Goal: Task Accomplishment & Management: Complete application form

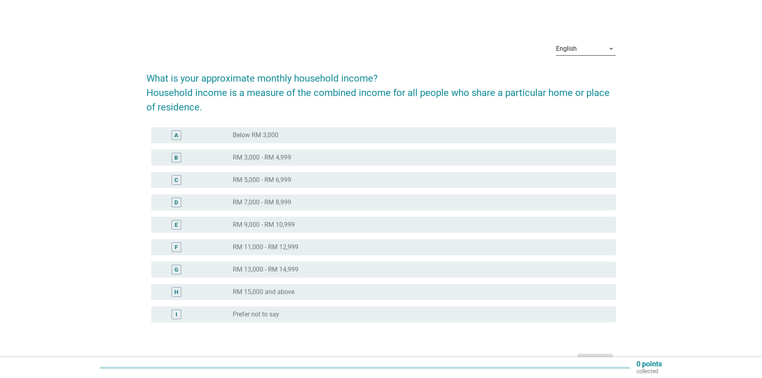
click at [609, 48] on icon "arrow_drop_down" at bounding box center [611, 49] width 10 height 10
click at [591, 72] on div "Bahasa Melayu" at bounding box center [585, 75] width 47 height 10
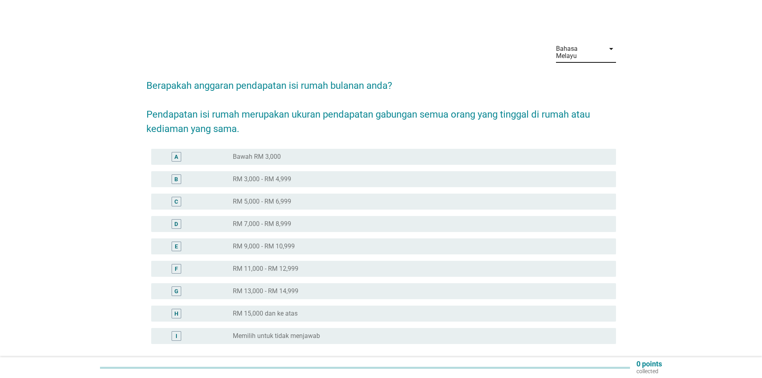
click at [293, 309] on label "RM 15,000 dan ke atas" at bounding box center [265, 313] width 65 height 8
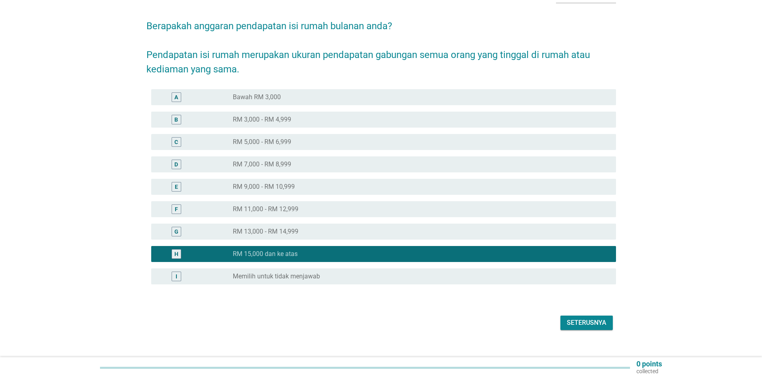
scroll to position [64, 0]
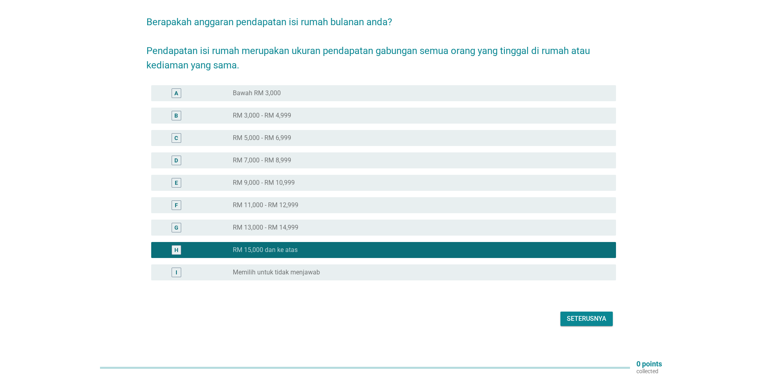
click at [579, 315] on div "Seterusnya" at bounding box center [587, 319] width 40 height 10
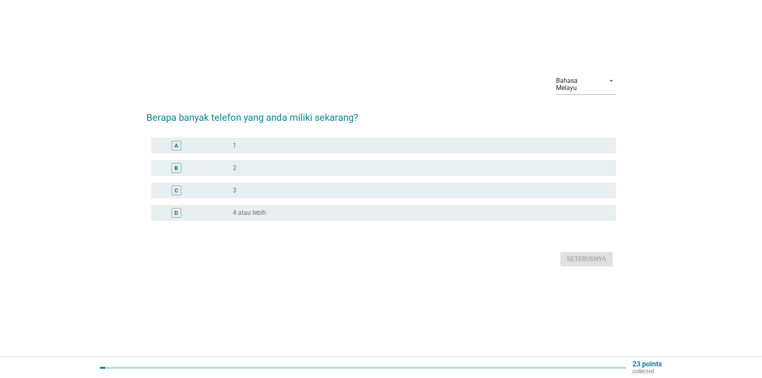
scroll to position [0, 0]
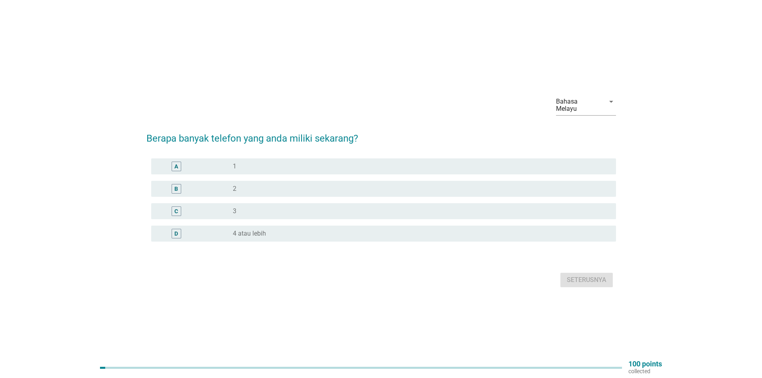
click at [273, 169] on div "A radio_button_unchecked 1" at bounding box center [383, 166] width 465 height 16
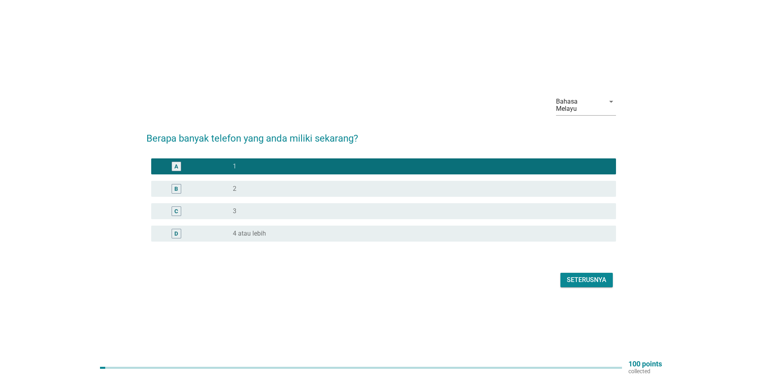
click at [599, 277] on div "Seterusnya" at bounding box center [587, 280] width 40 height 10
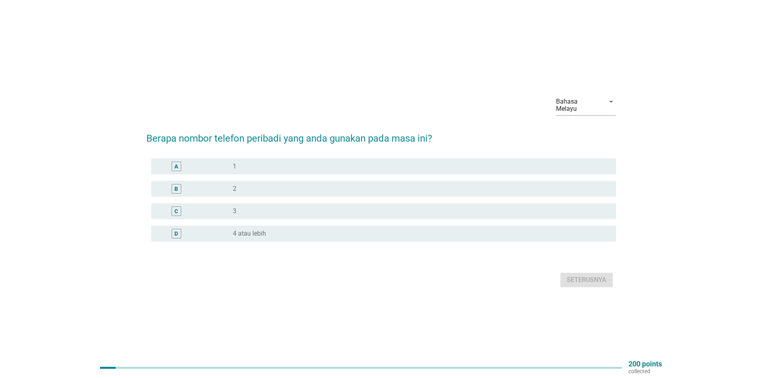
click at [349, 162] on div "radio_button_unchecked 1" at bounding box center [418, 166] width 370 height 8
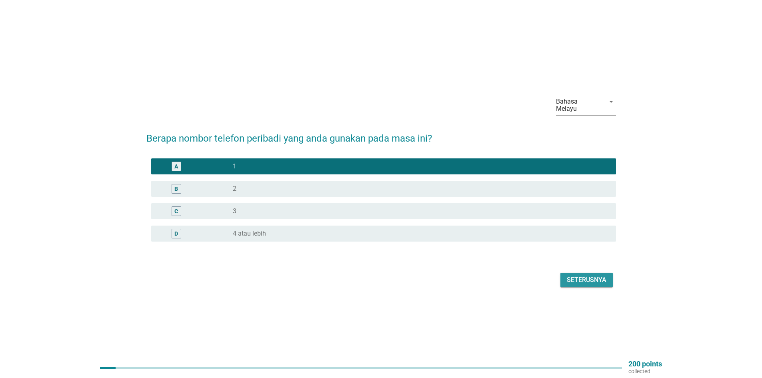
click at [584, 279] on div "Seterusnya" at bounding box center [587, 280] width 40 height 10
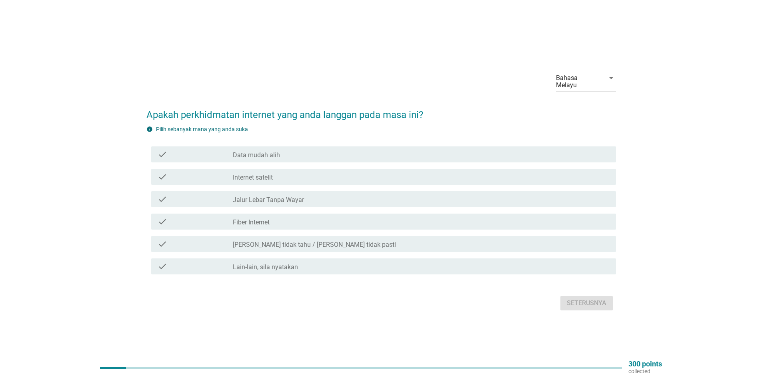
click at [274, 217] on div "check_box_outline_blank Fiber Internet" at bounding box center [421, 222] width 377 height 10
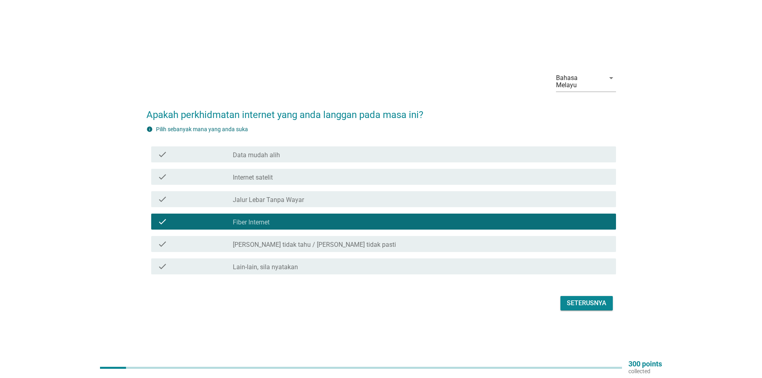
click at [573, 299] on div "Seterusnya" at bounding box center [587, 303] width 40 height 10
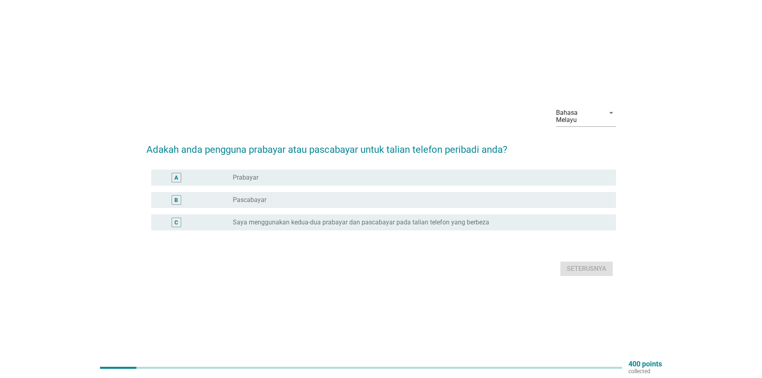
click at [261, 200] on label "Pascabayar" at bounding box center [250, 200] width 34 height 8
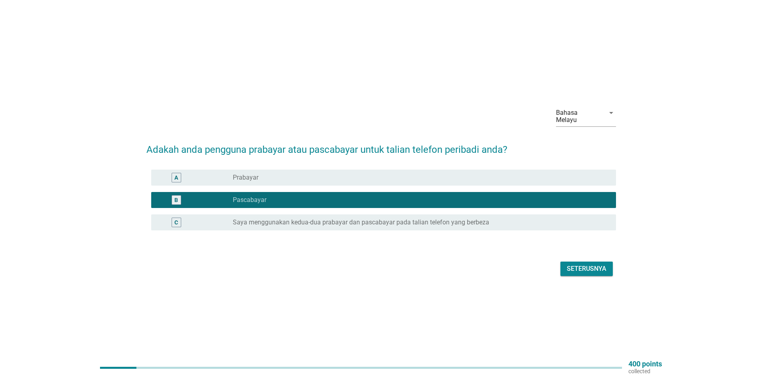
click at [571, 266] on div "Seterusnya" at bounding box center [587, 269] width 40 height 10
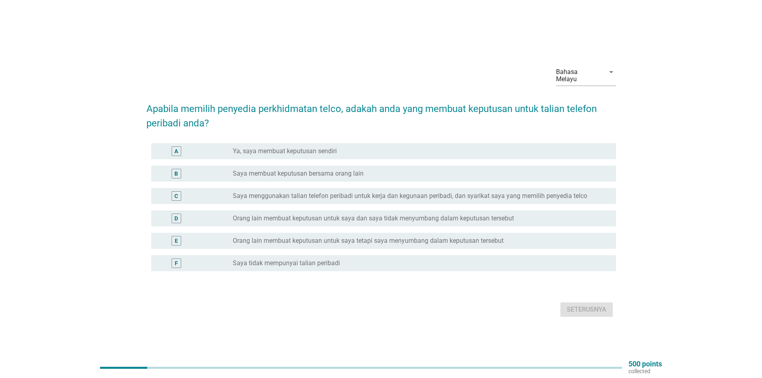
click at [359, 149] on div "radio_button_unchecked Ya, saya membuat keputusan sendiri" at bounding box center [418, 151] width 370 height 8
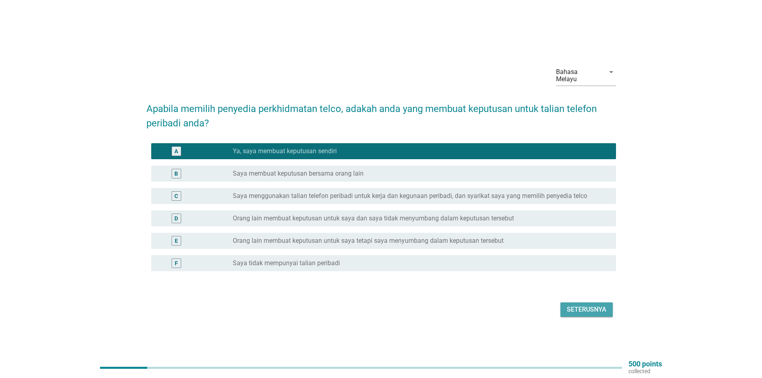
click at [597, 308] on div "Seterusnya" at bounding box center [587, 310] width 40 height 10
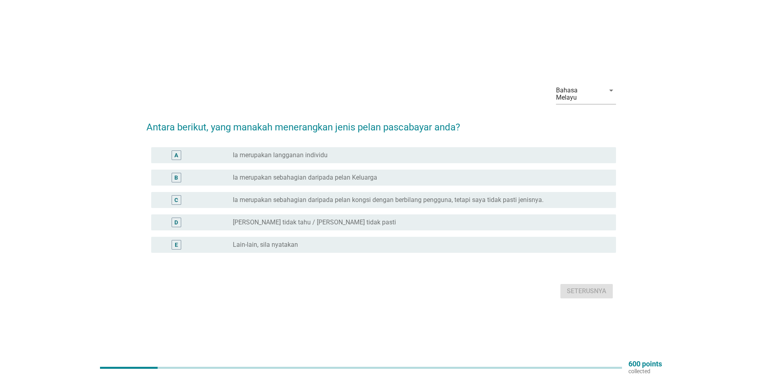
click at [306, 151] on label "Ia merupakan langganan individu" at bounding box center [280, 155] width 95 height 8
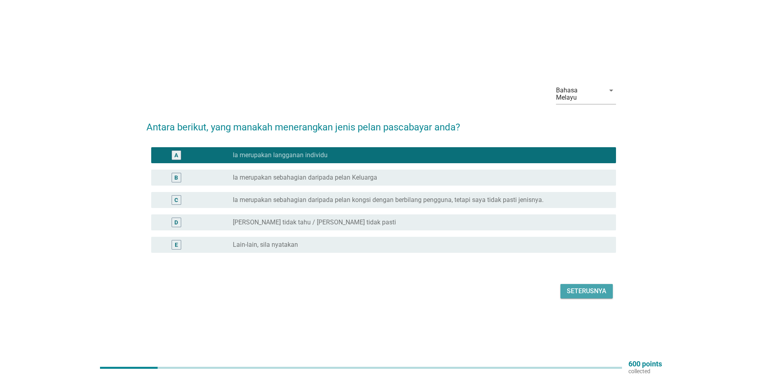
click at [586, 286] on div "Seterusnya" at bounding box center [587, 291] width 40 height 10
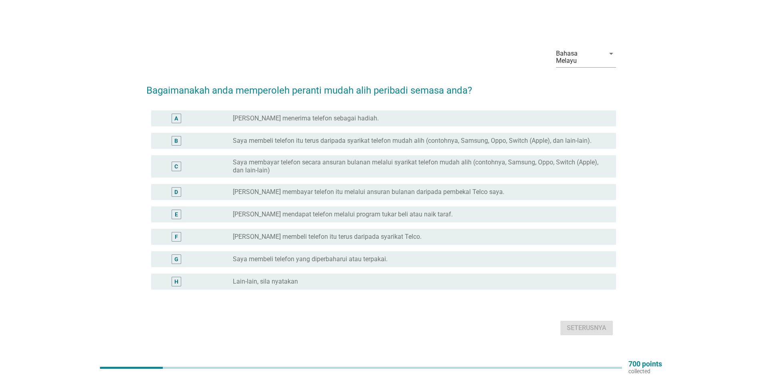
click at [297, 114] on label "[PERSON_NAME] menerima telefon sebagai hadiah." at bounding box center [306, 118] width 146 height 8
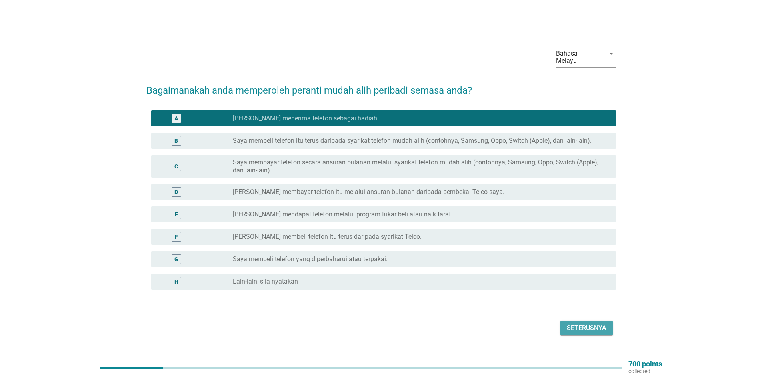
click at [581, 326] on div "Seterusnya" at bounding box center [587, 328] width 40 height 10
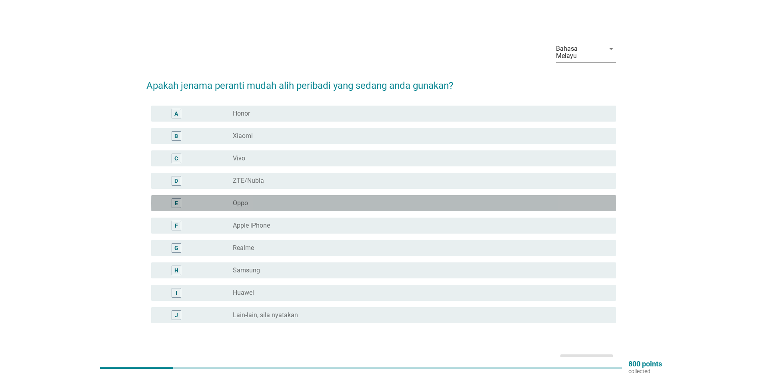
click at [255, 199] on div "radio_button_unchecked Oppo" at bounding box center [418, 203] width 370 height 8
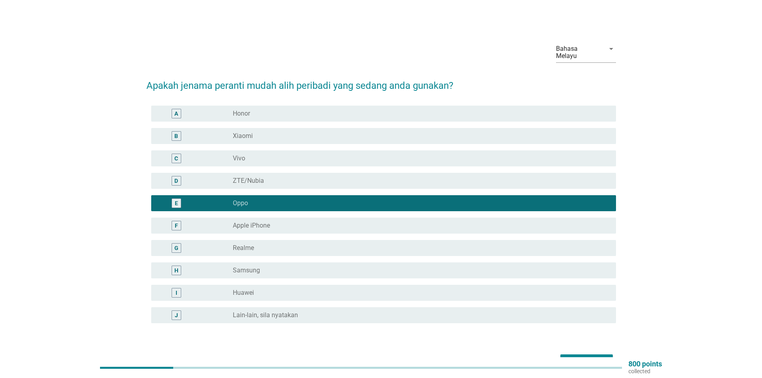
click at [583, 357] on div "Seterusnya" at bounding box center [587, 362] width 40 height 10
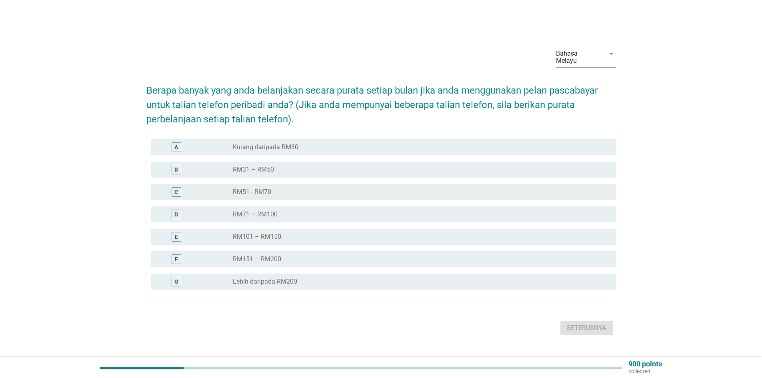
click at [273, 215] on div "D radio_button_unchecked RM71 – RM100" at bounding box center [383, 214] width 465 height 16
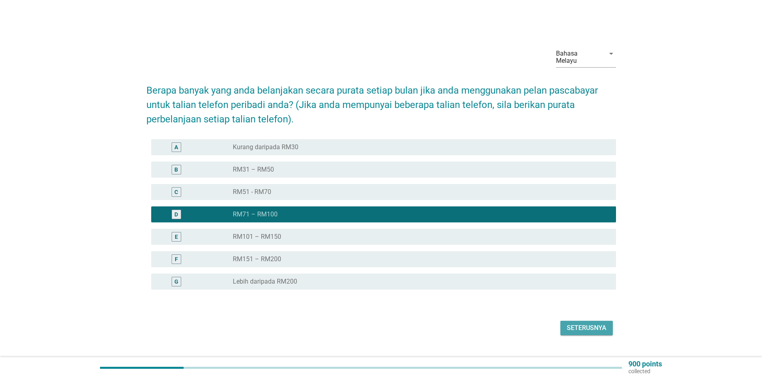
click at [585, 324] on div "Seterusnya" at bounding box center [587, 328] width 40 height 10
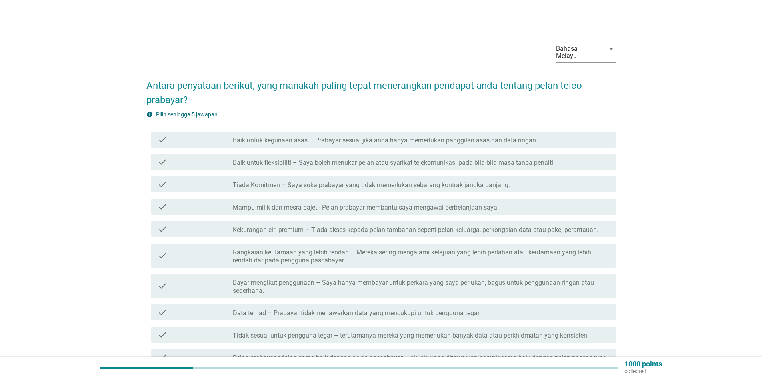
click at [401, 136] on label "Baik untuk kegunaan asas – Prabayar sesuai jika anda hanya memerlukan panggilan…" at bounding box center [385, 140] width 305 height 8
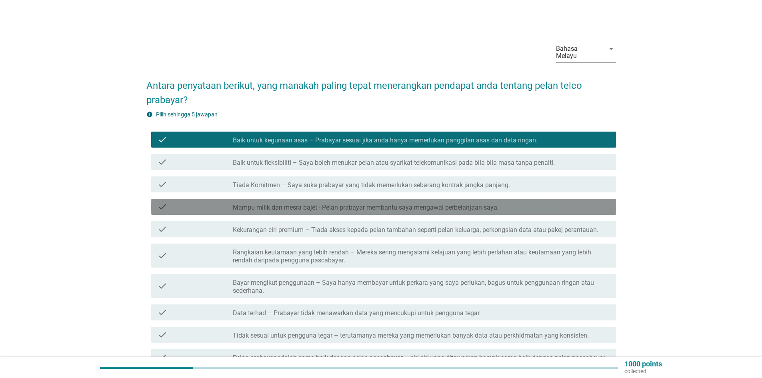
click at [353, 206] on div "check check_box_outline_blank Mampu milik dan mesra bajet - Pelan prabayar memb…" at bounding box center [383, 207] width 465 height 16
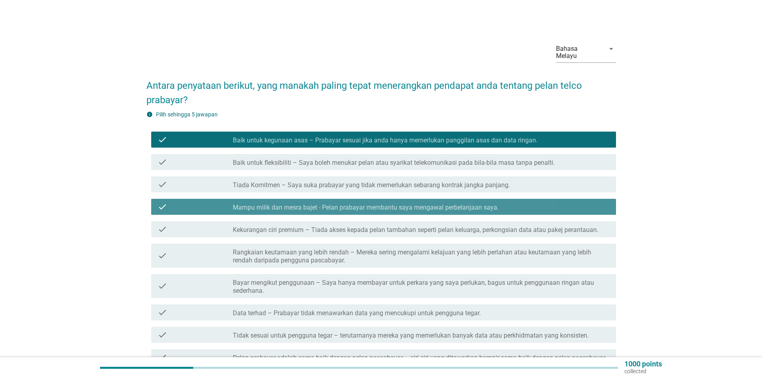
drag, startPoint x: 353, startPoint y: 206, endPoint x: 304, endPoint y: 204, distance: 49.7
click at [304, 204] on label "Mampu milik dan mesra bajet - Pelan prabayar membantu saya mengawal perbelanjaa…" at bounding box center [366, 208] width 266 height 8
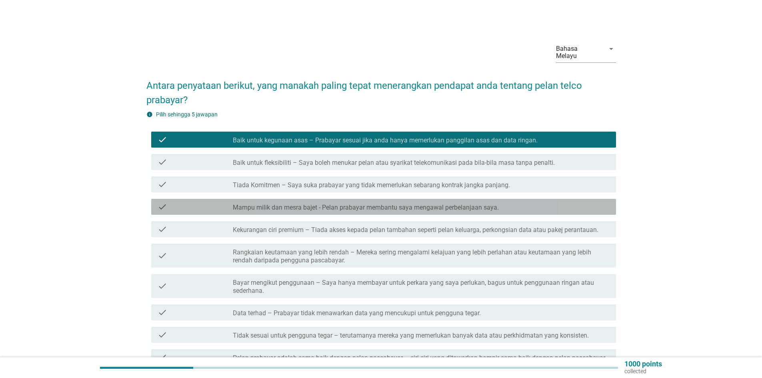
click at [432, 204] on label "Mampu milik dan mesra bajet - Pelan prabayar membantu saya mengawal perbelanjaa…" at bounding box center [366, 208] width 266 height 8
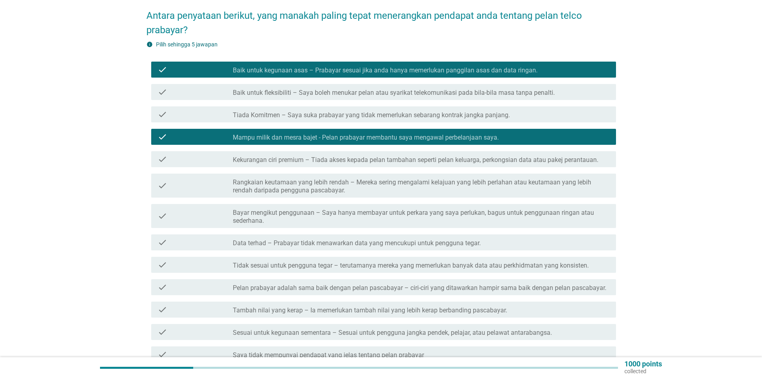
scroll to position [80, 0]
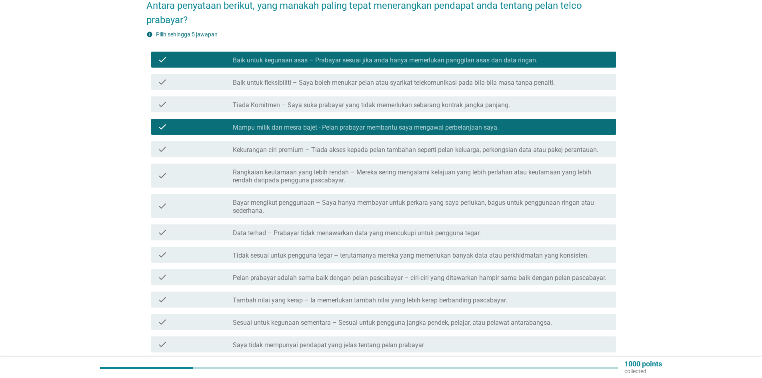
click at [420, 174] on label "Rangkaian keutamaan yang lebih rendah – Mereka sering mengalami kelajuan yang l…" at bounding box center [421, 176] width 377 height 16
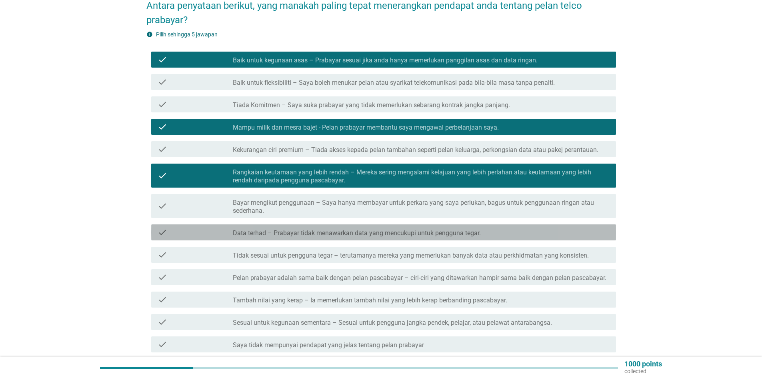
click at [341, 232] on div "check check_box_outline_blank Data terhad – Prabayar tidak menawarkan data yang…" at bounding box center [383, 232] width 465 height 16
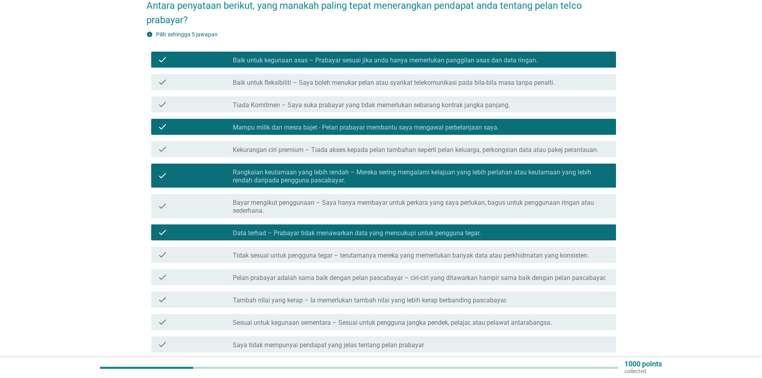
click at [337, 250] on div "check_box_outline_blank Tidak sesuai untuk pengguna tegar – terutamanya mereka …" at bounding box center [421, 255] width 377 height 10
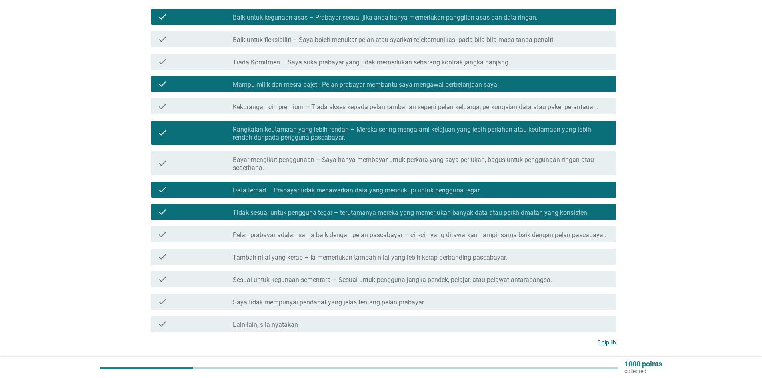
scroll to position [160, 0]
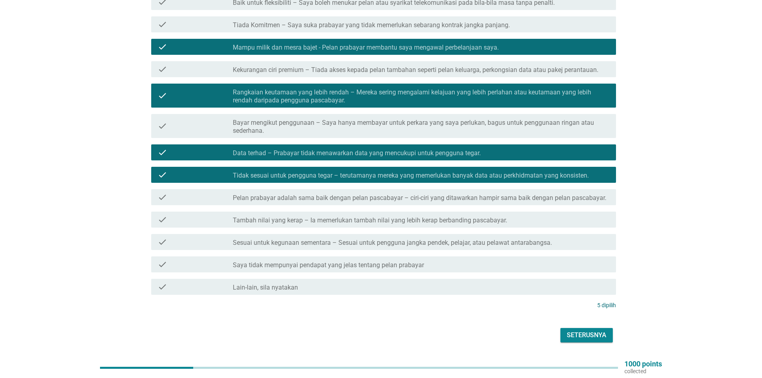
click at [345, 241] on div "check check_box_outline_blank Sesuai untuk kegunaan sementara – Sesuai untuk pe…" at bounding box center [383, 242] width 465 height 16
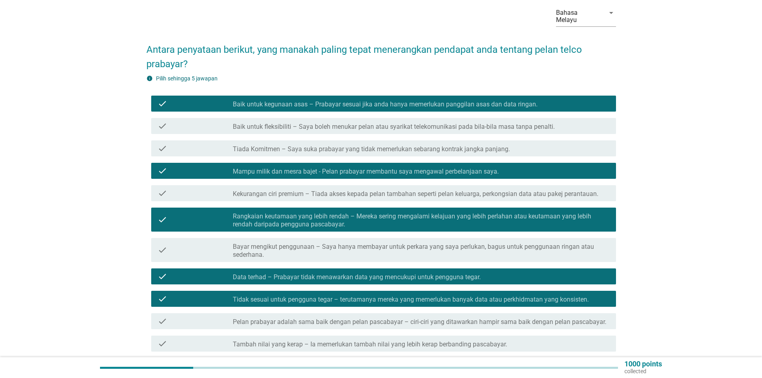
scroll to position [80, 0]
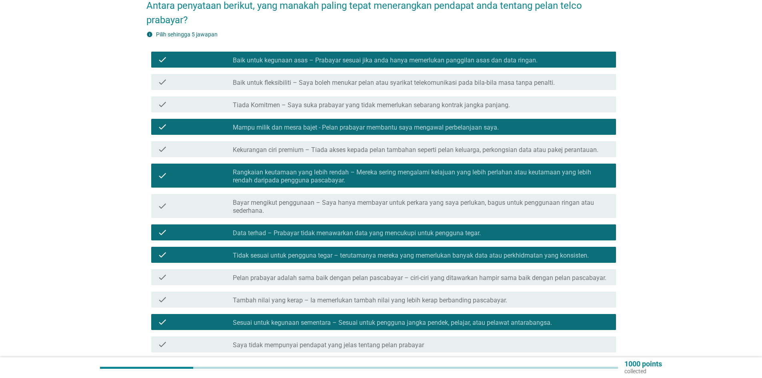
click at [340, 251] on label "Tidak sesuai untuk pengguna tegar – terutamanya mereka yang memerlukan banyak d…" at bounding box center [411, 255] width 356 height 8
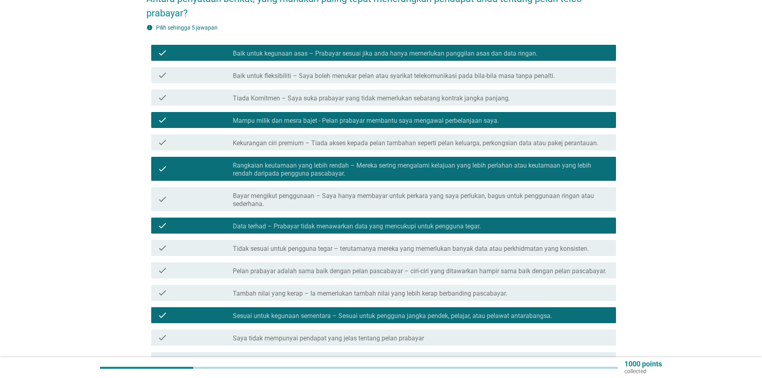
scroll to position [160, 0]
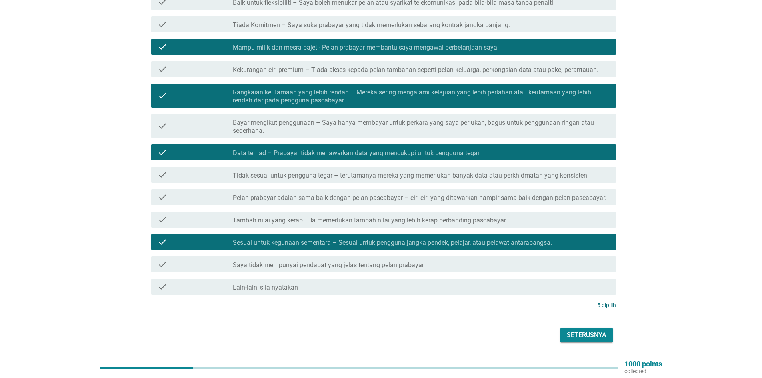
click at [580, 330] on div "Seterusnya" at bounding box center [587, 335] width 40 height 10
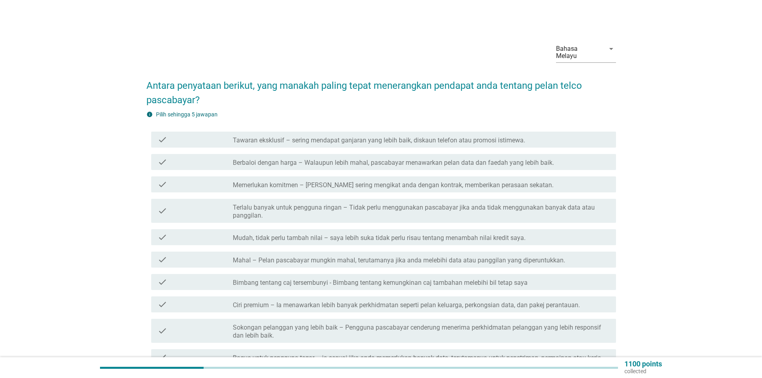
click at [345, 136] on label "Tawaran eksklusif – sering mendapat ganjaran yang lebih baik, diskaun telefon a…" at bounding box center [379, 140] width 292 height 8
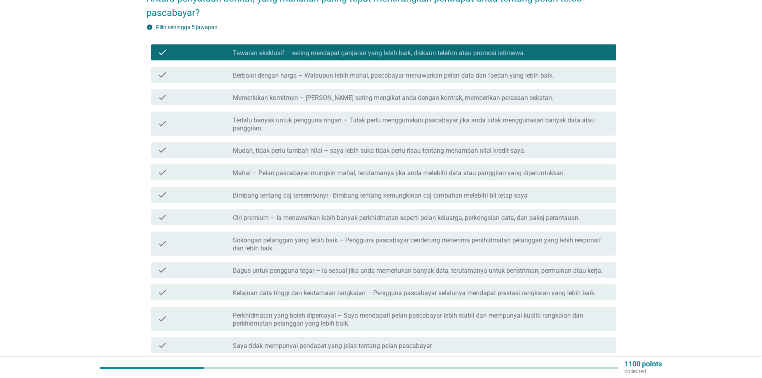
scroll to position [120, 0]
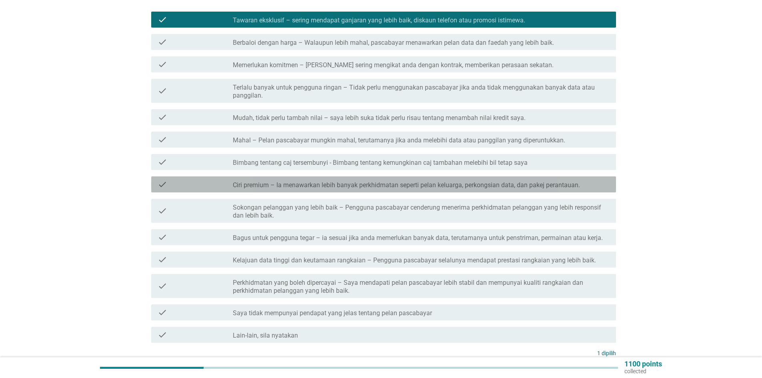
click at [358, 181] on label "Ciri premium – Ia menawarkan lebih banyak perkhidmatan seperti pelan keluarga, …" at bounding box center [406, 185] width 347 height 8
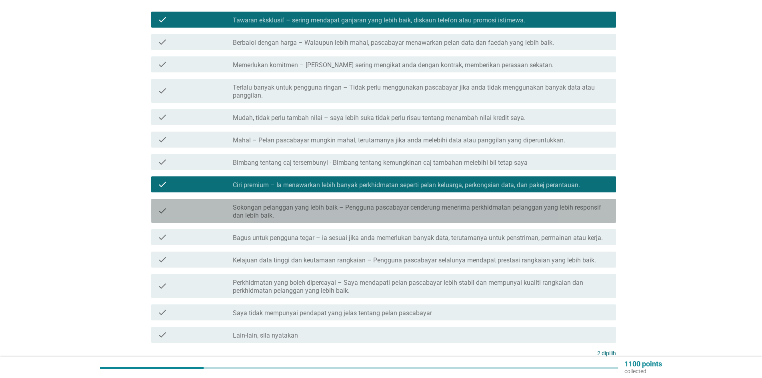
click at [341, 206] on label "Sokongan pelanggan yang lebih baik – Pengguna pascabayar cenderung menerima per…" at bounding box center [421, 212] width 377 height 16
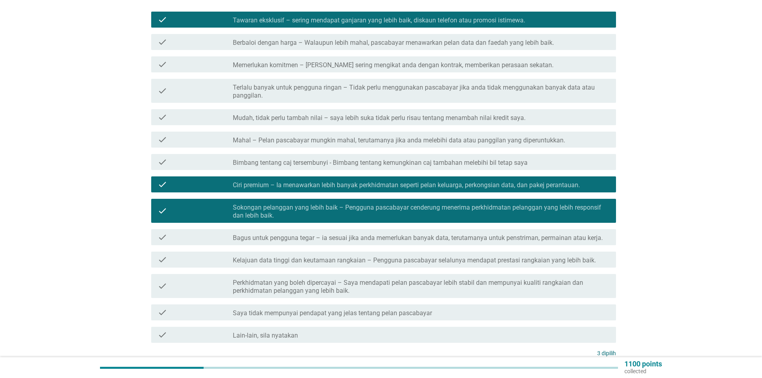
click at [347, 256] on label "Kelajuan data tinggi dan keutamaan rangkaian – Pengguna pascabayar selalunya me…" at bounding box center [414, 260] width 363 height 8
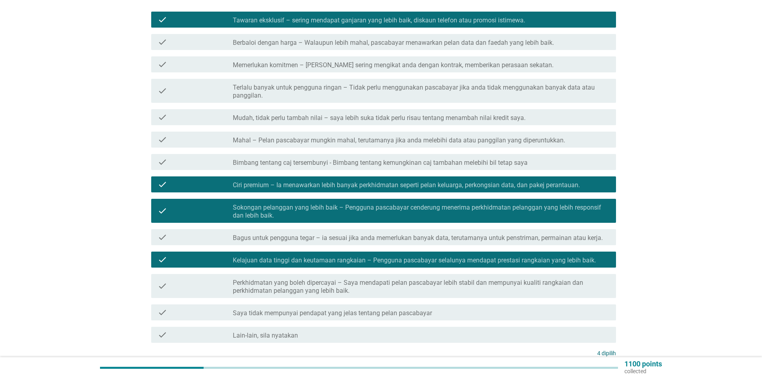
click at [273, 114] on label "Mudah, tidak perlu tambah nilai – saya lebih suka tidak perlu risau tentang men…" at bounding box center [379, 118] width 293 height 8
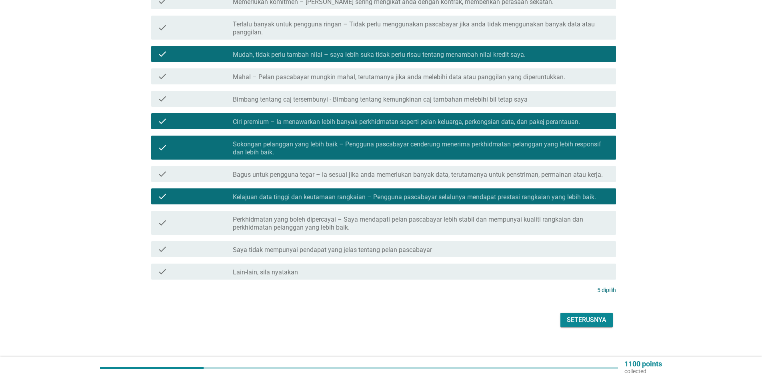
scroll to position [184, 0]
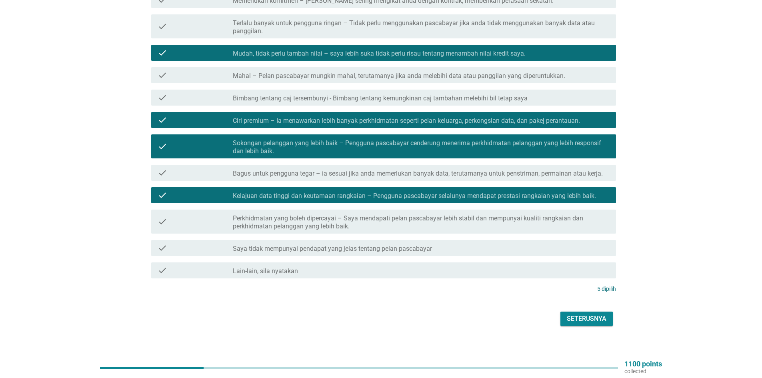
click at [586, 316] on button "Seterusnya" at bounding box center [586, 318] width 52 height 14
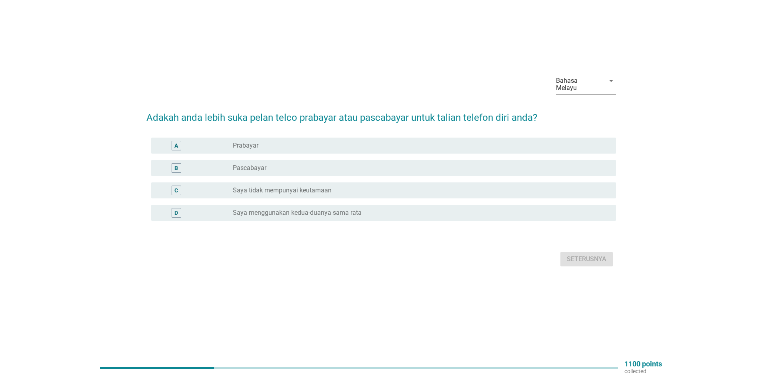
scroll to position [0, 0]
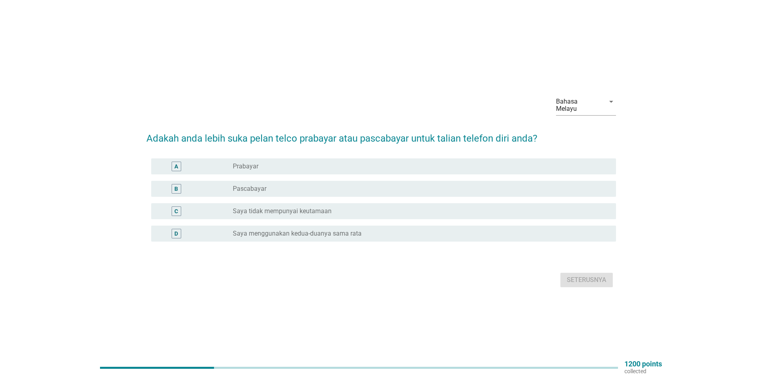
click at [287, 185] on div "radio_button_unchecked Pascabayar" at bounding box center [418, 189] width 370 height 8
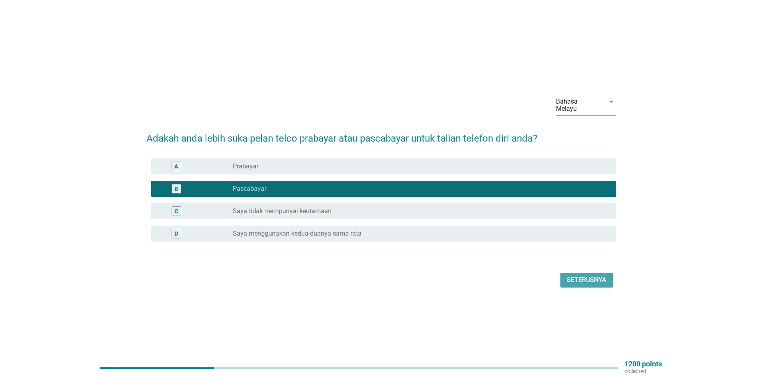
click at [581, 281] on button "Seterusnya" at bounding box center [586, 280] width 52 height 14
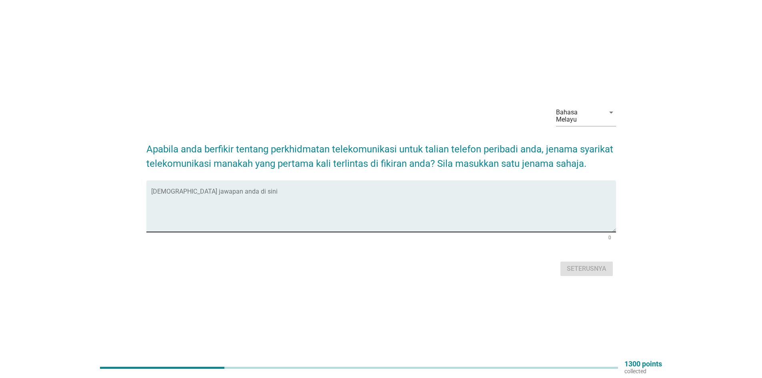
click at [359, 190] on textarea "Isikan jawapan anda di sini" at bounding box center [383, 211] width 465 height 42
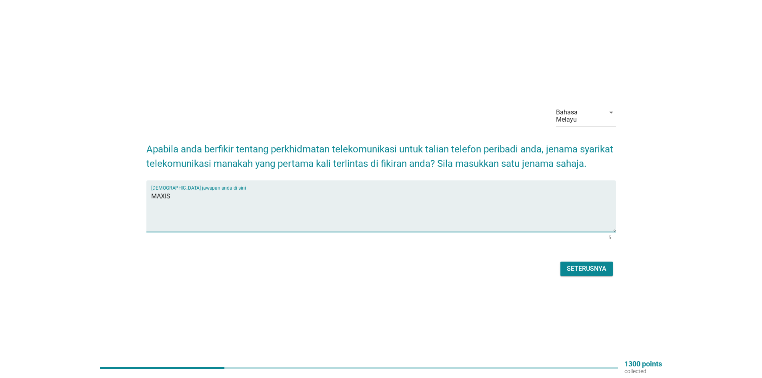
type textarea "MAXIS"
click at [585, 267] on div "Seterusnya" at bounding box center [587, 269] width 40 height 10
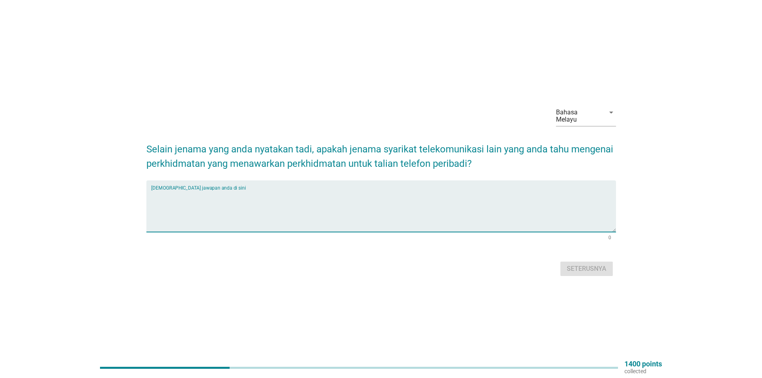
click at [351, 192] on textarea "Isikan jawapan anda di sini" at bounding box center [383, 211] width 465 height 42
type textarea "CELCOM DIGI, U MOBILE, XOXX"
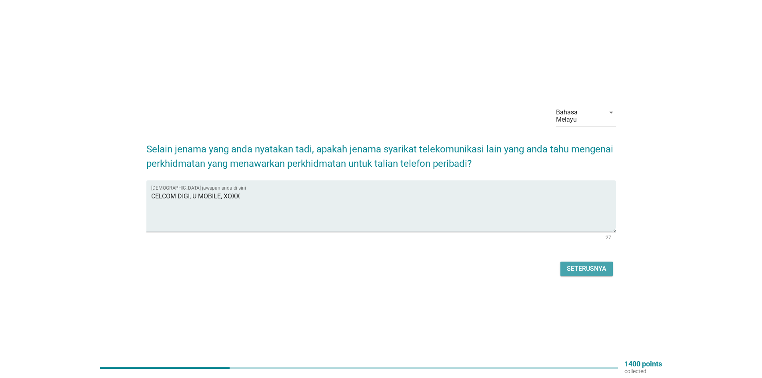
click at [578, 268] on div "Seterusnya" at bounding box center [587, 269] width 40 height 10
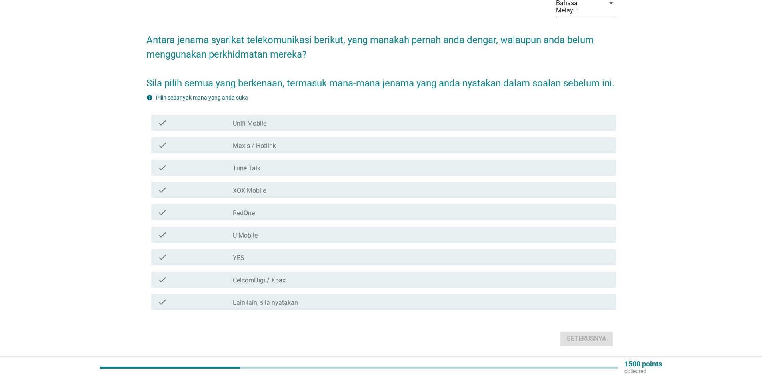
scroll to position [80, 0]
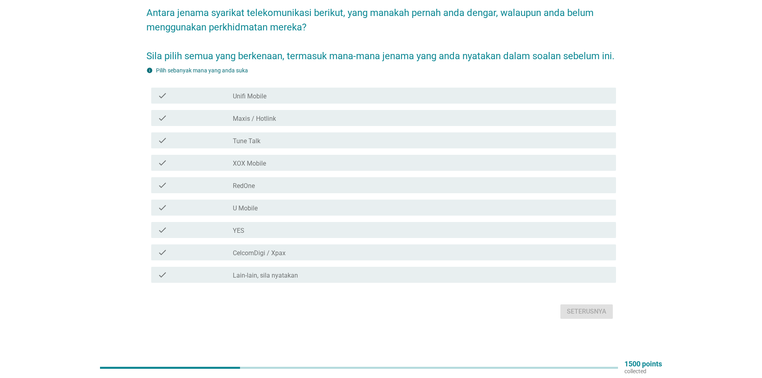
click at [254, 95] on label "Unifi Mobile" at bounding box center [250, 96] width 34 height 8
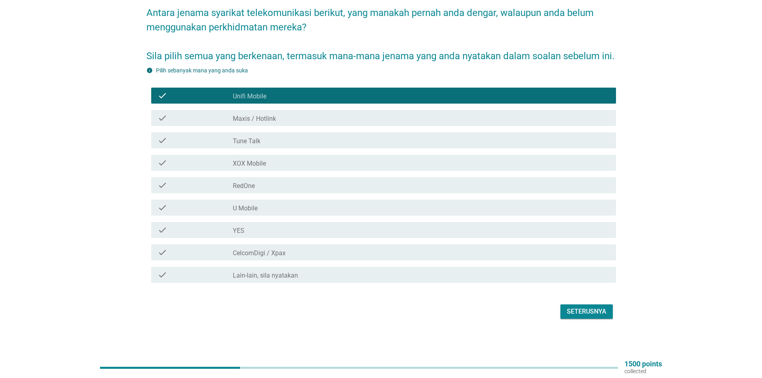
click at [285, 117] on div "check_box_outline_blank Maxis / Hotlink" at bounding box center [421, 118] width 377 height 10
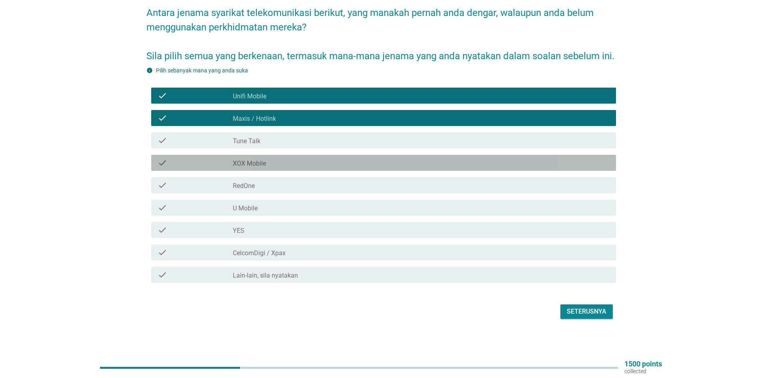
click at [284, 160] on div "check_box_outline_blank XOX Mobile" at bounding box center [421, 163] width 377 height 10
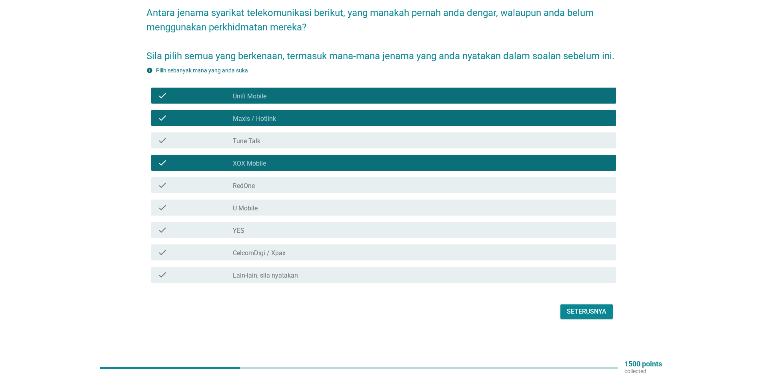
click at [277, 184] on div "check_box_outline_blank RedOne" at bounding box center [421, 185] width 377 height 10
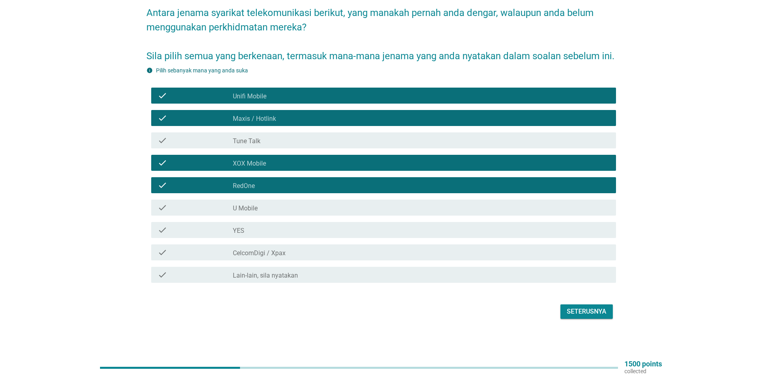
click at [271, 141] on div "check_box_outline_blank Tune Talk" at bounding box center [421, 141] width 377 height 10
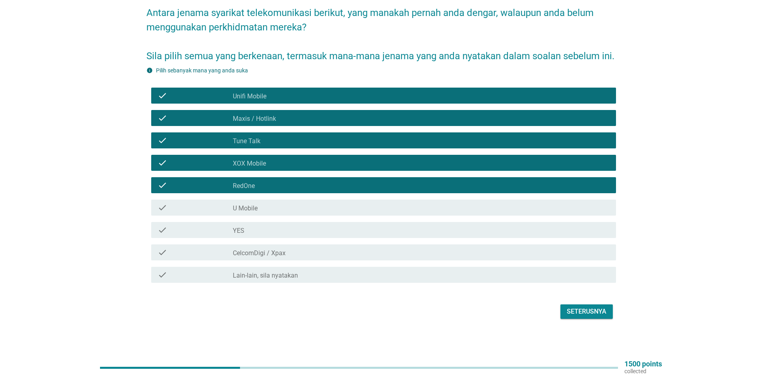
click at [271, 210] on div "check_box_outline_blank U Mobile" at bounding box center [421, 208] width 377 height 10
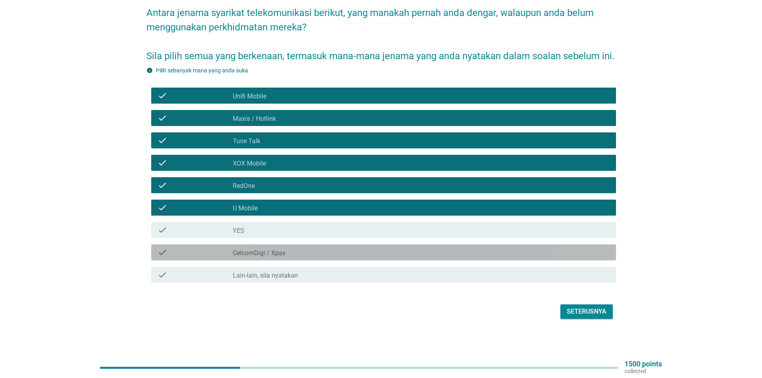
click at [284, 253] on label "CelcomDigi / Xpax" at bounding box center [259, 253] width 53 height 8
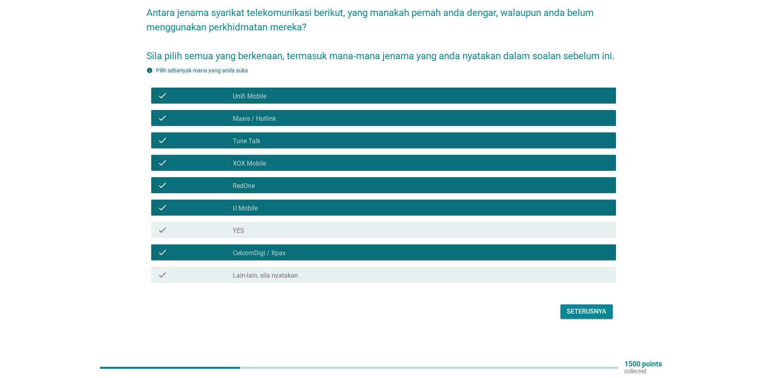
click at [577, 310] on div "Seterusnya" at bounding box center [587, 312] width 40 height 10
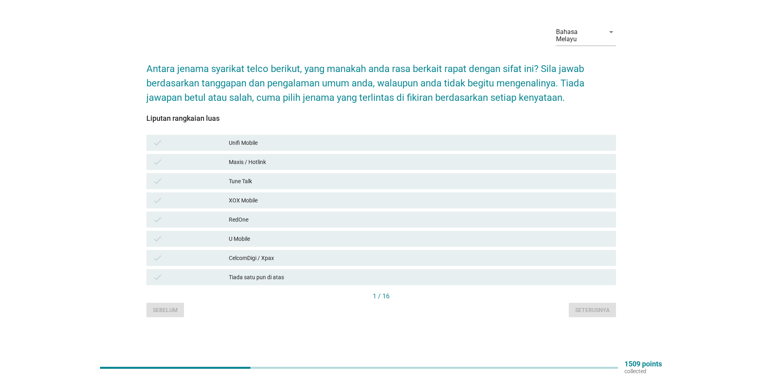
scroll to position [0, 0]
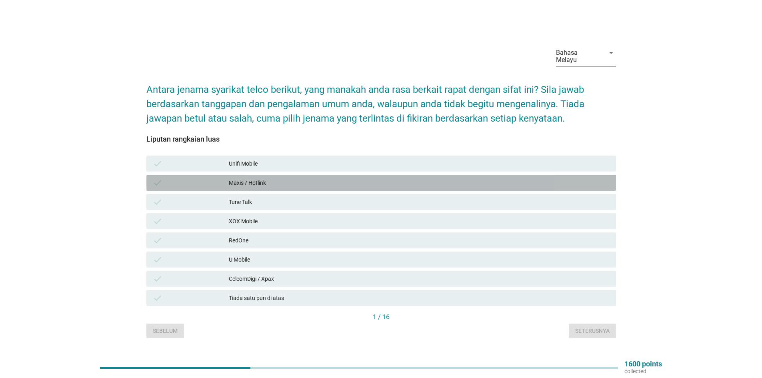
click at [243, 180] on div "Maxis / Hotlink" at bounding box center [419, 183] width 381 height 10
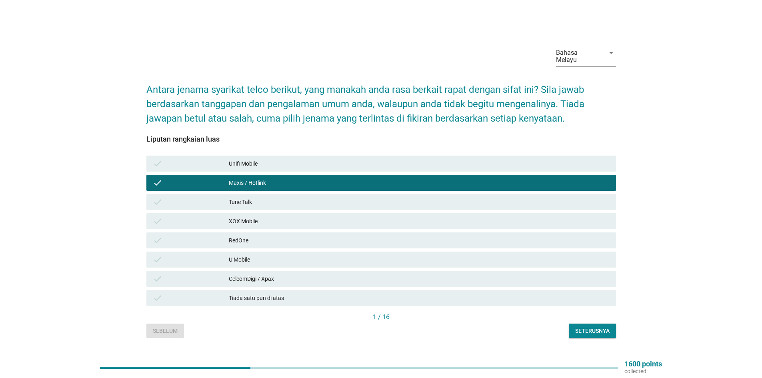
click at [257, 277] on div "CelcomDigi / Xpax" at bounding box center [419, 279] width 381 height 10
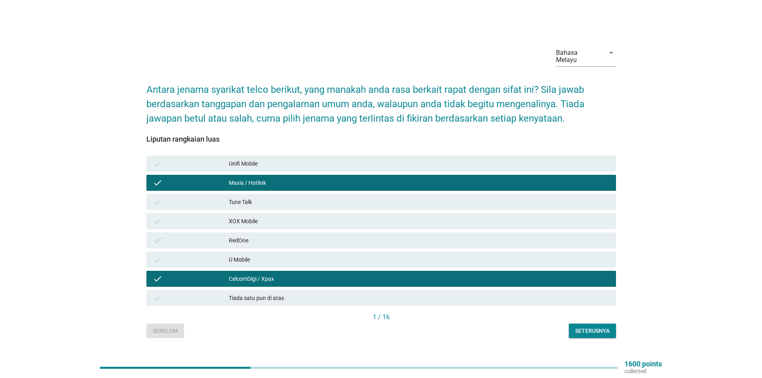
click at [596, 327] on div "Seterusnya" at bounding box center [592, 331] width 34 height 8
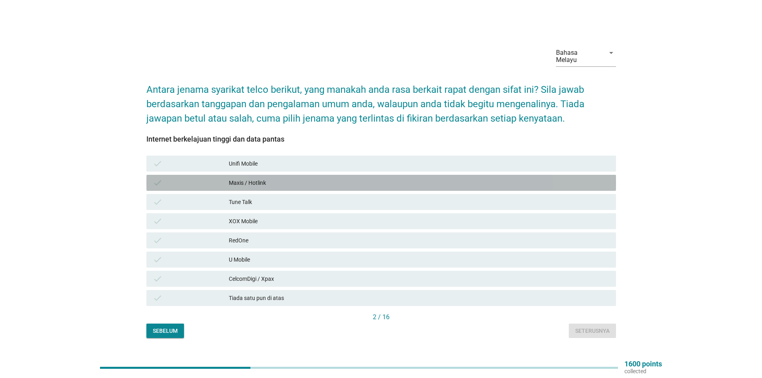
click at [253, 179] on div "Maxis / Hotlink" at bounding box center [419, 183] width 381 height 10
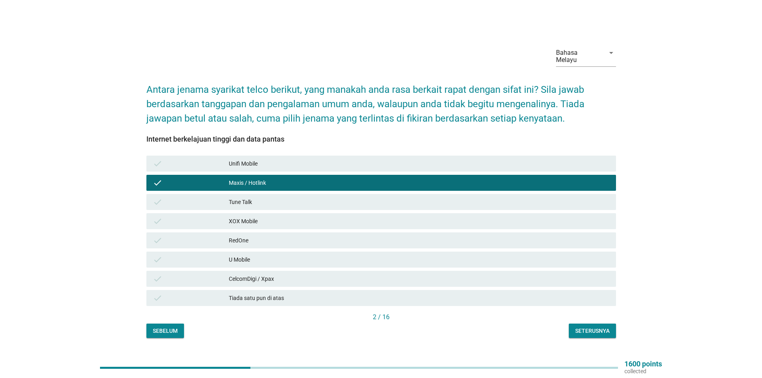
click at [270, 275] on div "CelcomDigi / Xpax" at bounding box center [419, 279] width 381 height 10
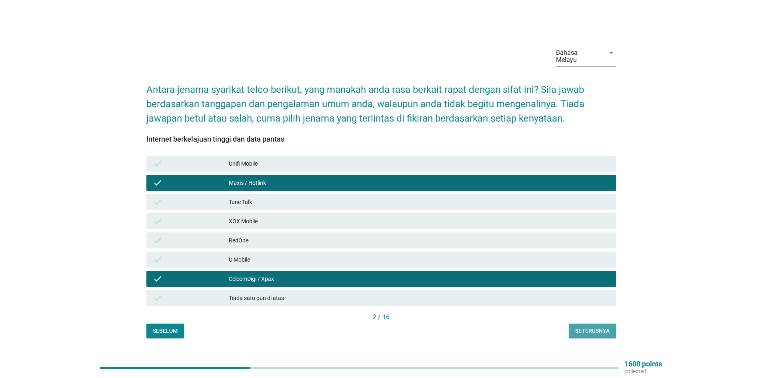
click at [586, 330] on div "Seterusnya" at bounding box center [592, 331] width 34 height 8
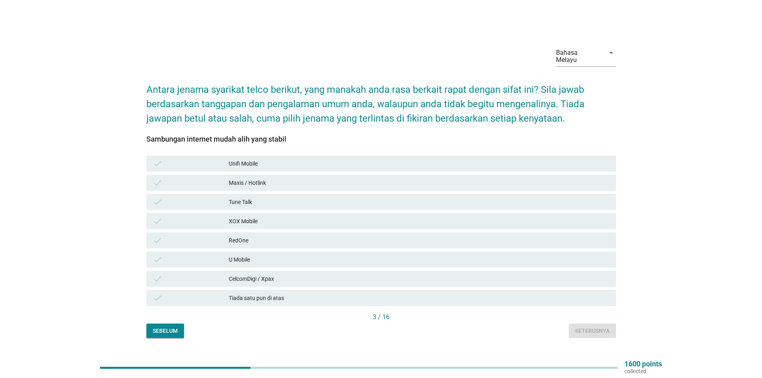
click at [236, 181] on div "Maxis / Hotlink" at bounding box center [419, 183] width 381 height 10
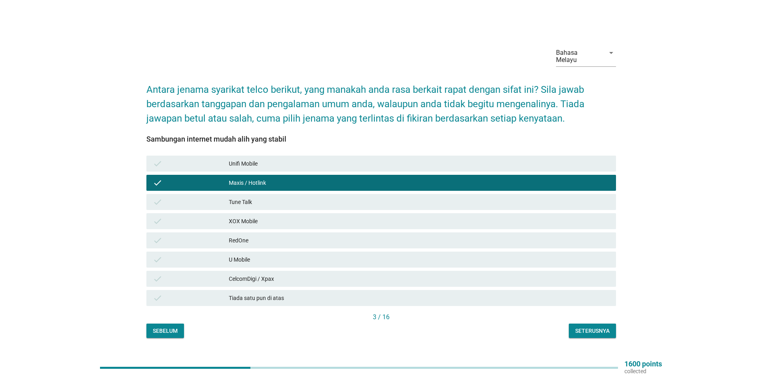
click at [252, 274] on div "CelcomDigi / Xpax" at bounding box center [419, 279] width 381 height 10
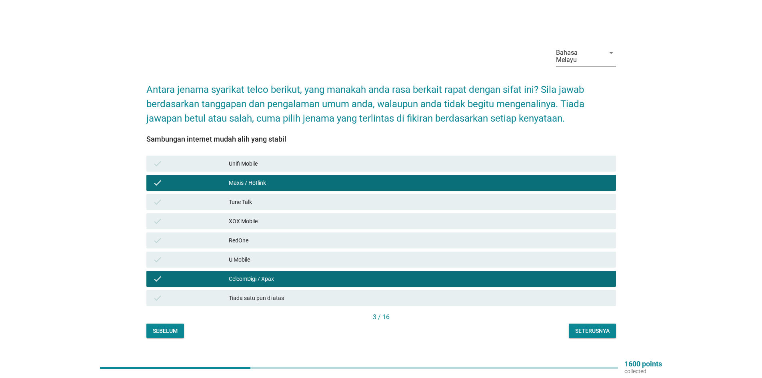
click at [577, 331] on div "Seterusnya" at bounding box center [592, 331] width 34 height 8
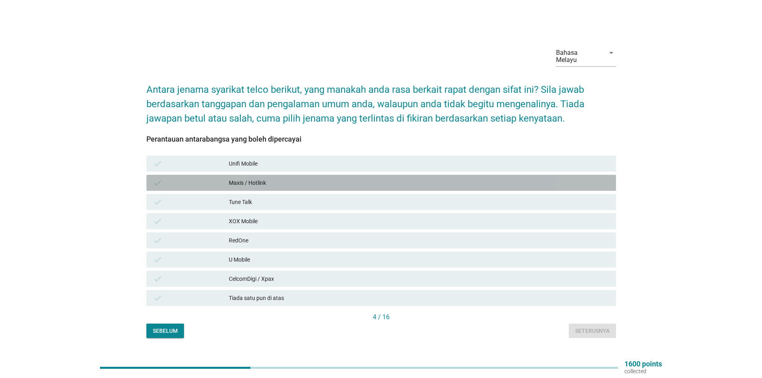
click at [261, 180] on div "Maxis / Hotlink" at bounding box center [419, 183] width 381 height 10
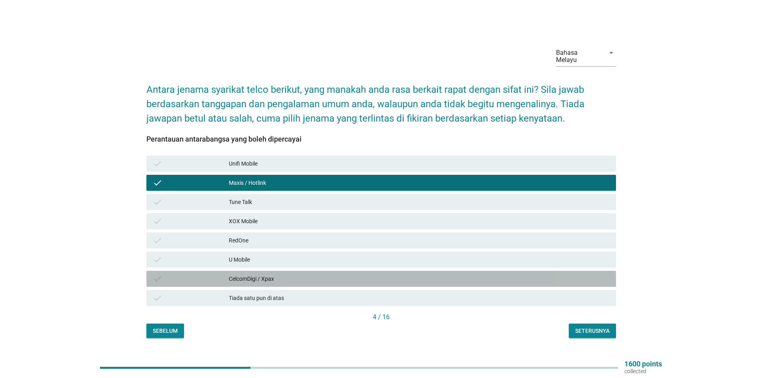
click at [270, 274] on div "CelcomDigi / Xpax" at bounding box center [419, 279] width 381 height 10
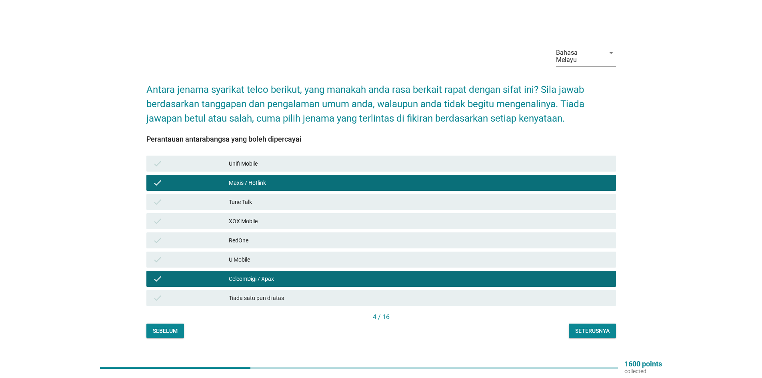
click at [576, 327] on div "Seterusnya" at bounding box center [592, 331] width 34 height 8
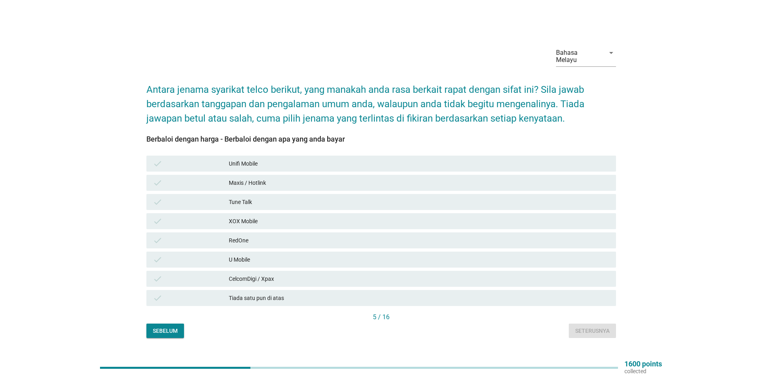
click at [249, 179] on div "Maxis / Hotlink" at bounding box center [419, 183] width 381 height 10
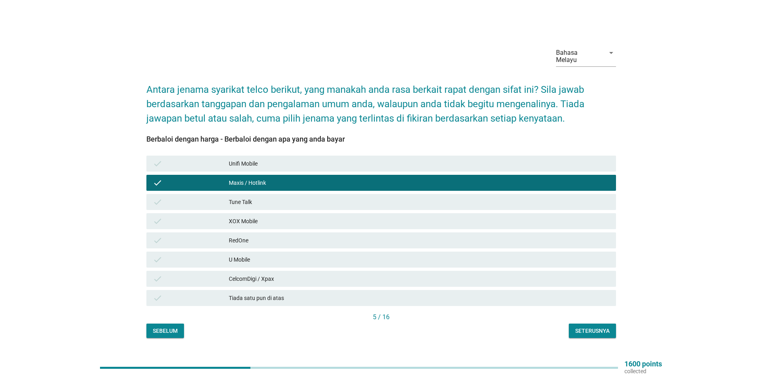
click at [579, 323] on button "Seterusnya" at bounding box center [592, 330] width 47 height 14
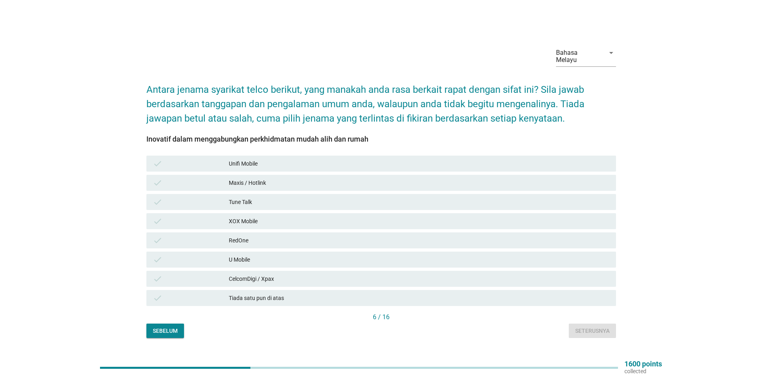
click at [259, 159] on div "Unifi Mobile" at bounding box center [419, 164] width 381 height 10
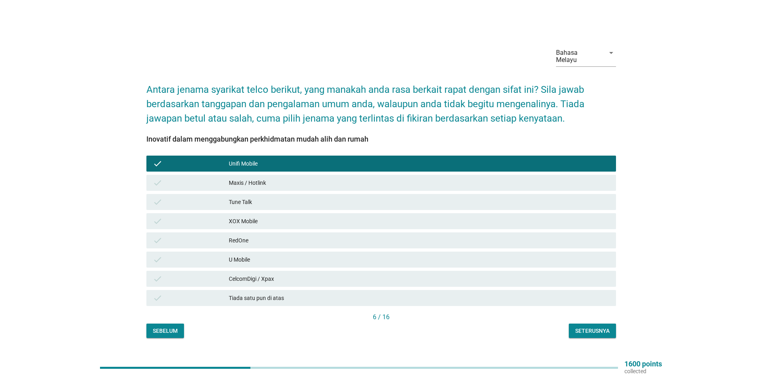
click at [259, 179] on div "Maxis / Hotlink" at bounding box center [419, 183] width 381 height 10
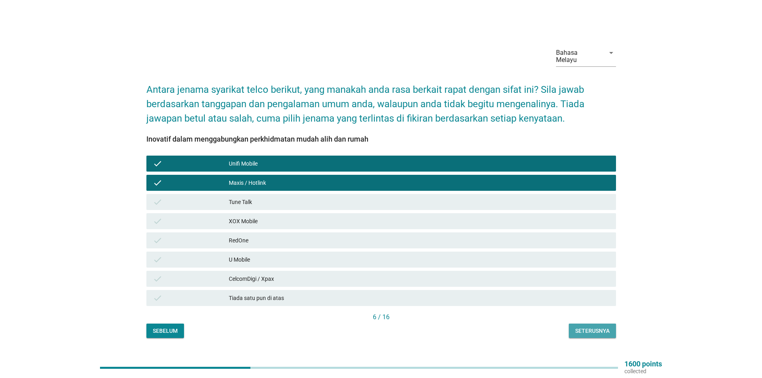
click at [588, 331] on div "Seterusnya" at bounding box center [592, 331] width 34 height 8
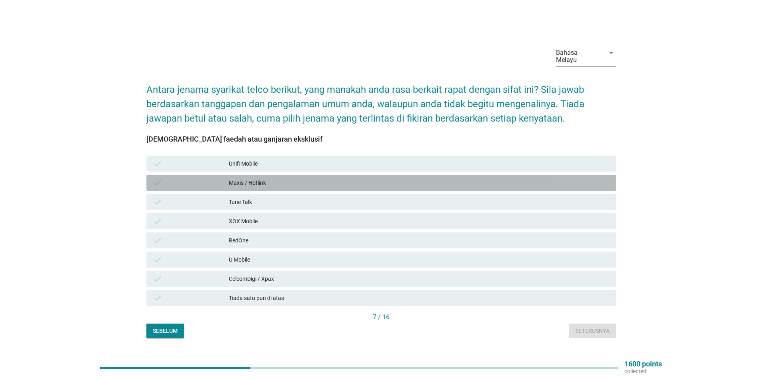
click at [238, 181] on div "Maxis / Hotlink" at bounding box center [419, 183] width 381 height 10
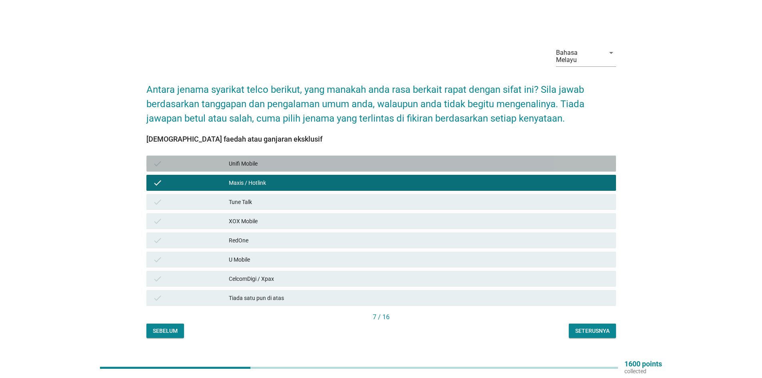
click at [249, 162] on div "Unifi Mobile" at bounding box center [419, 164] width 381 height 10
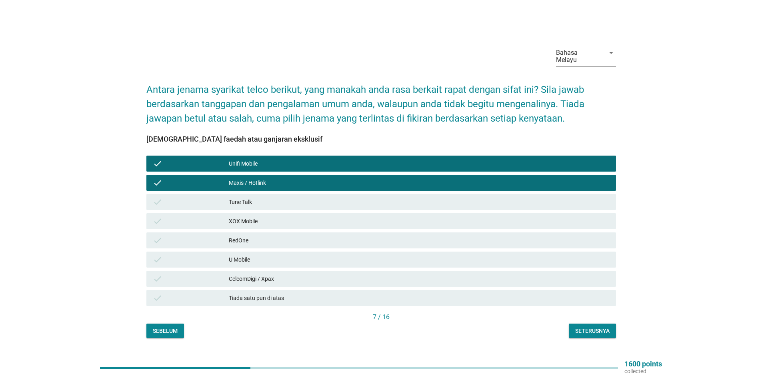
drag, startPoint x: 238, startPoint y: 276, endPoint x: 260, endPoint y: 279, distance: 22.2
click at [238, 276] on div "CelcomDigi / Xpax" at bounding box center [419, 279] width 381 height 10
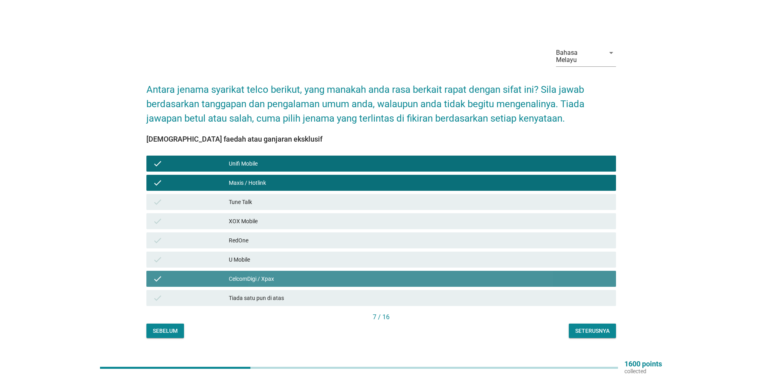
drag, startPoint x: 257, startPoint y: 274, endPoint x: 268, endPoint y: 276, distance: 11.8
click at [257, 274] on div "CelcomDigi / Xpax" at bounding box center [419, 279] width 381 height 10
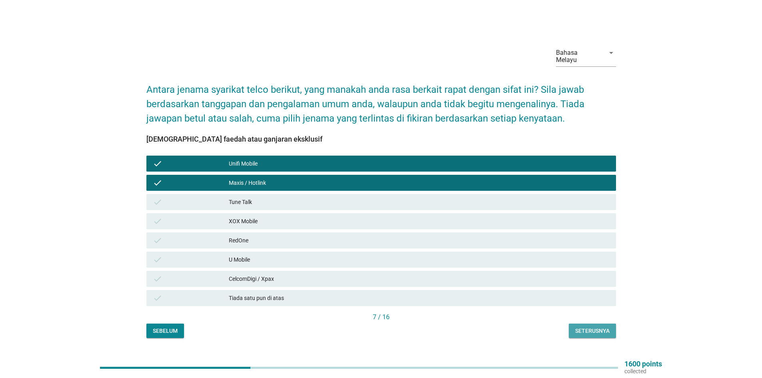
click at [589, 327] on div "Seterusnya" at bounding box center [592, 331] width 34 height 8
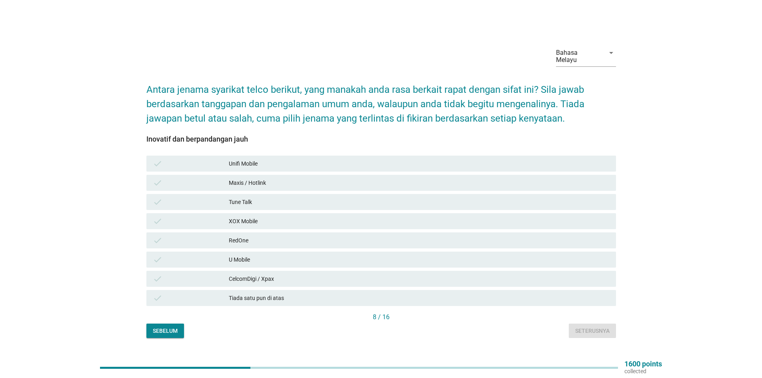
click at [261, 178] on div "Maxis / Hotlink" at bounding box center [419, 183] width 381 height 10
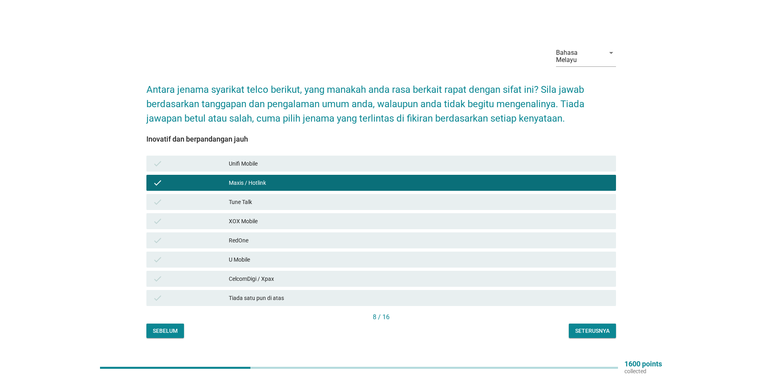
click at [263, 217] on div "XOX Mobile" at bounding box center [419, 221] width 381 height 10
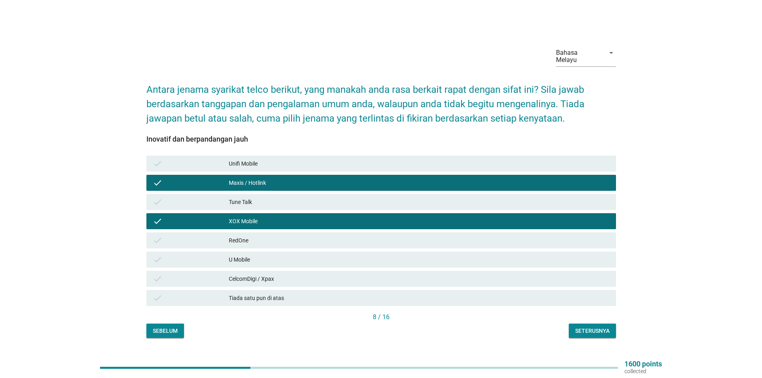
click at [275, 255] on div "U Mobile" at bounding box center [419, 260] width 381 height 10
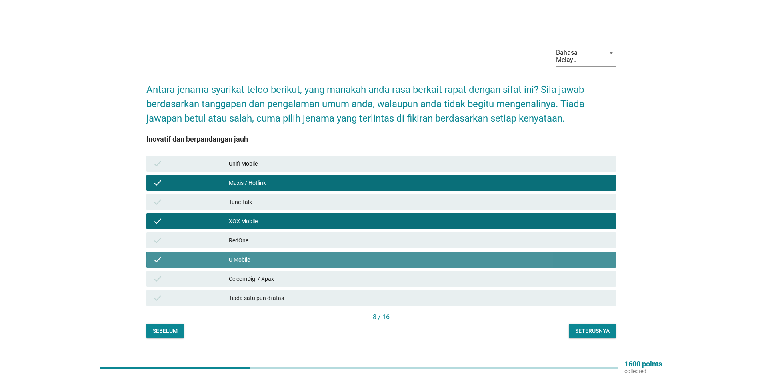
click at [267, 255] on div "U Mobile" at bounding box center [419, 260] width 381 height 10
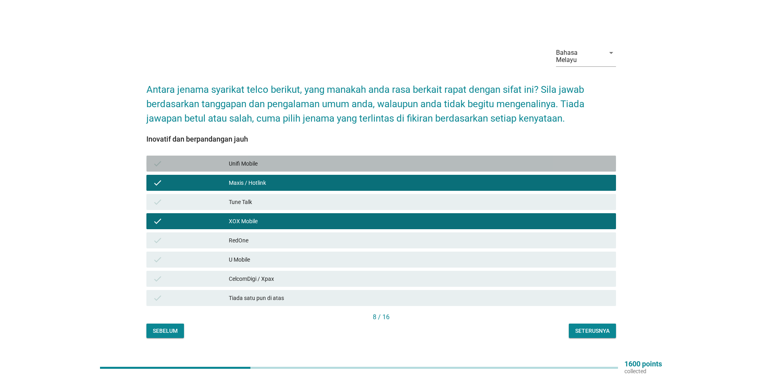
click at [242, 162] on div "Unifi Mobile" at bounding box center [419, 164] width 381 height 10
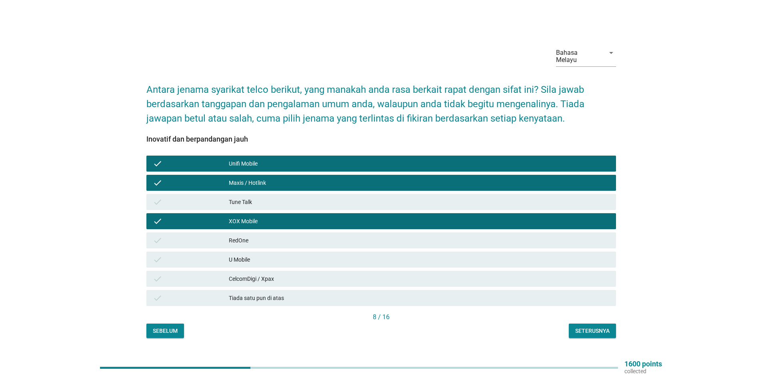
click at [266, 274] on div "CelcomDigi / Xpax" at bounding box center [419, 279] width 381 height 10
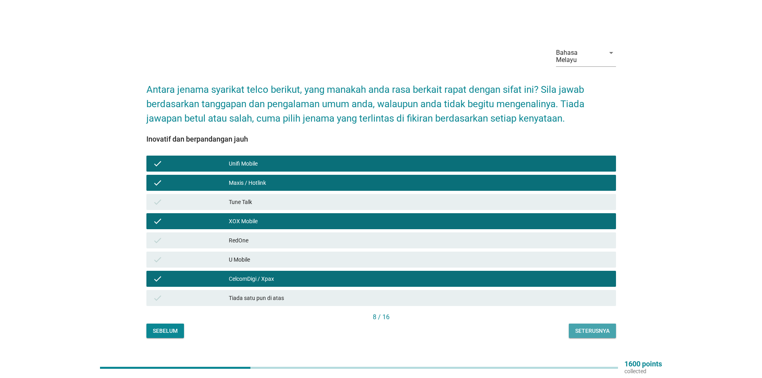
click at [580, 323] on button "Seterusnya" at bounding box center [592, 330] width 47 height 14
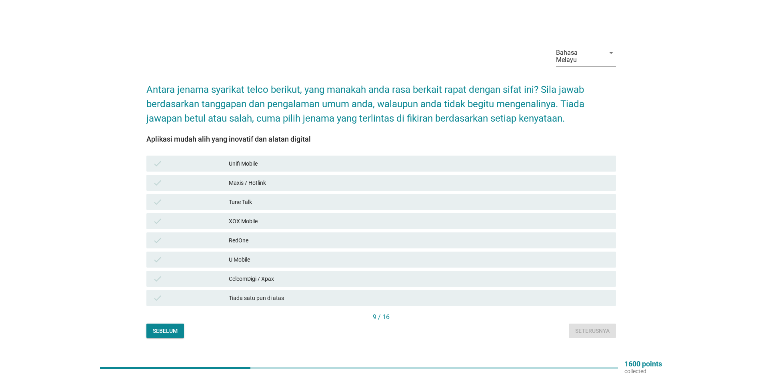
click at [253, 159] on div "Unifi Mobile" at bounding box center [419, 164] width 381 height 10
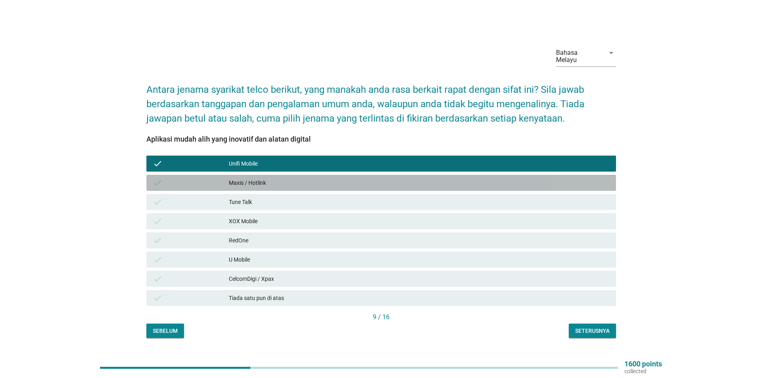
click at [265, 178] on div "Maxis / Hotlink" at bounding box center [419, 183] width 381 height 10
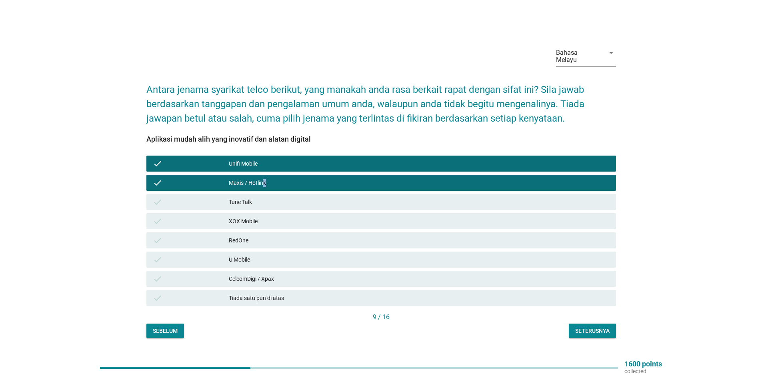
click at [593, 327] on div "Seterusnya" at bounding box center [592, 331] width 34 height 8
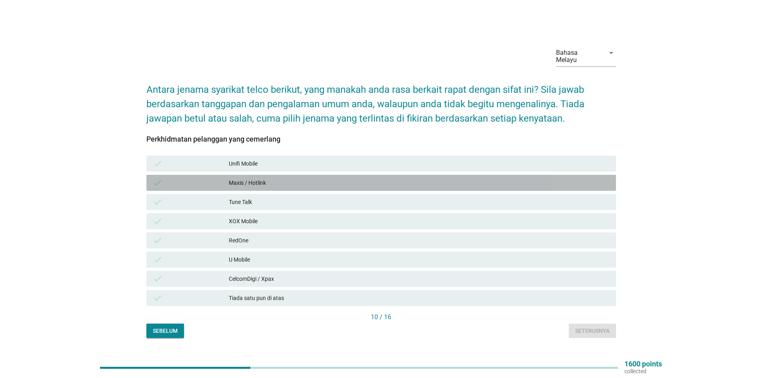
click at [251, 175] on div "check Maxis / Hotlink" at bounding box center [380, 183] width 469 height 16
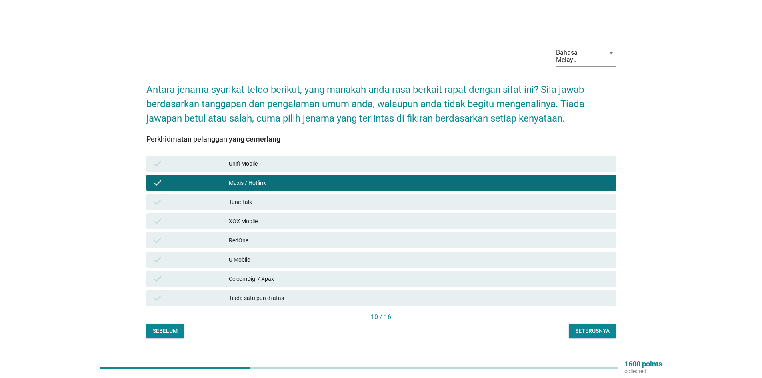
click at [579, 327] on div "Seterusnya" at bounding box center [592, 331] width 34 height 8
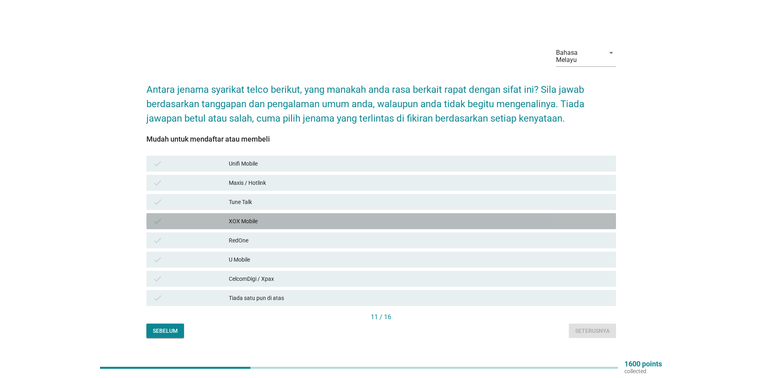
click at [250, 218] on div "XOX Mobile" at bounding box center [419, 221] width 381 height 10
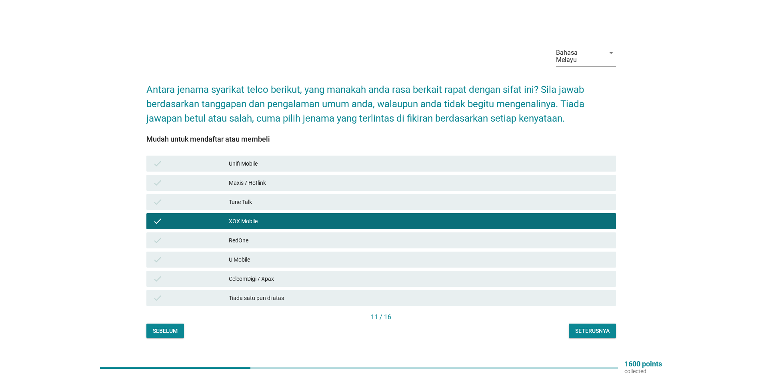
click at [247, 181] on div "Maxis / Hotlink" at bounding box center [419, 183] width 381 height 10
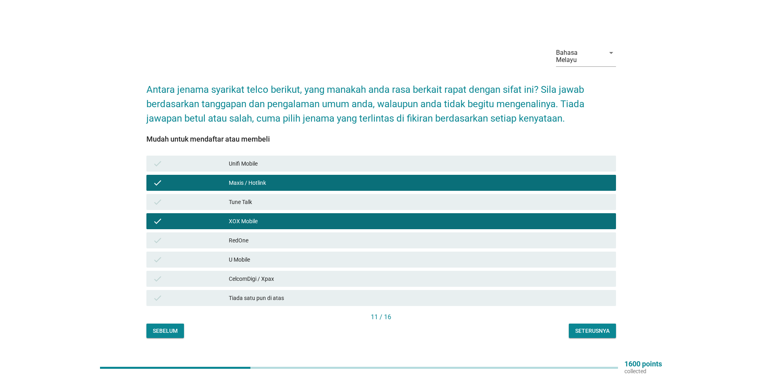
click at [242, 162] on div "Unifi Mobile" at bounding box center [419, 164] width 381 height 10
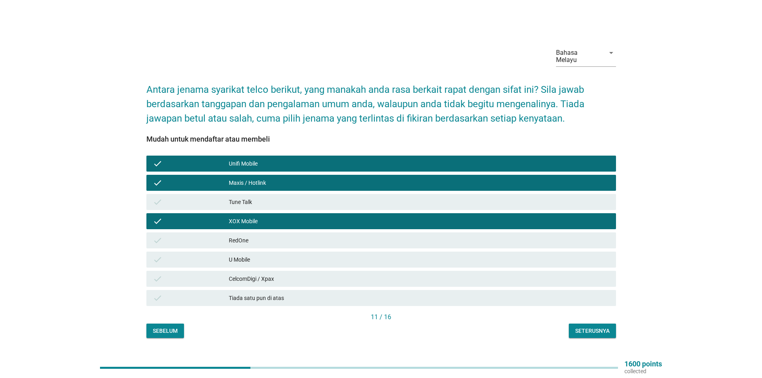
click at [254, 274] on div "CelcomDigi / Xpax" at bounding box center [419, 279] width 381 height 10
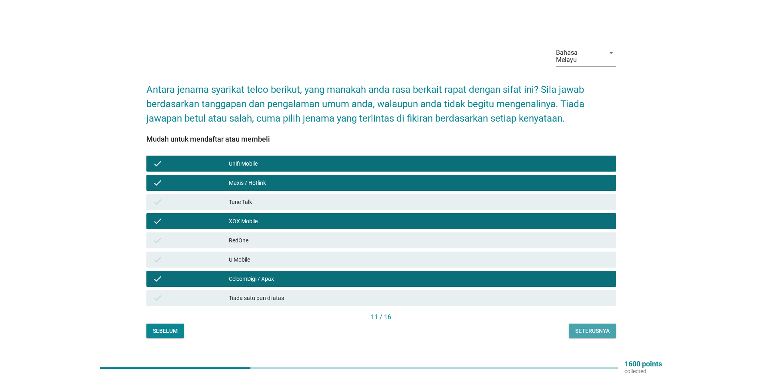
click at [576, 331] on div "Seterusnya" at bounding box center [592, 331] width 34 height 8
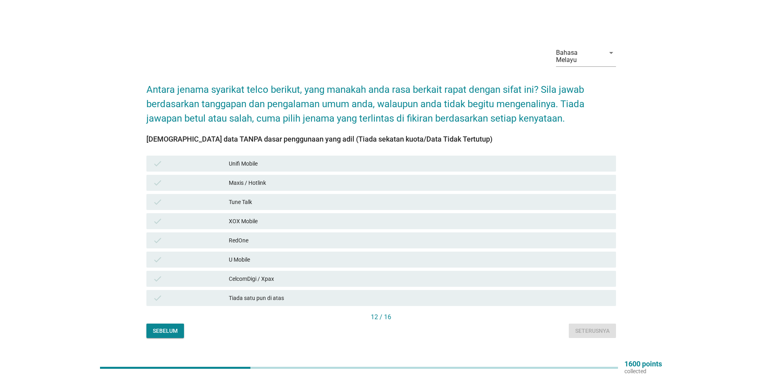
click at [576, 331] on div "Sebelum Seterusnya" at bounding box center [380, 330] width 469 height 14
click at [267, 183] on div "Maxis / Hotlink" at bounding box center [419, 183] width 381 height 10
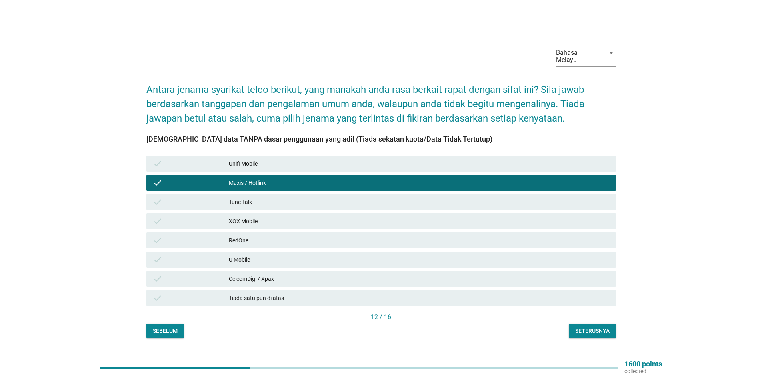
click at [272, 185] on div "check Maxis / Hotlink" at bounding box center [380, 183] width 469 height 16
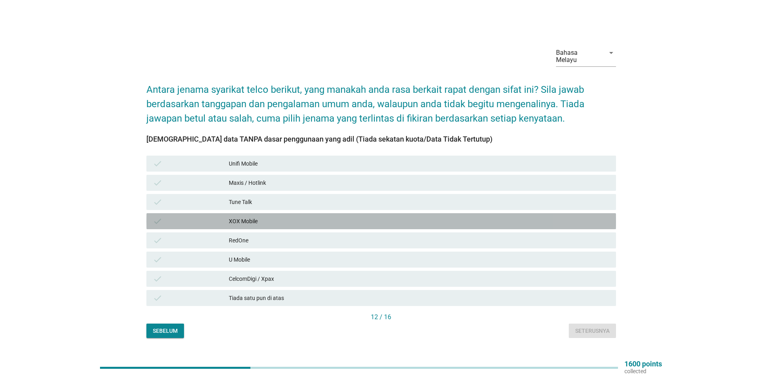
click at [247, 217] on div "XOX Mobile" at bounding box center [419, 221] width 381 height 10
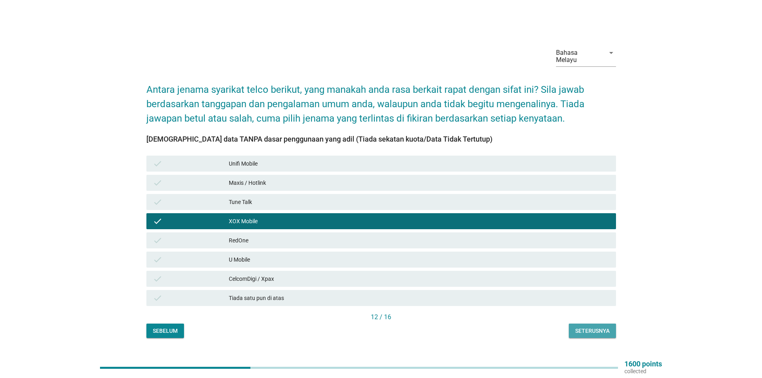
click at [590, 331] on div "Seterusnya" at bounding box center [592, 331] width 34 height 8
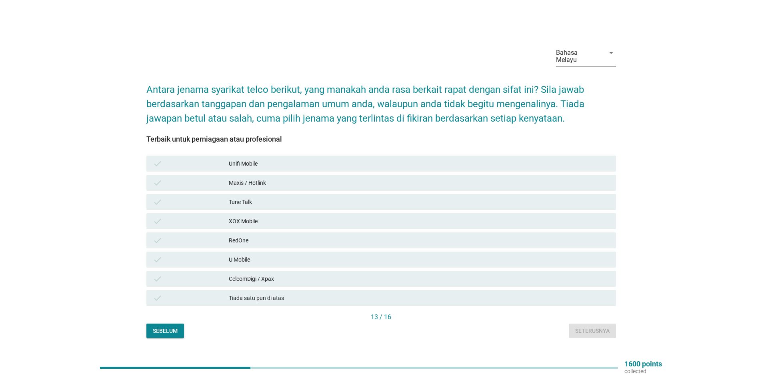
click at [245, 178] on div "Maxis / Hotlink" at bounding box center [419, 183] width 381 height 10
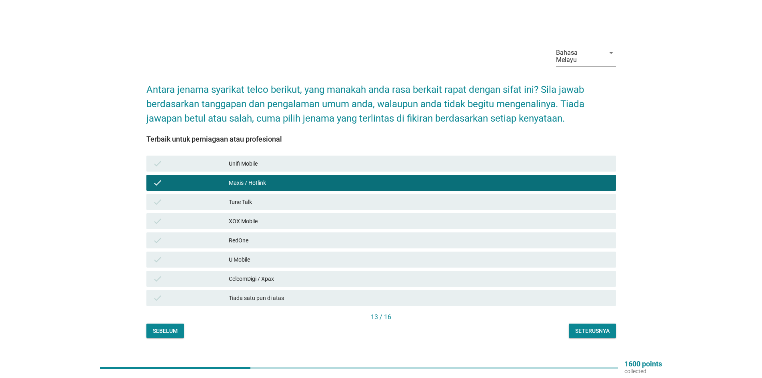
click at [268, 278] on div "CelcomDigi / Xpax" at bounding box center [419, 279] width 381 height 10
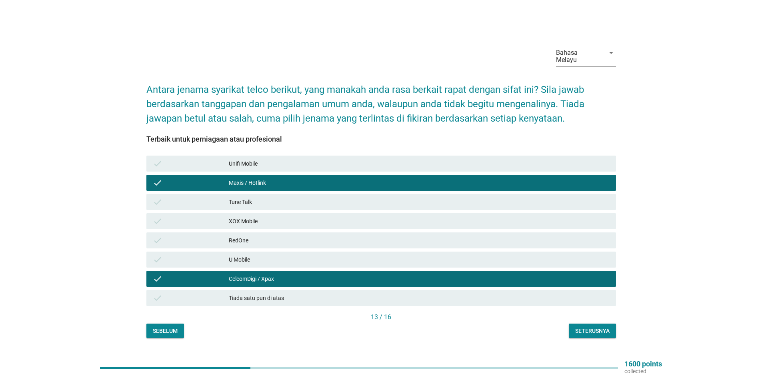
click at [578, 327] on div "Seterusnya" at bounding box center [592, 331] width 34 height 8
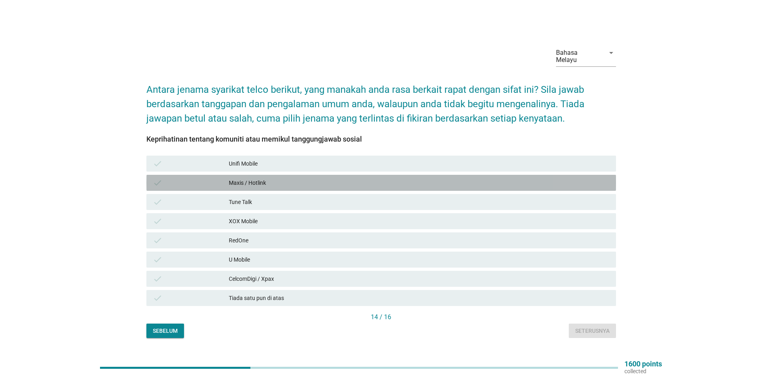
click at [257, 178] on div "Maxis / Hotlink" at bounding box center [419, 183] width 381 height 10
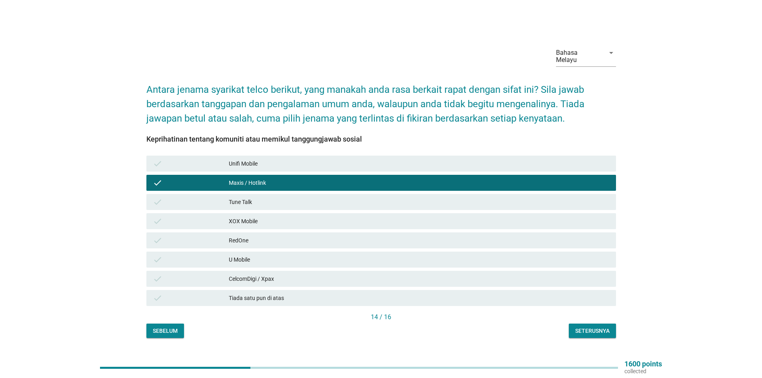
click at [252, 275] on div "CelcomDigi / Xpax" at bounding box center [419, 279] width 381 height 10
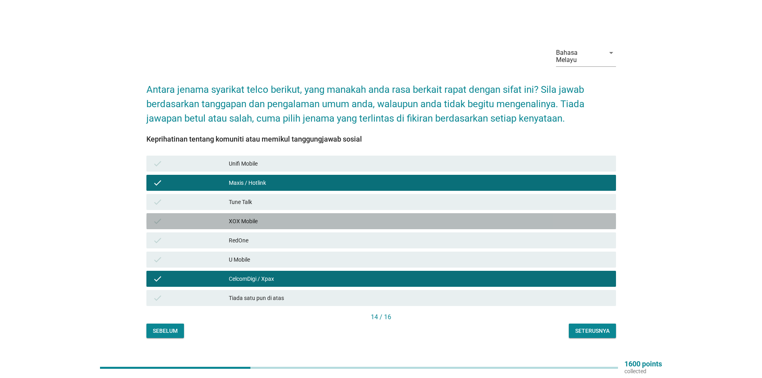
click at [281, 213] on div "check XOX Mobile" at bounding box center [380, 221] width 469 height 16
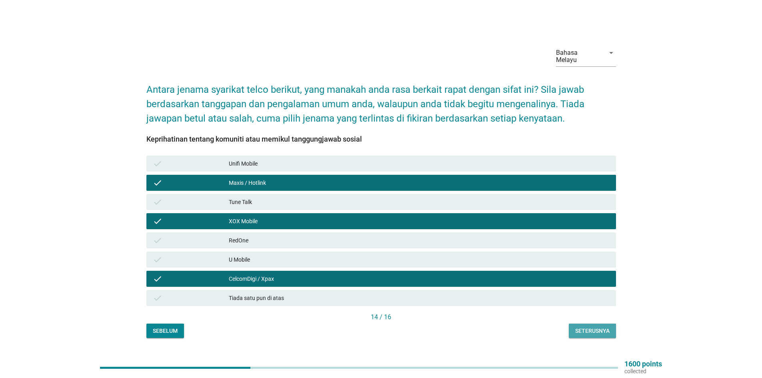
click at [587, 327] on div "Seterusnya" at bounding box center [592, 331] width 34 height 8
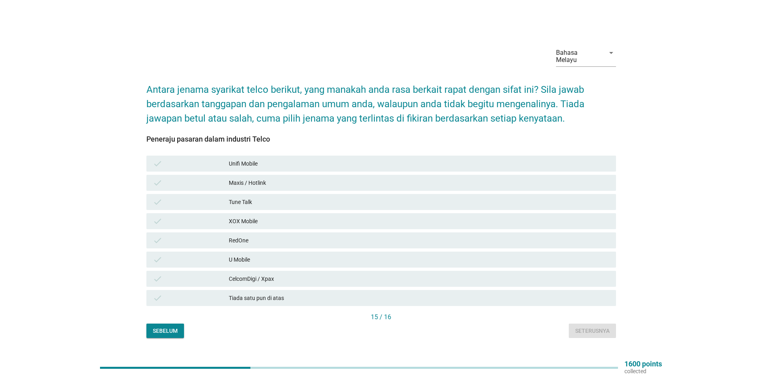
click at [243, 180] on div "Maxis / Hotlink" at bounding box center [419, 183] width 381 height 10
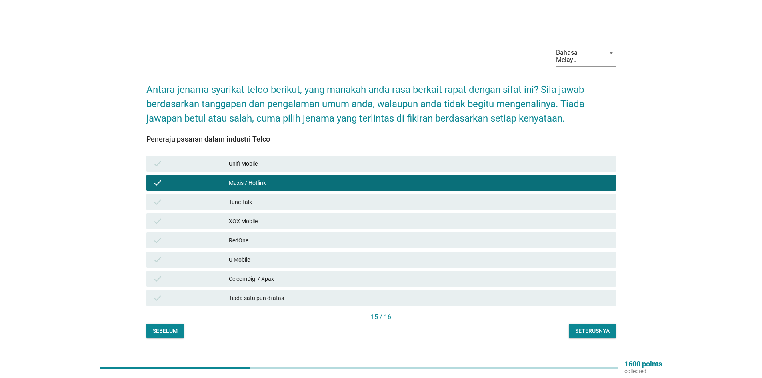
click at [596, 329] on div "Seterusnya" at bounding box center [592, 331] width 34 height 8
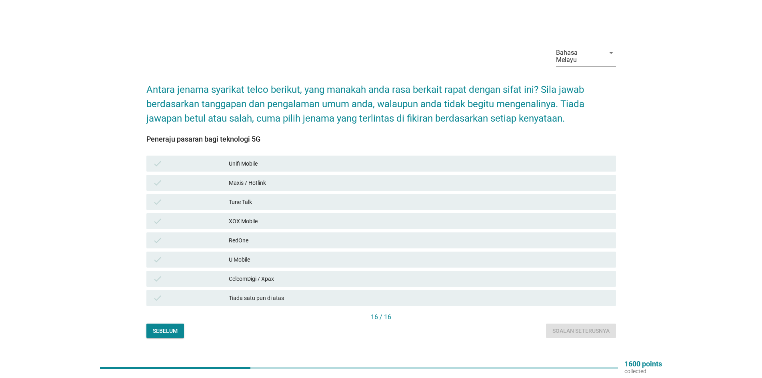
click at [237, 182] on div "Maxis / Hotlink" at bounding box center [419, 183] width 381 height 10
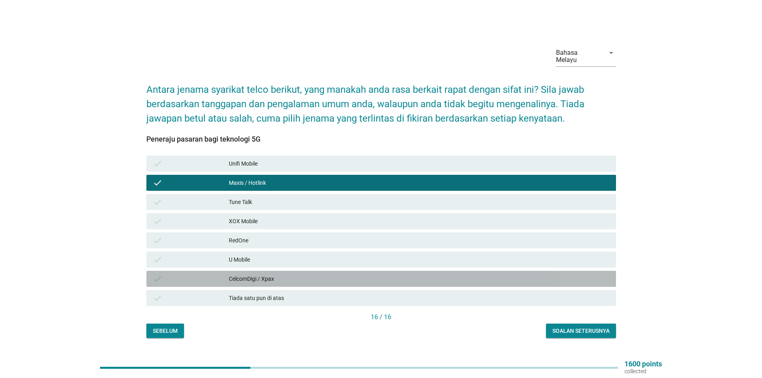
click at [253, 274] on div "CelcomDigi / Xpax" at bounding box center [419, 279] width 381 height 10
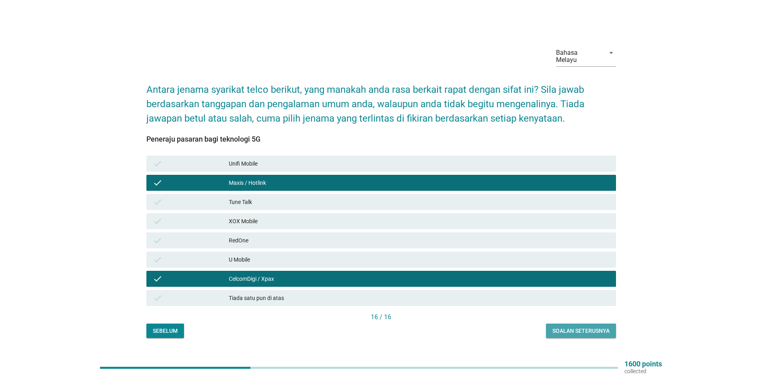
click at [585, 330] on div "Soalan seterusnya" at bounding box center [580, 331] width 57 height 8
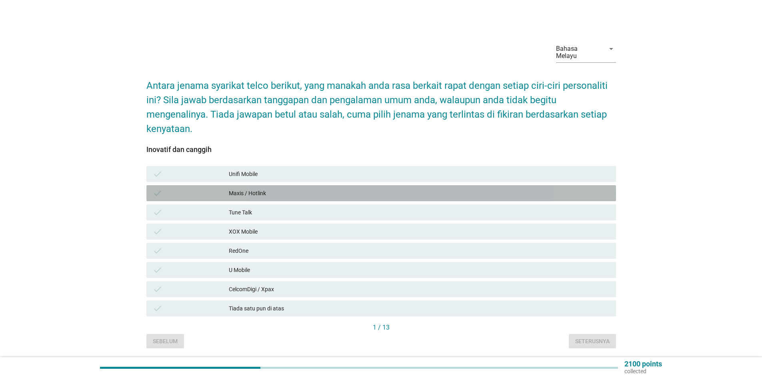
click at [241, 190] on div "Maxis / Hotlink" at bounding box center [419, 193] width 381 height 10
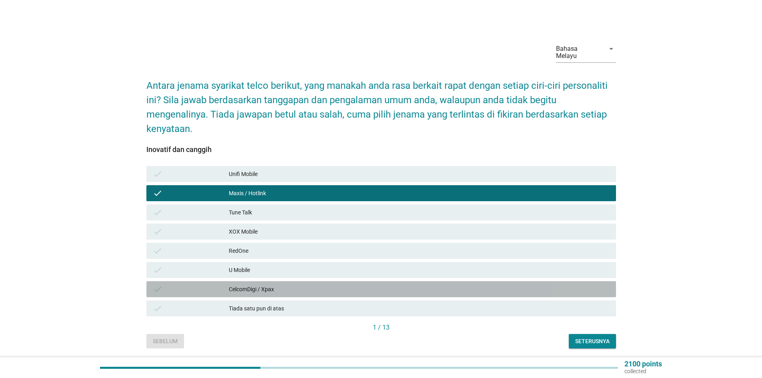
click at [261, 284] on div "CelcomDigi / Xpax" at bounding box center [419, 289] width 381 height 10
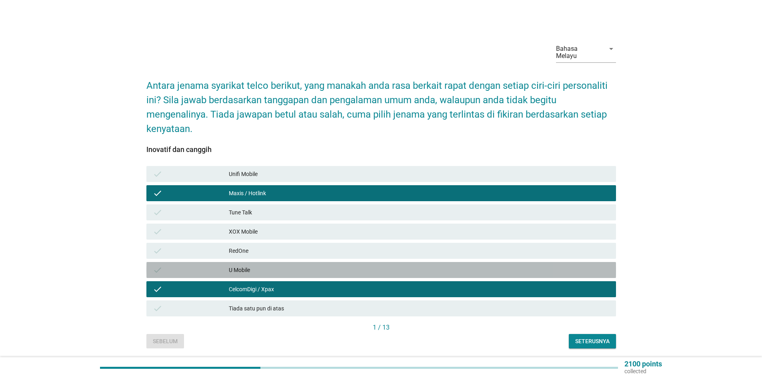
click at [248, 265] on div "U Mobile" at bounding box center [419, 270] width 381 height 10
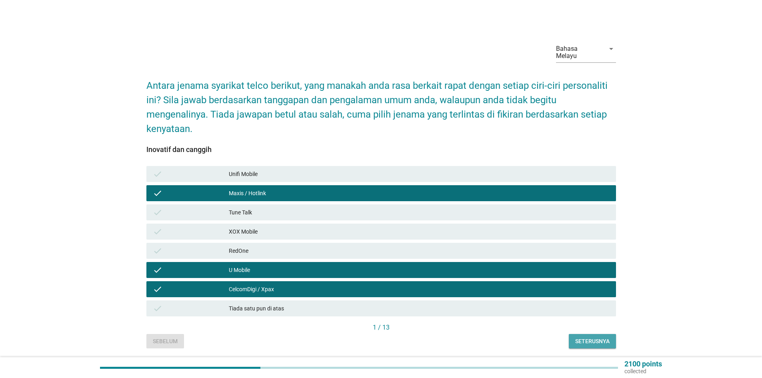
click at [581, 337] on div "Seterusnya" at bounding box center [592, 341] width 34 height 8
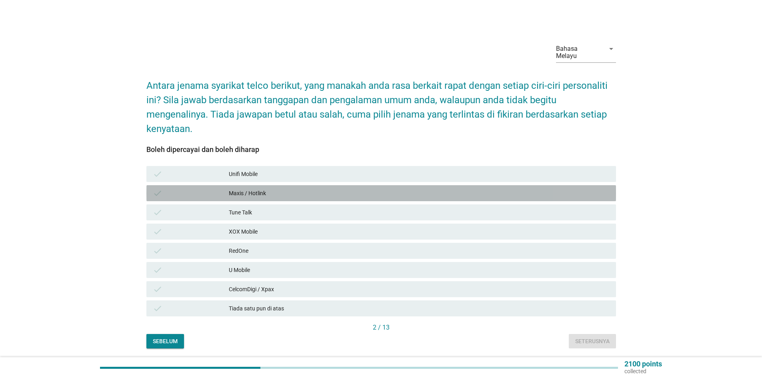
click at [229, 188] on div "Maxis / Hotlink" at bounding box center [419, 193] width 381 height 10
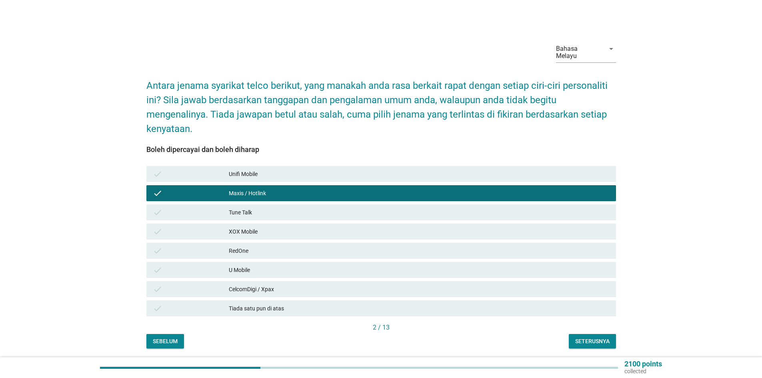
click at [582, 337] on div "Seterusnya" at bounding box center [592, 341] width 34 height 8
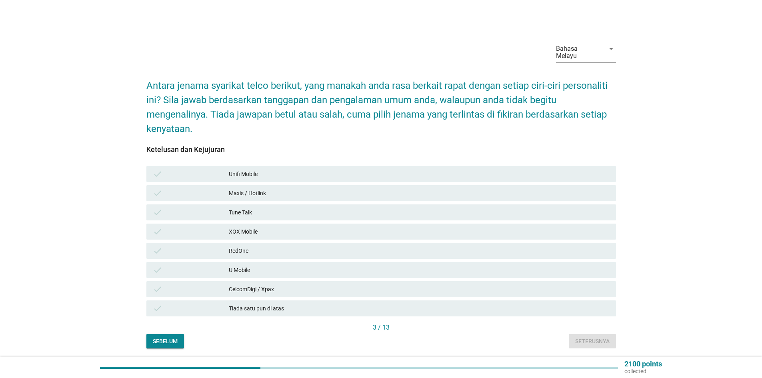
click at [291, 188] on div "Maxis / Hotlink" at bounding box center [419, 193] width 381 height 10
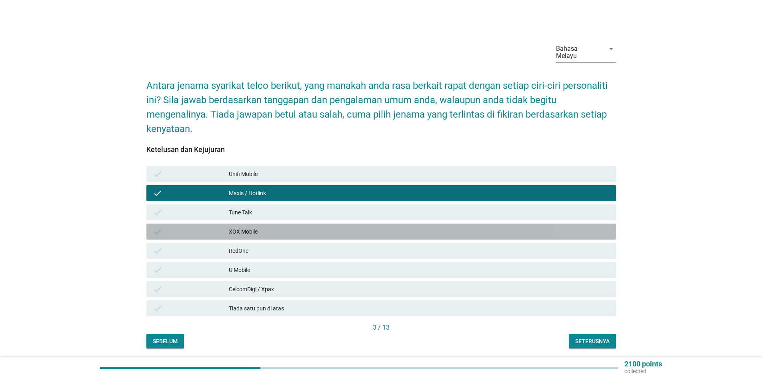
click at [223, 229] on div "check" at bounding box center [191, 232] width 76 height 10
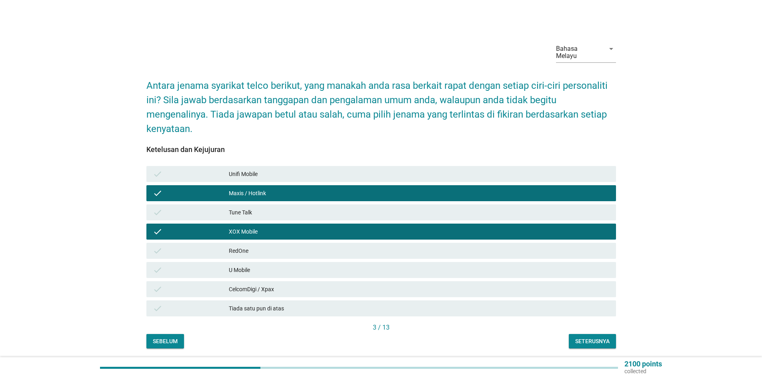
click at [254, 286] on div "CelcomDigi / Xpax" at bounding box center [419, 289] width 381 height 10
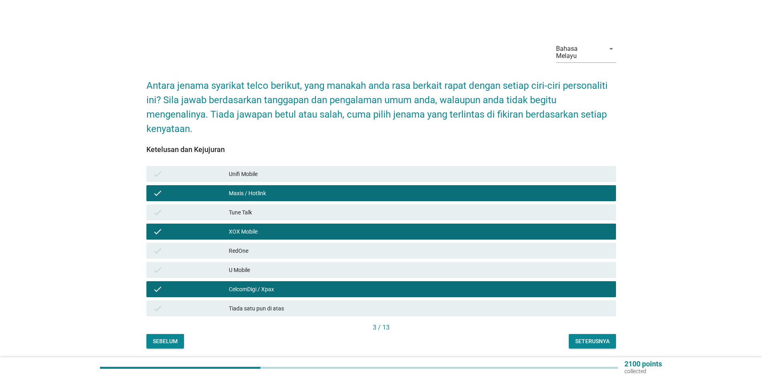
click at [570, 334] on button "Seterusnya" at bounding box center [592, 341] width 47 height 14
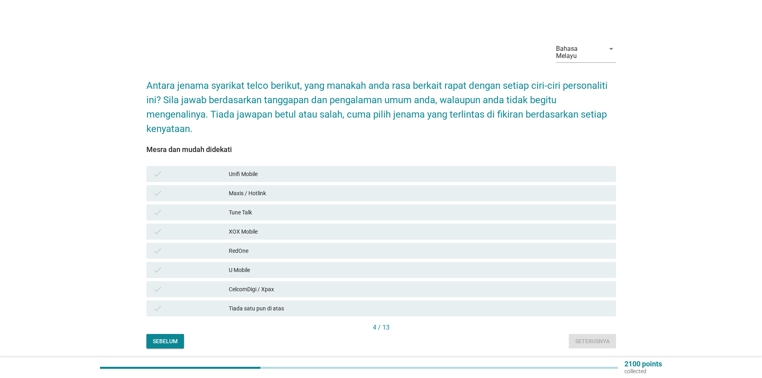
click at [290, 188] on div "Maxis / Hotlink" at bounding box center [419, 193] width 381 height 10
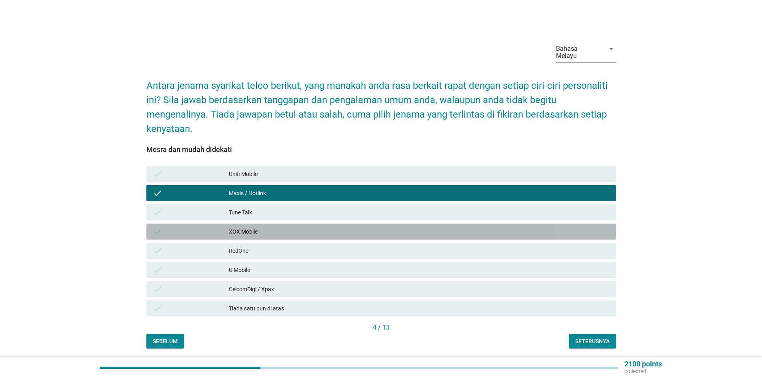
click at [264, 223] on div "check XOX Mobile" at bounding box center [380, 231] width 469 height 16
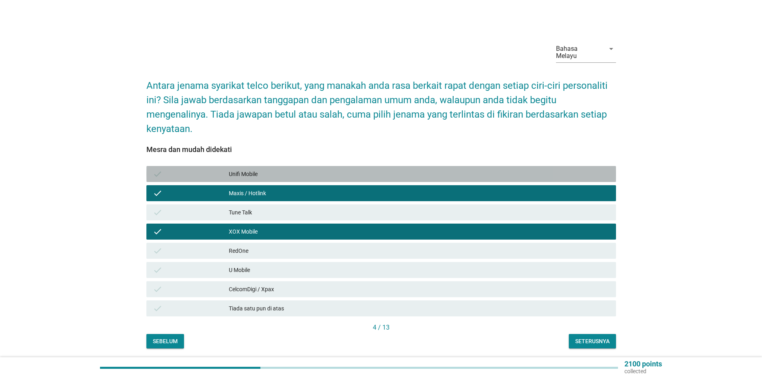
click at [257, 169] on div "Unifi Mobile" at bounding box center [419, 174] width 381 height 10
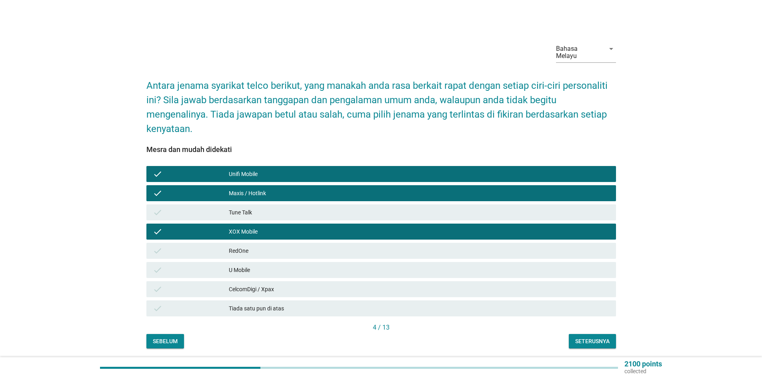
click at [591, 338] on div "Seterusnya" at bounding box center [592, 341] width 34 height 8
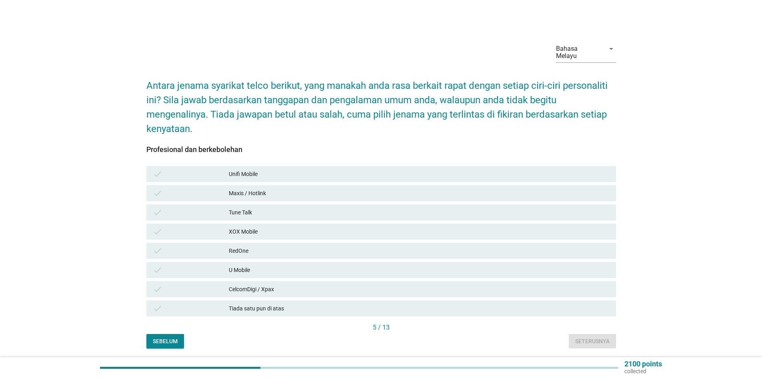
click at [244, 185] on div "check Maxis / Hotlink" at bounding box center [380, 193] width 469 height 16
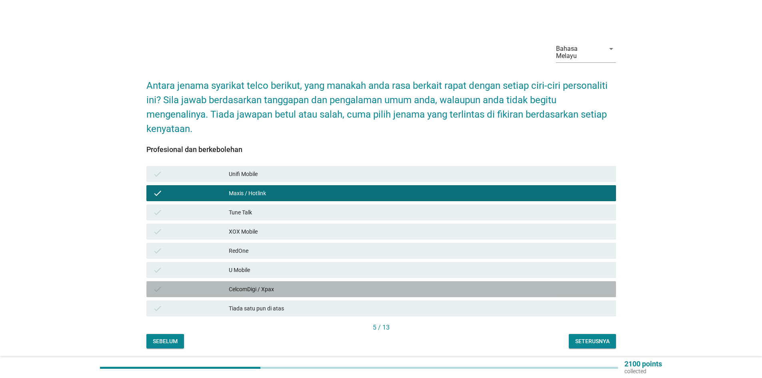
click at [233, 281] on div "check CelcomDigi / Xpax" at bounding box center [380, 289] width 469 height 16
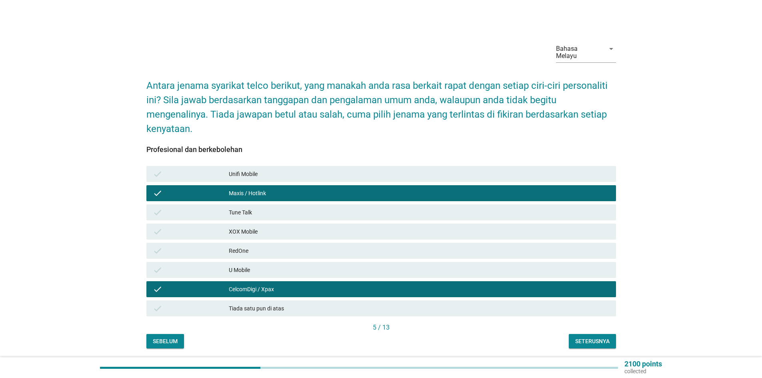
click at [599, 338] on div "Seterusnya" at bounding box center [592, 341] width 34 height 8
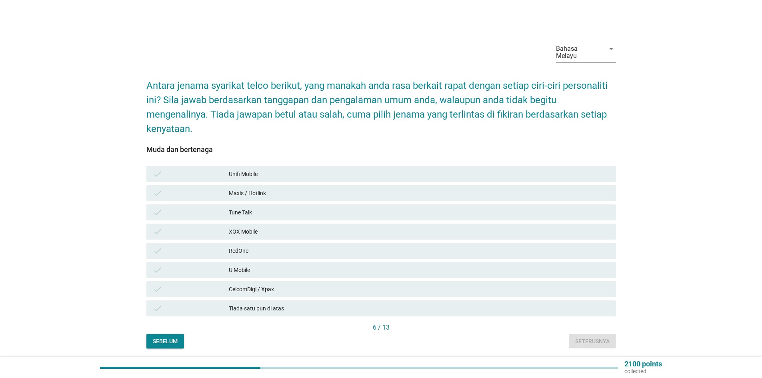
click at [239, 188] on div "Maxis / Hotlink" at bounding box center [419, 193] width 381 height 10
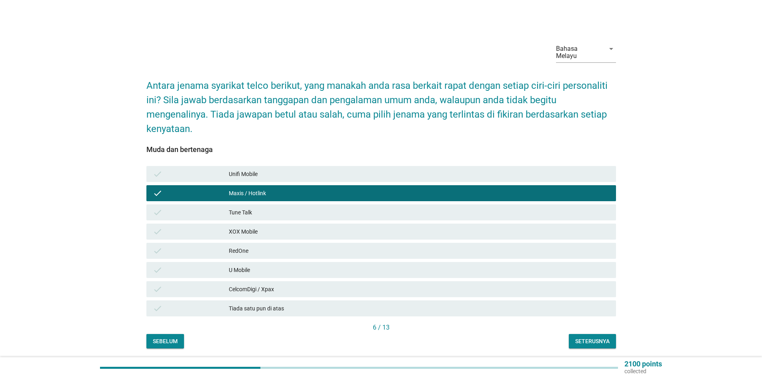
click at [241, 267] on div "U Mobile" at bounding box center [419, 270] width 381 height 10
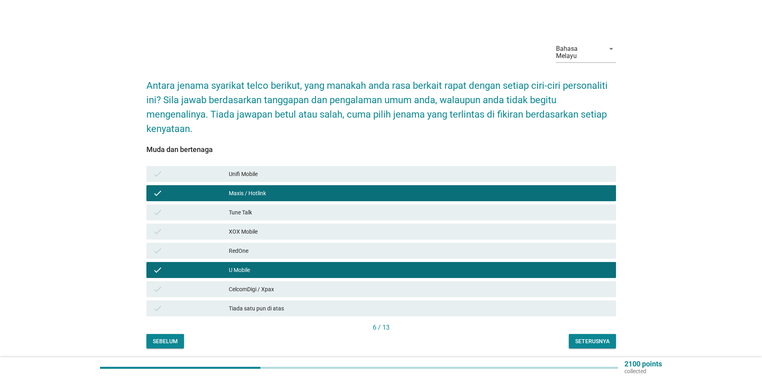
click at [243, 227] on div "XOX Mobile" at bounding box center [419, 232] width 381 height 10
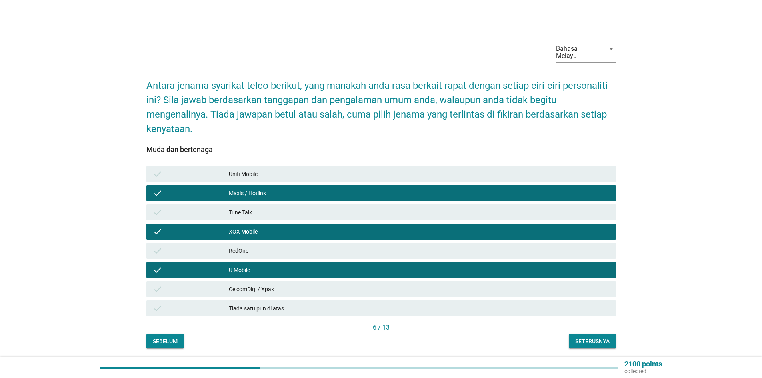
click at [261, 284] on div "CelcomDigi / Xpax" at bounding box center [419, 289] width 381 height 10
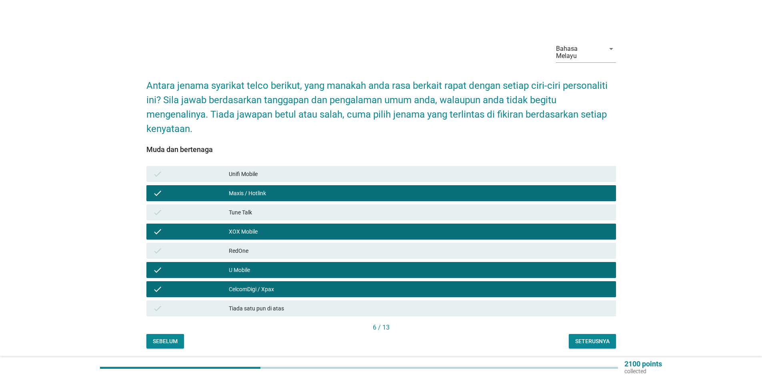
click at [592, 337] on div "Seterusnya" at bounding box center [592, 341] width 34 height 8
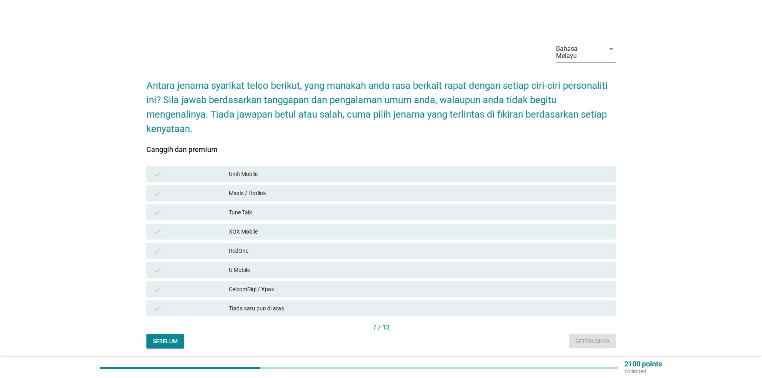
click at [241, 188] on div "Maxis / Hotlink" at bounding box center [419, 193] width 381 height 10
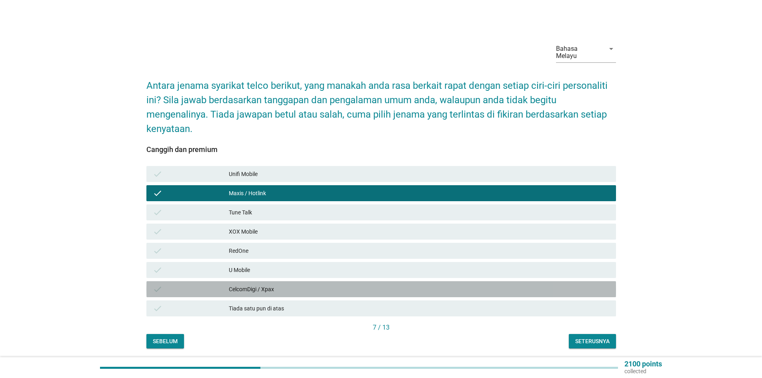
click at [240, 285] on div "CelcomDigi / Xpax" at bounding box center [419, 289] width 381 height 10
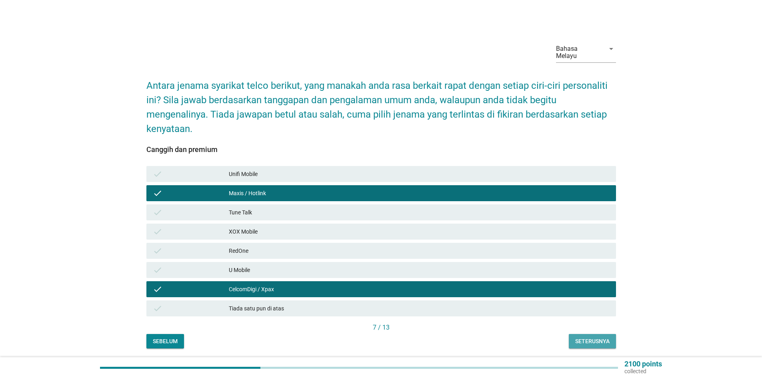
click at [587, 337] on div "Seterusnya" at bounding box center [592, 341] width 34 height 8
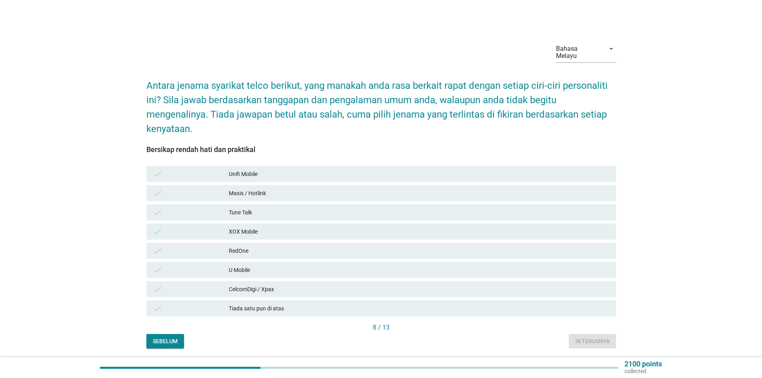
click at [251, 188] on div "Maxis / Hotlink" at bounding box center [419, 193] width 381 height 10
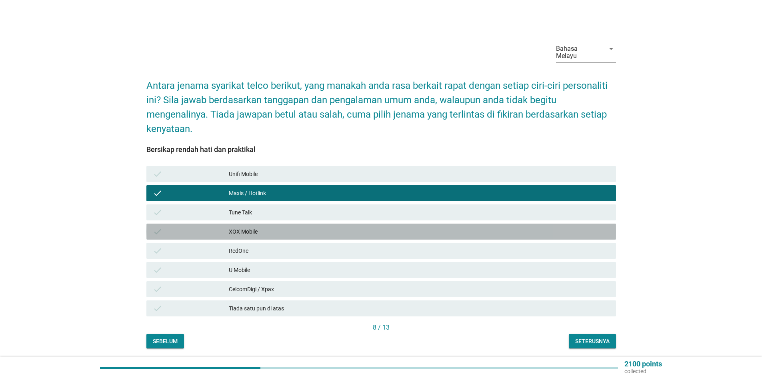
click at [234, 227] on div "XOX Mobile" at bounding box center [419, 232] width 381 height 10
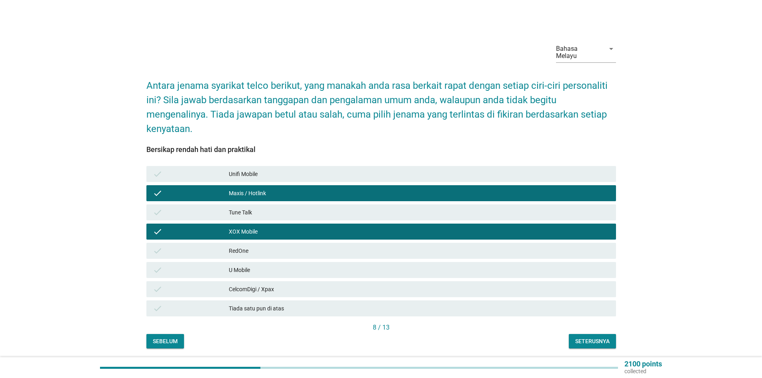
click at [263, 265] on div "U Mobile" at bounding box center [419, 270] width 381 height 10
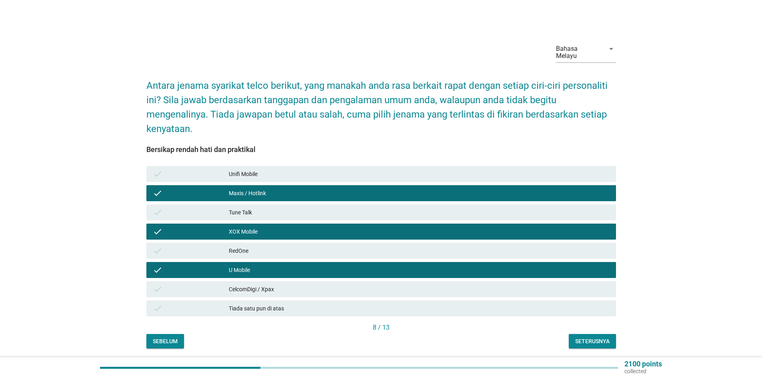
click at [598, 337] on div "Seterusnya" at bounding box center [592, 341] width 34 height 8
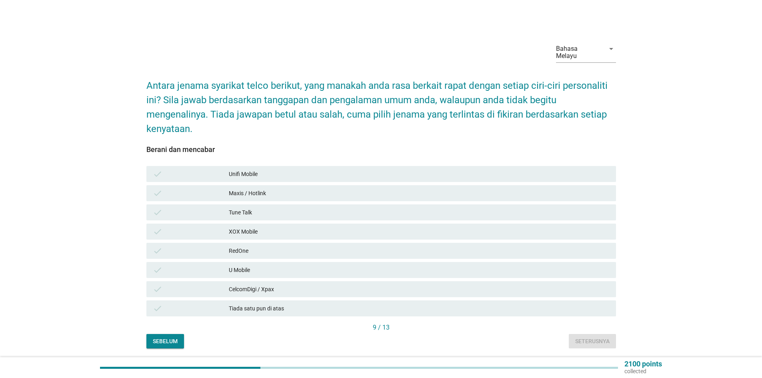
click at [248, 188] on div "Maxis / Hotlink" at bounding box center [419, 193] width 381 height 10
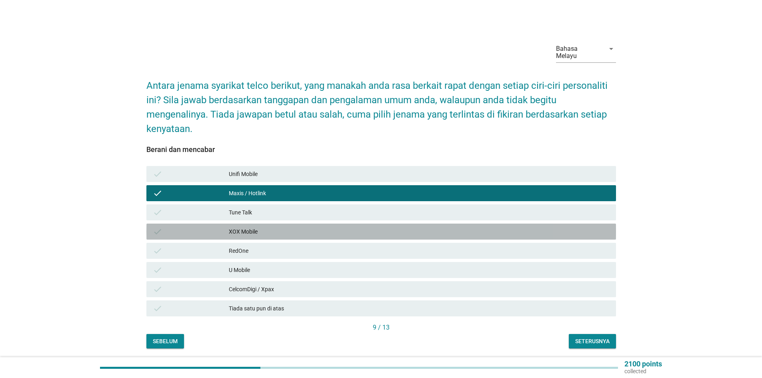
click at [239, 227] on div "XOX Mobile" at bounding box center [419, 232] width 381 height 10
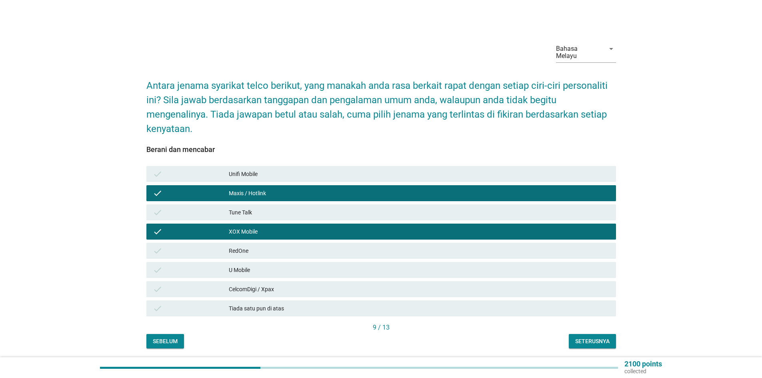
click at [244, 284] on div "CelcomDigi / Xpax" at bounding box center [419, 289] width 381 height 10
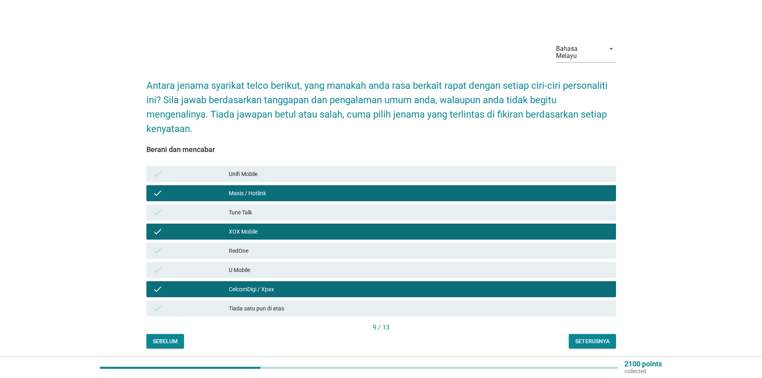
click at [593, 337] on div "Seterusnya" at bounding box center [592, 341] width 34 height 8
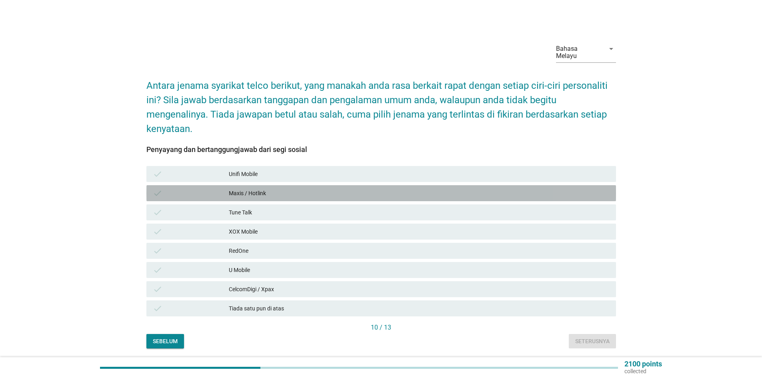
click at [249, 189] on div "Maxis / Hotlink" at bounding box center [419, 193] width 381 height 10
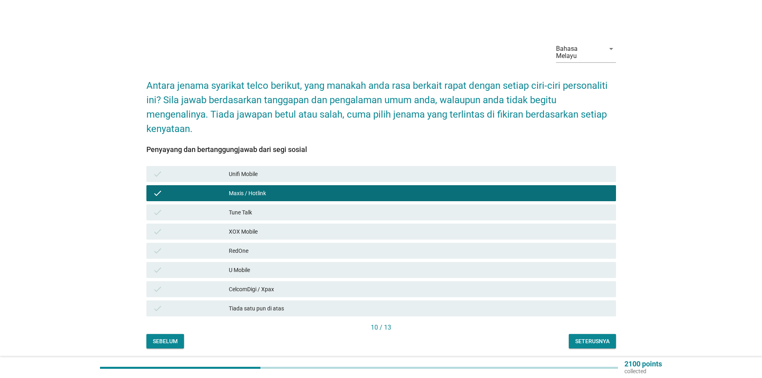
click at [243, 223] on div "check XOX Mobile" at bounding box center [380, 231] width 469 height 16
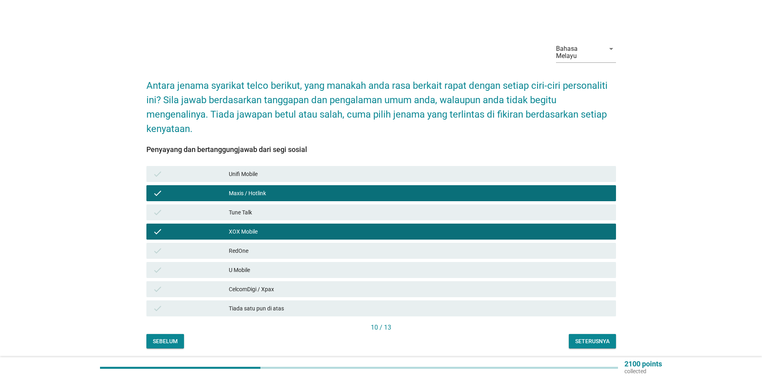
click at [247, 284] on div "CelcomDigi / Xpax" at bounding box center [419, 289] width 381 height 10
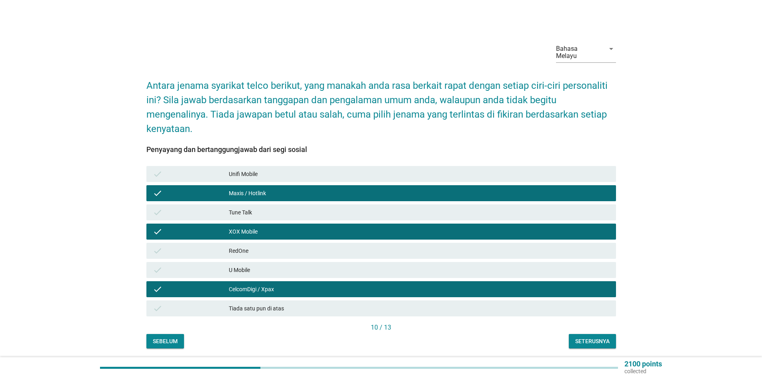
click at [587, 325] on div "10 / 13" at bounding box center [380, 328] width 469 height 11
click at [586, 337] on div "Seterusnya" at bounding box center [592, 341] width 34 height 8
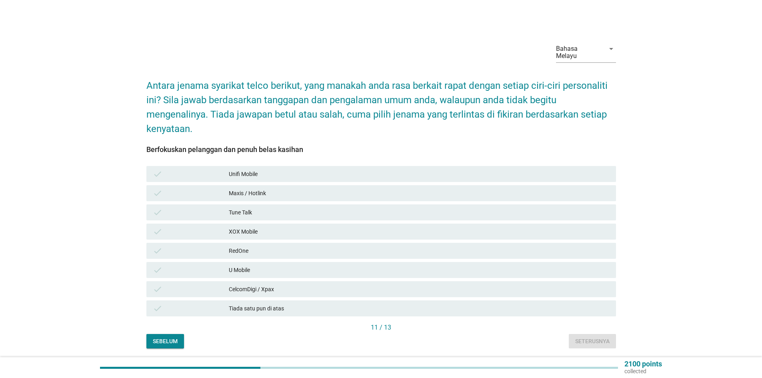
click at [243, 195] on div "check Maxis / Hotlink" at bounding box center [381, 193] width 473 height 19
click at [239, 188] on div "Maxis / Hotlink" at bounding box center [419, 193] width 381 height 10
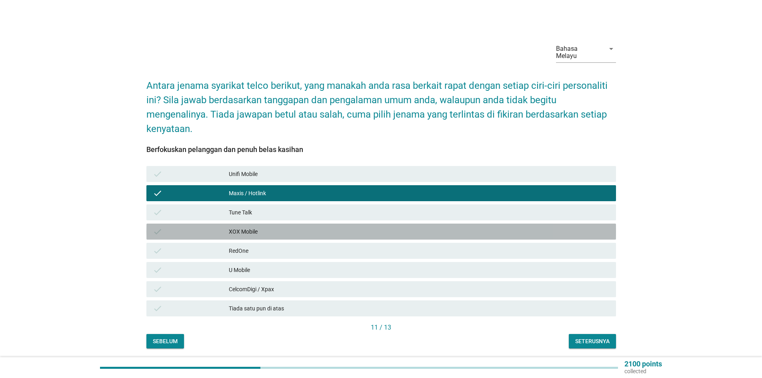
click at [245, 227] on div "XOX Mobile" at bounding box center [419, 232] width 381 height 10
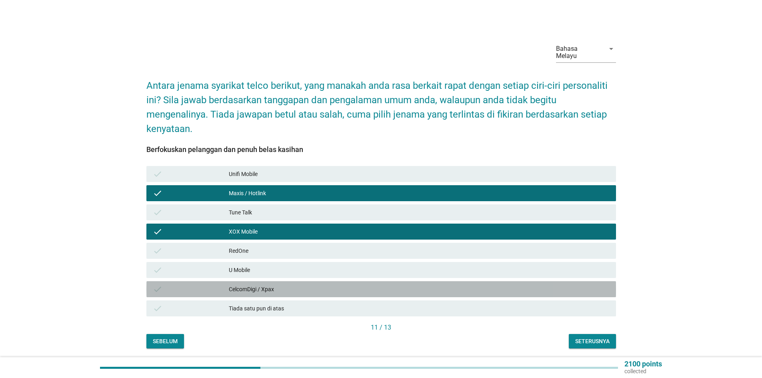
click at [256, 284] on div "CelcomDigi / Xpax" at bounding box center [419, 289] width 381 height 10
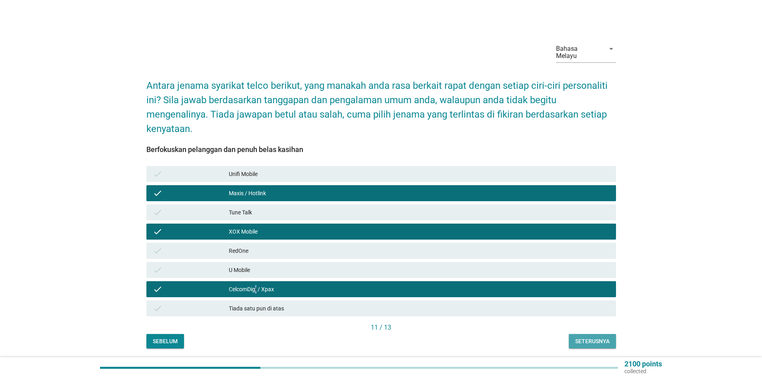
click at [596, 337] on div "Seterusnya" at bounding box center [592, 341] width 34 height 8
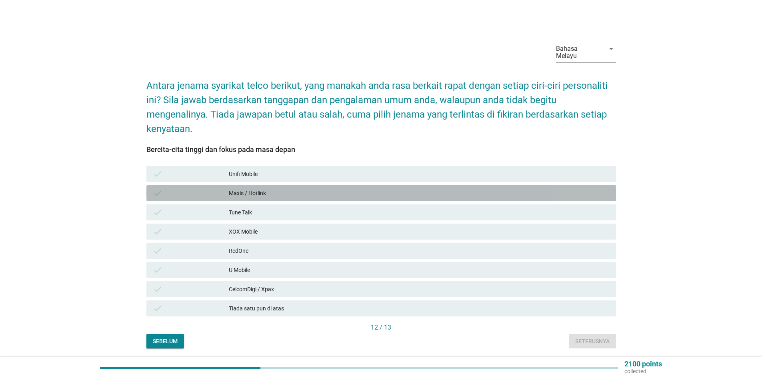
click at [251, 190] on div "Maxis / Hotlink" at bounding box center [419, 193] width 381 height 10
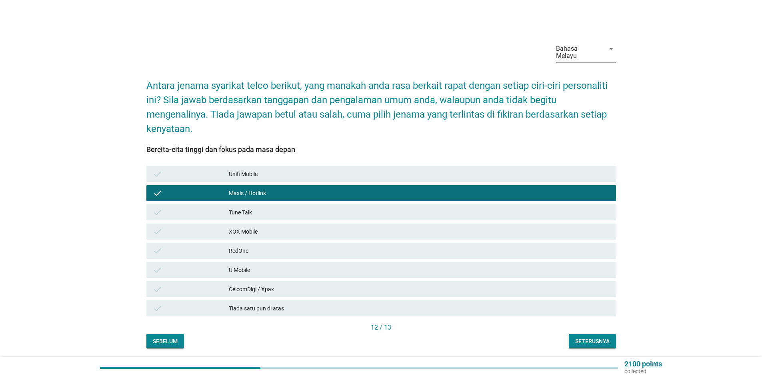
click at [582, 337] on div "Seterusnya" at bounding box center [592, 341] width 34 height 8
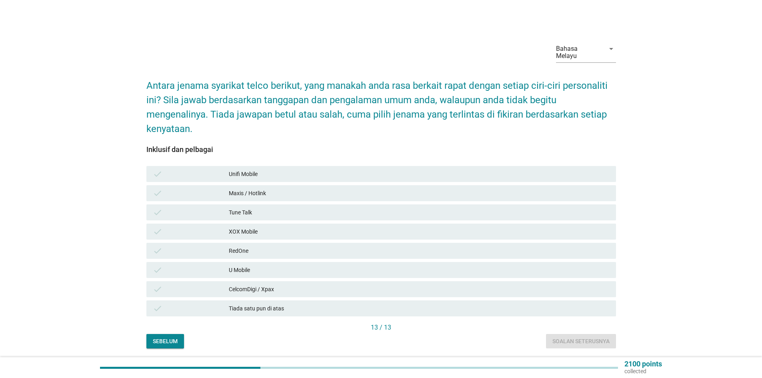
click at [246, 188] on div "Maxis / Hotlink" at bounding box center [419, 193] width 381 height 10
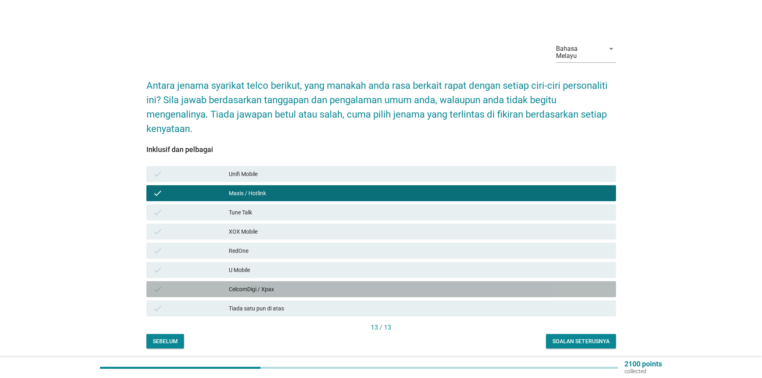
click at [255, 285] on div "CelcomDigi / Xpax" at bounding box center [419, 289] width 381 height 10
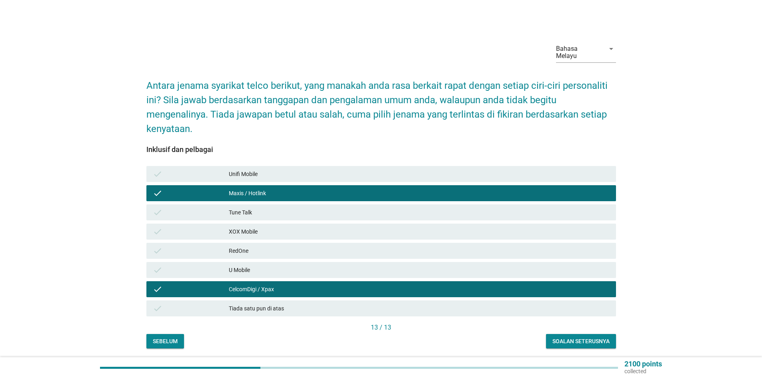
click at [319, 265] on div "U Mobile" at bounding box center [419, 270] width 381 height 10
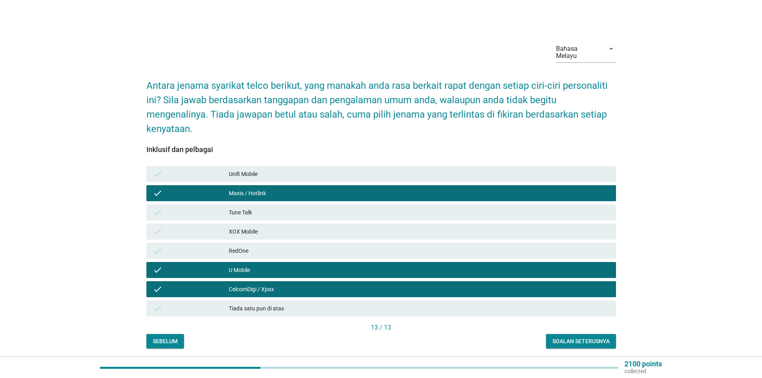
click at [579, 337] on div "Soalan seterusnya" at bounding box center [580, 341] width 57 height 8
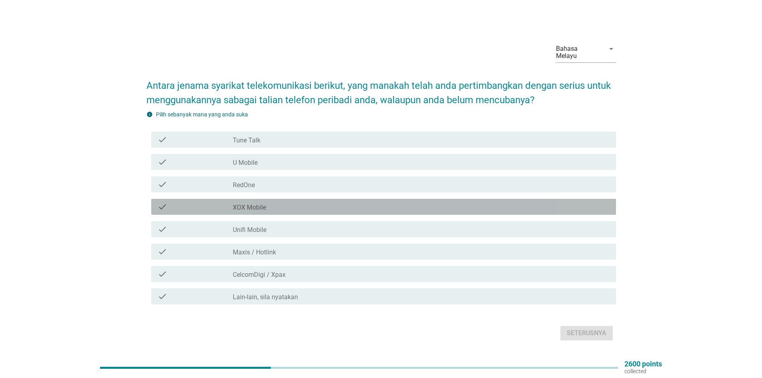
click at [238, 199] on div "check check_box_outline_blank XOX Mobile" at bounding box center [383, 207] width 465 height 16
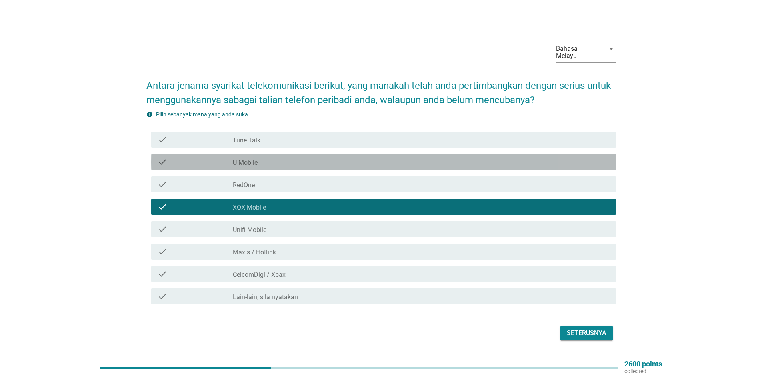
click at [264, 157] on div "check_box_outline_blank U Mobile" at bounding box center [421, 162] width 377 height 10
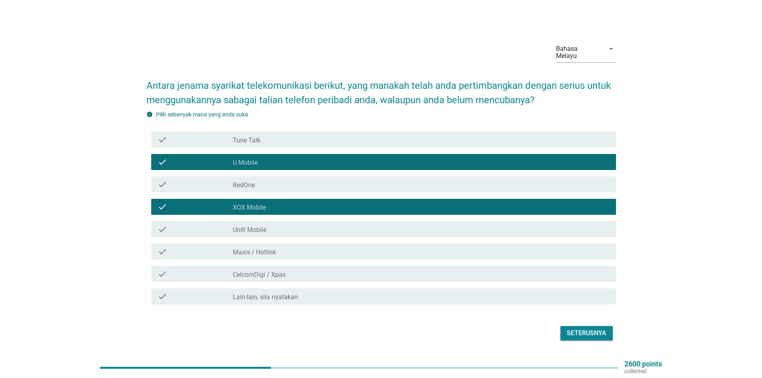
click at [593, 329] on div "Seterusnya" at bounding box center [587, 333] width 40 height 10
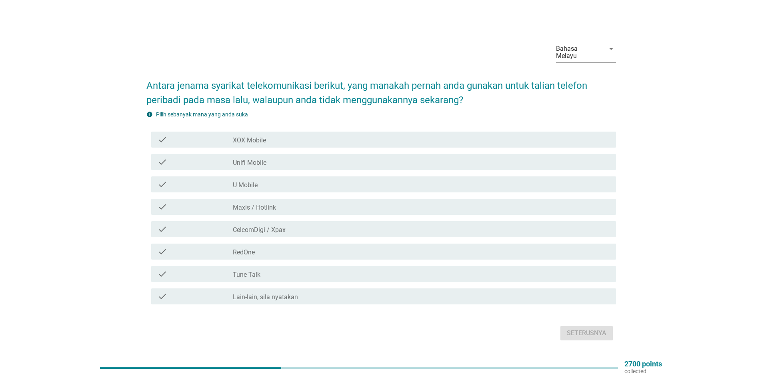
click at [277, 228] on label "CelcomDigi / Xpax" at bounding box center [259, 230] width 53 height 8
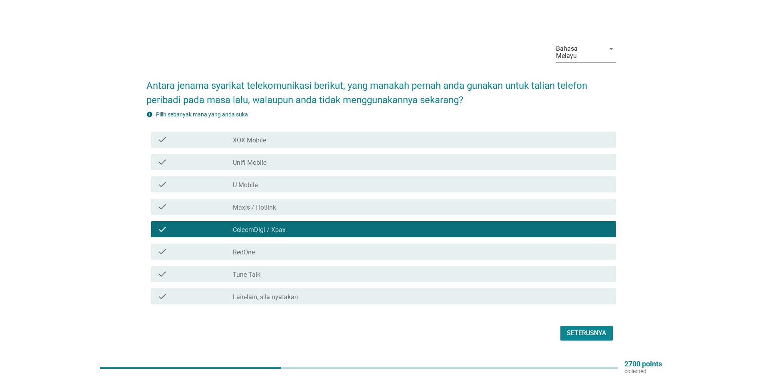
click at [584, 331] on div "Seterusnya" at bounding box center [587, 333] width 40 height 10
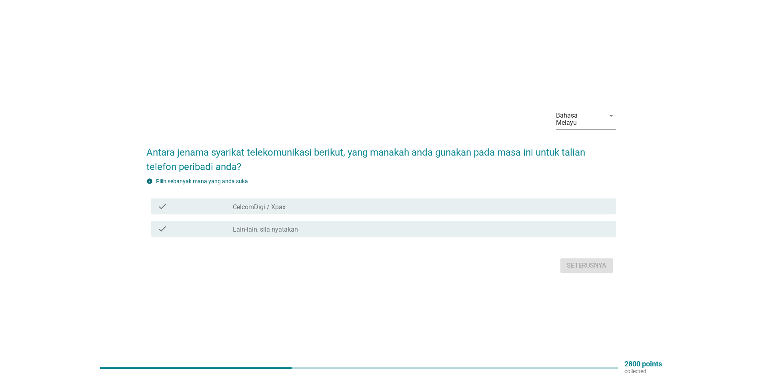
click at [249, 227] on label "Lain-lain, sila nyatakan" at bounding box center [265, 229] width 65 height 8
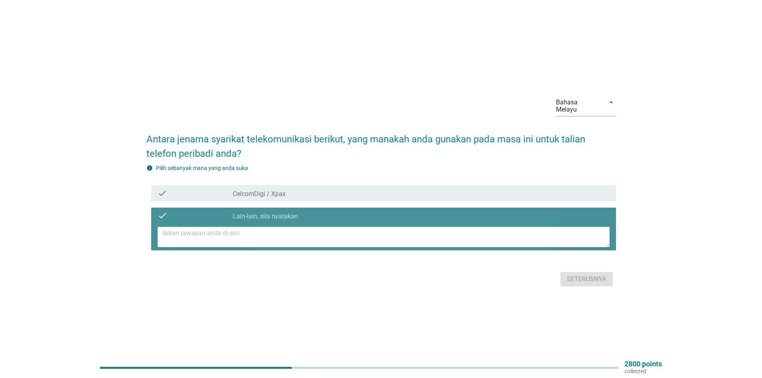
click at [218, 234] on textarea at bounding box center [385, 237] width 447 height 20
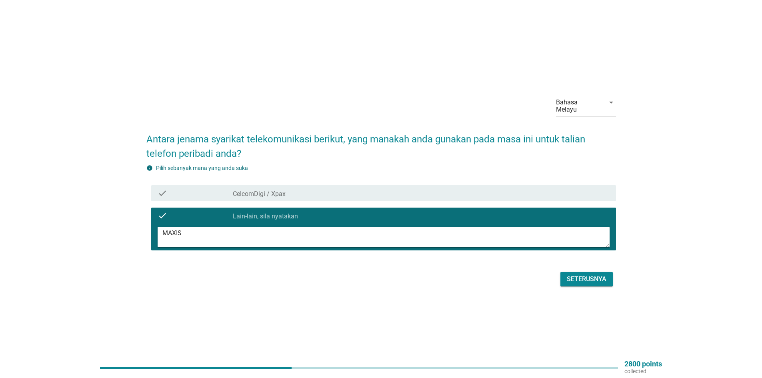
type textarea "MAXIS"
click at [586, 274] on div "Seterusnya" at bounding box center [587, 279] width 40 height 10
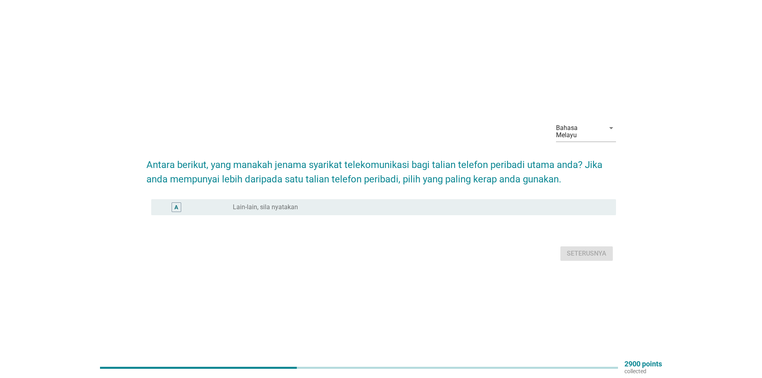
click at [273, 208] on div "A radio_button_unchecked Lain-lain, sila nyatakan" at bounding box center [383, 207] width 465 height 16
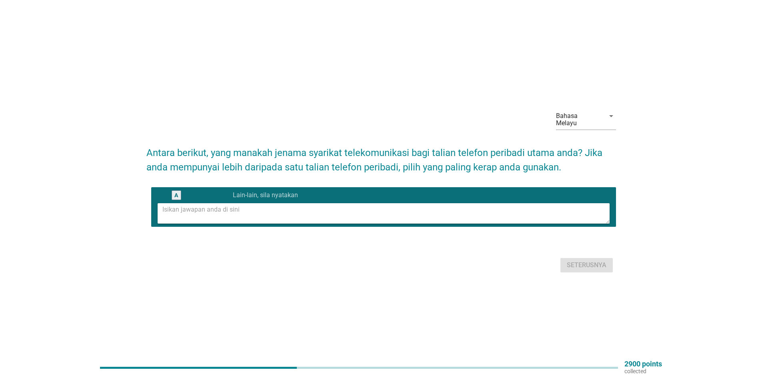
click at [266, 215] on textarea at bounding box center [385, 213] width 447 height 20
type textarea "MAXIS"
click at [583, 260] on div "Seterusnya" at bounding box center [587, 265] width 40 height 10
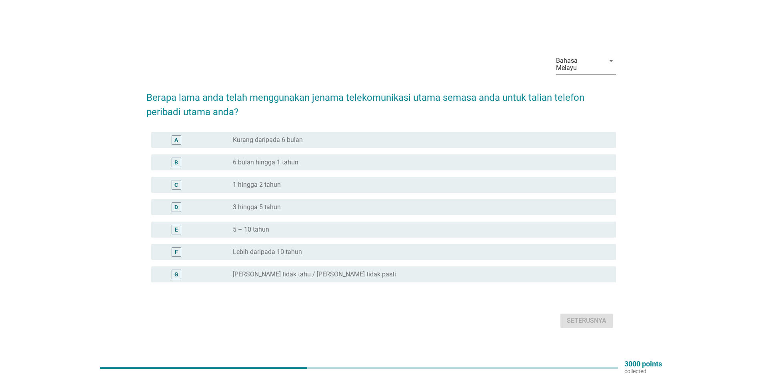
click at [266, 207] on label "3 hingga 5 tahun" at bounding box center [257, 207] width 48 height 8
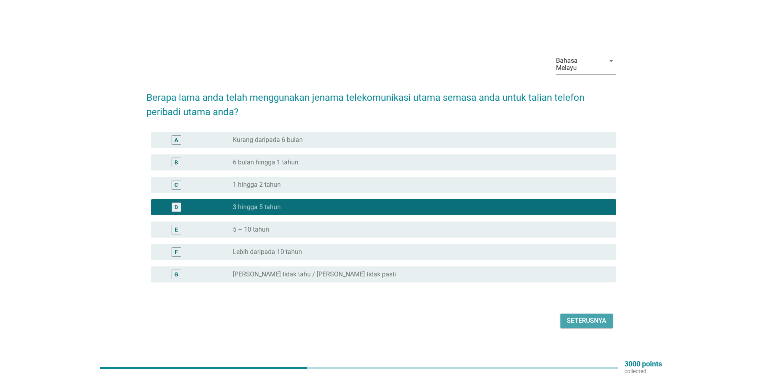
click at [587, 316] on div "Seterusnya" at bounding box center [587, 321] width 40 height 10
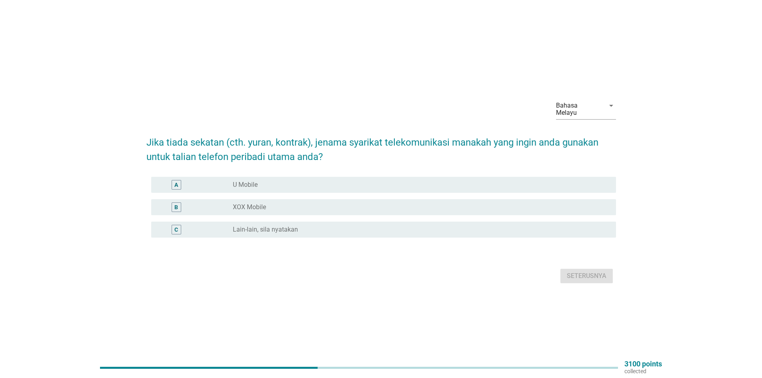
click at [253, 210] on div "B radio_button_unchecked XOX Mobile" at bounding box center [383, 207] width 465 height 16
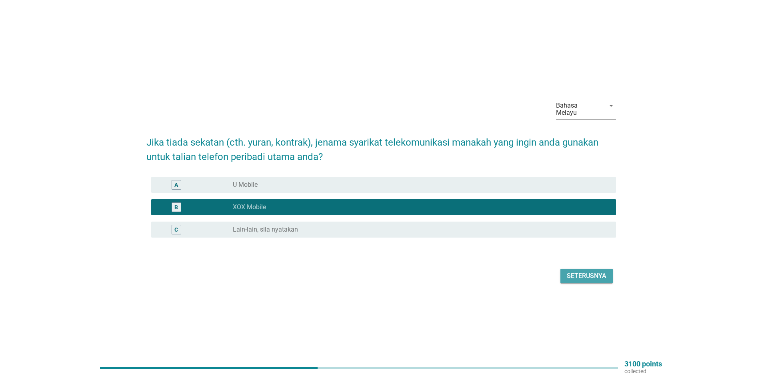
click at [573, 277] on button "Seterusnya" at bounding box center [586, 276] width 52 height 14
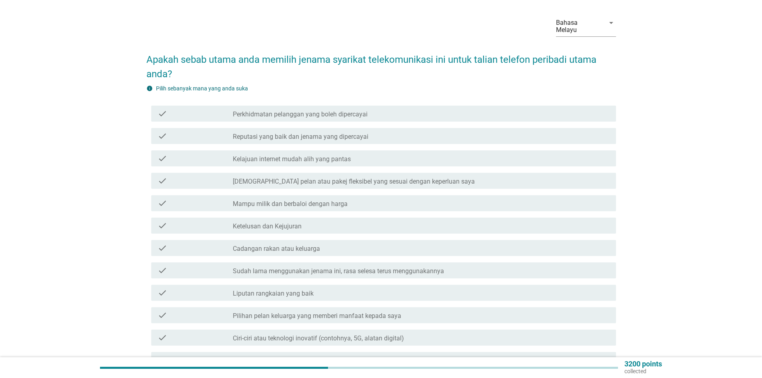
scroll to position [40, 0]
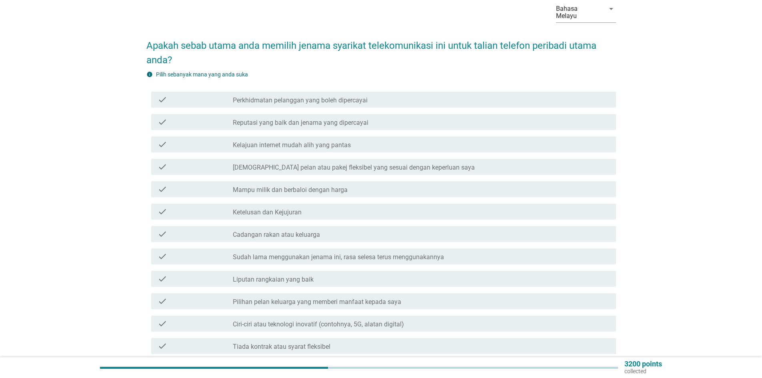
click at [401, 164] on label "[DEMOGRAPHIC_DATA] pelan atau pakej fleksibel yang sesuai dengan keperluan saya" at bounding box center [354, 168] width 242 height 8
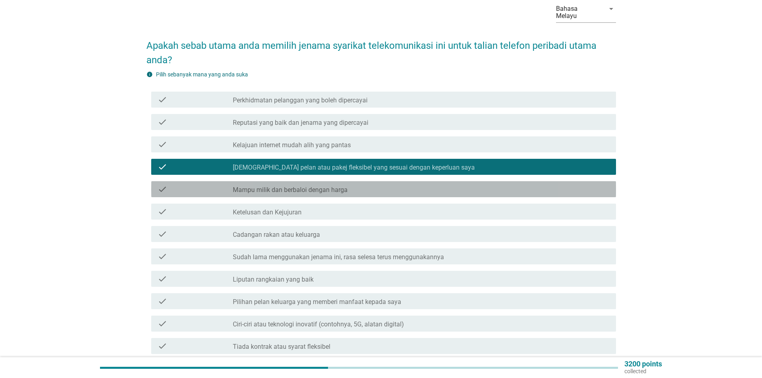
click at [381, 185] on div "check_box_outline_blank Mampu milik dan berbaloi dengan harga" at bounding box center [421, 189] width 377 height 10
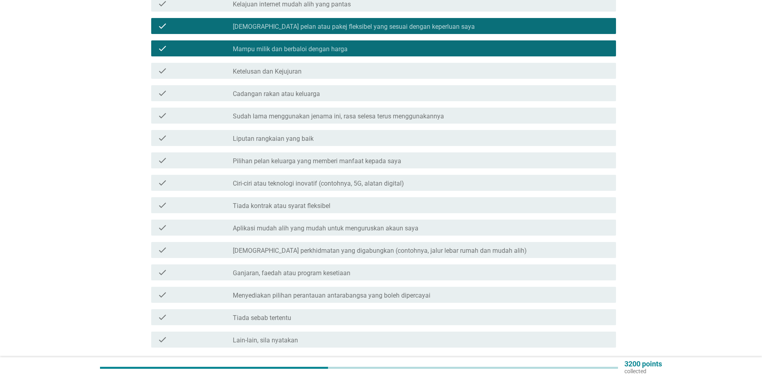
scroll to position [200, 0]
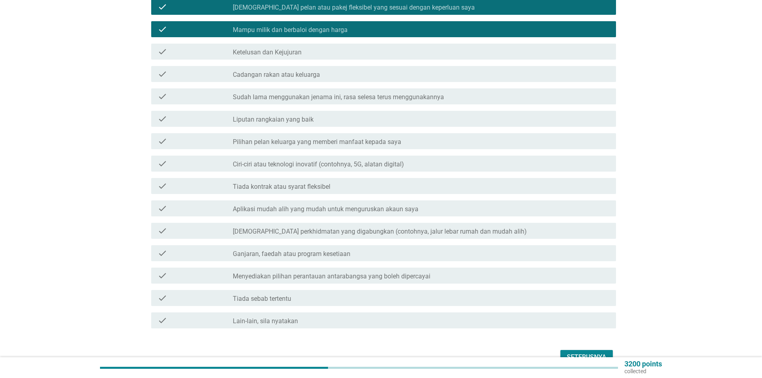
click at [269, 183] on label "Tiada kontrak atau syarat fleksibel" at bounding box center [282, 187] width 98 height 8
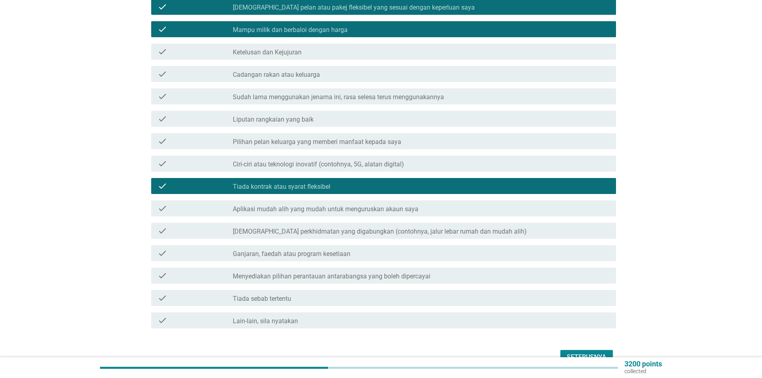
click at [577, 352] on div "Seterusnya" at bounding box center [587, 357] width 40 height 10
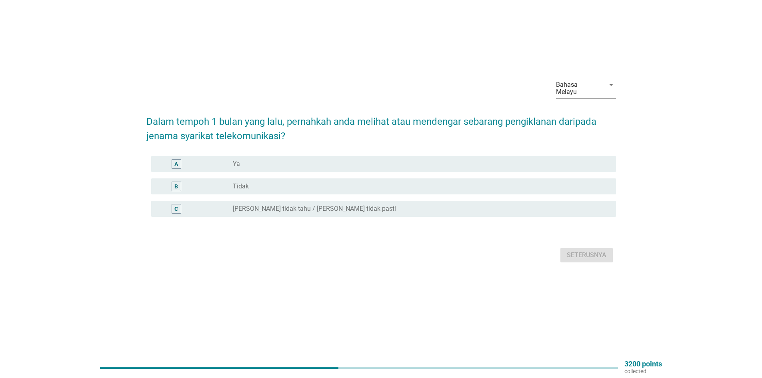
scroll to position [0, 0]
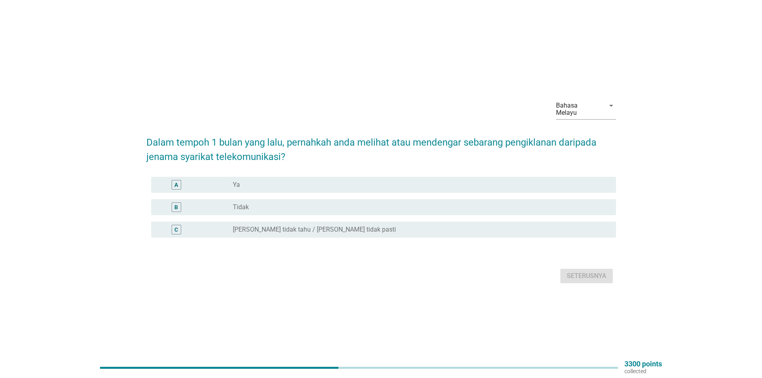
click at [270, 184] on div "radio_button_unchecked Ya" at bounding box center [418, 185] width 370 height 8
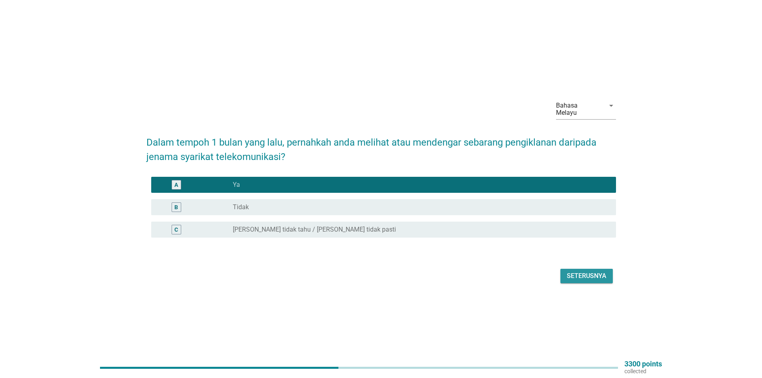
click at [584, 271] on div "Seterusnya" at bounding box center [587, 276] width 40 height 10
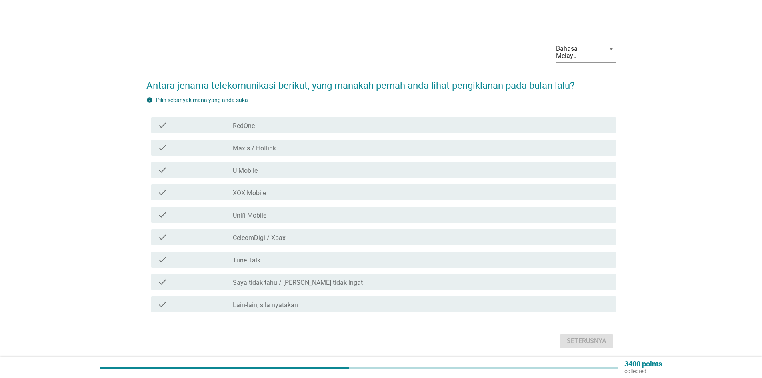
click at [273, 145] on div "check check_box_outline_blank Maxis / Hotlink" at bounding box center [383, 148] width 465 height 16
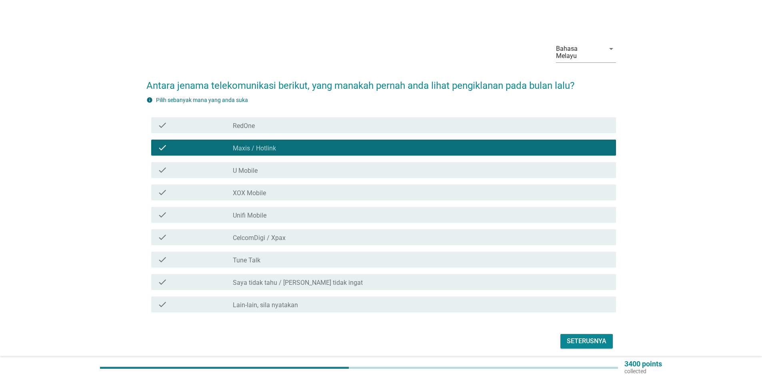
click at [289, 232] on div "check_box_outline_blank CelcomDigi / Xpax" at bounding box center [421, 237] width 377 height 10
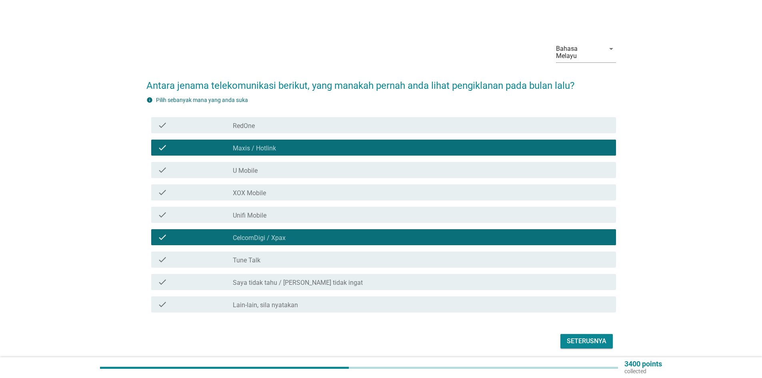
click at [585, 336] on div "Seterusnya" at bounding box center [587, 341] width 40 height 10
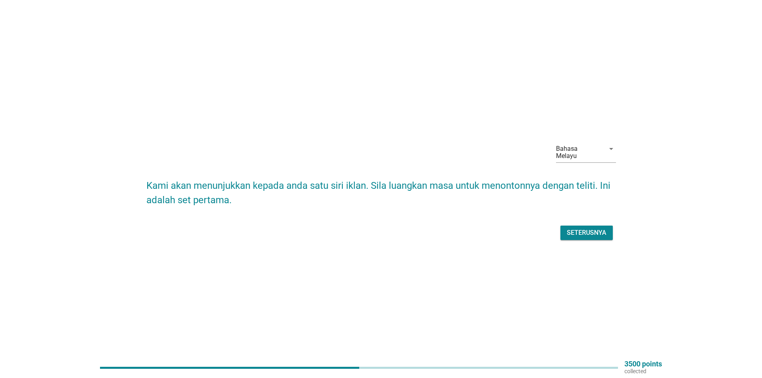
click at [587, 233] on div "Seterusnya" at bounding box center [587, 233] width 40 height 10
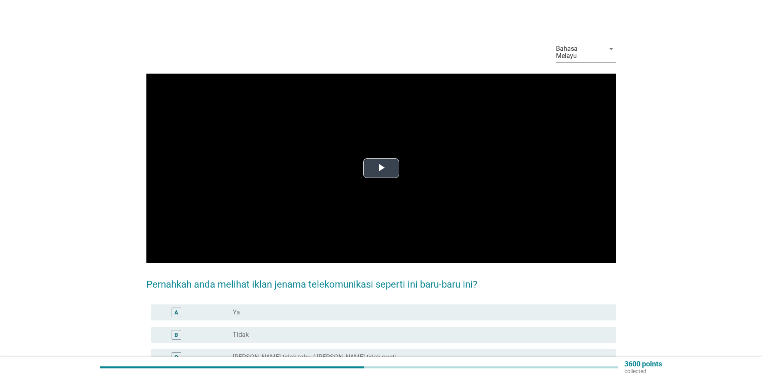
click at [381, 168] on span "Video Player" at bounding box center [381, 168] width 0 height 0
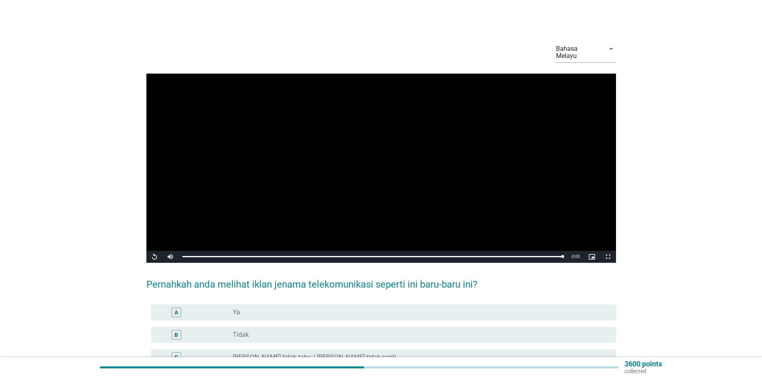
click at [276, 308] on div "radio_button_unchecked Ya" at bounding box center [418, 312] width 370 height 8
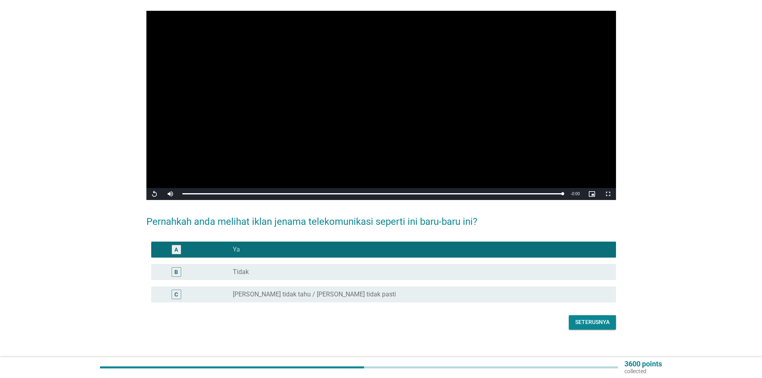
scroll to position [64, 0]
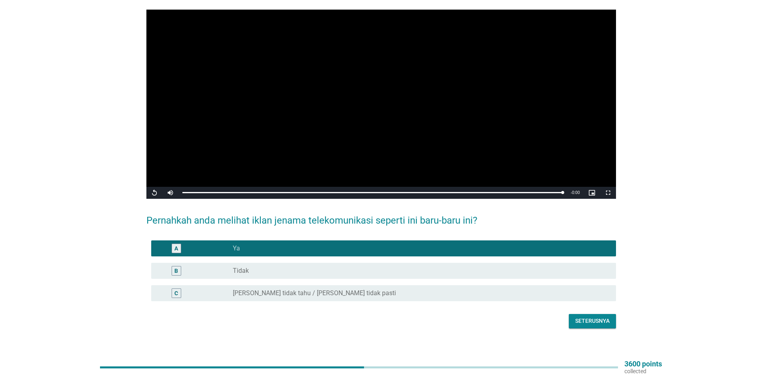
click at [589, 317] on div "Seterusnya" at bounding box center [592, 321] width 34 height 8
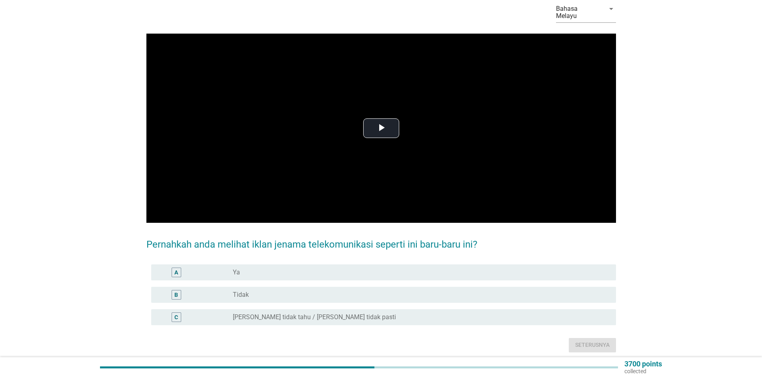
scroll to position [0, 0]
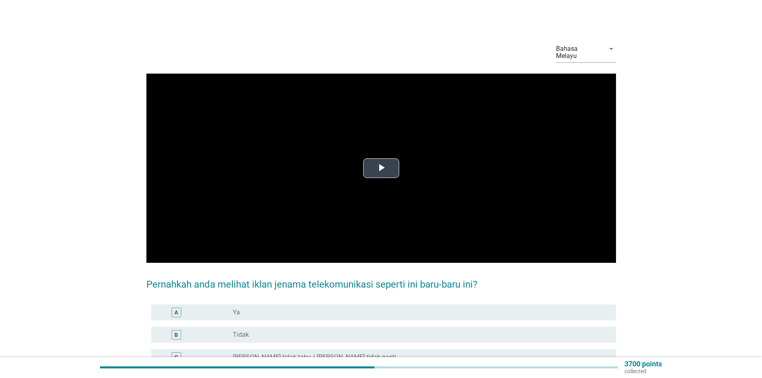
click at [381, 168] on span "Video Player" at bounding box center [381, 168] width 0 height 0
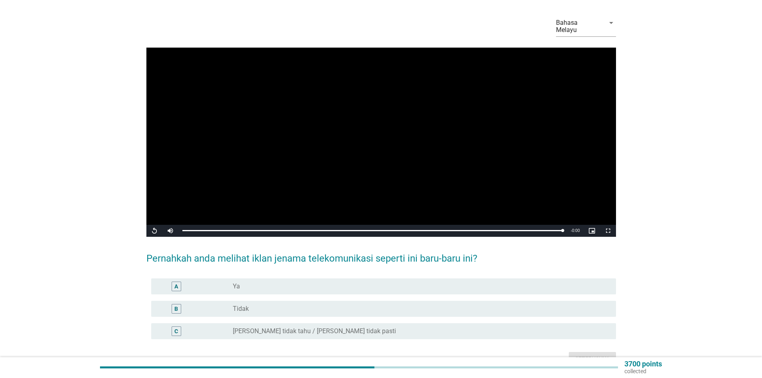
scroll to position [40, 0]
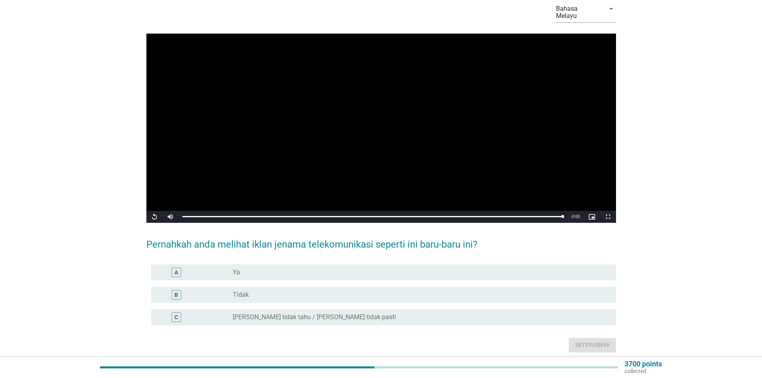
click at [333, 271] on div "A radio_button_unchecked Ya" at bounding box center [383, 272] width 465 height 16
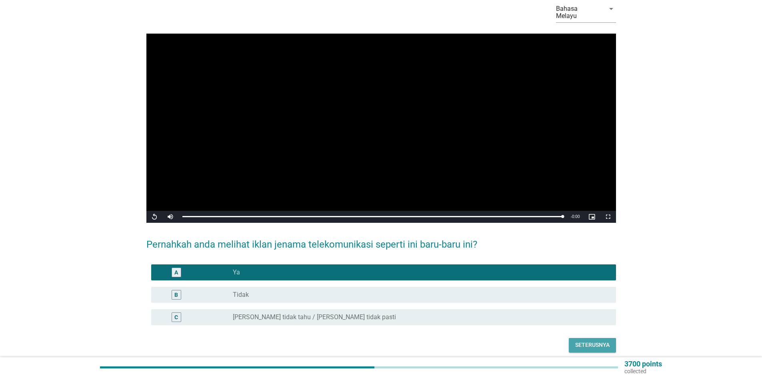
click at [599, 341] on div "Seterusnya" at bounding box center [592, 345] width 34 height 8
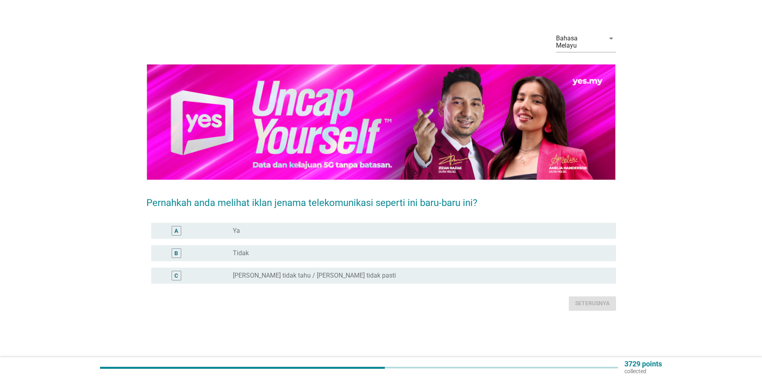
scroll to position [0, 0]
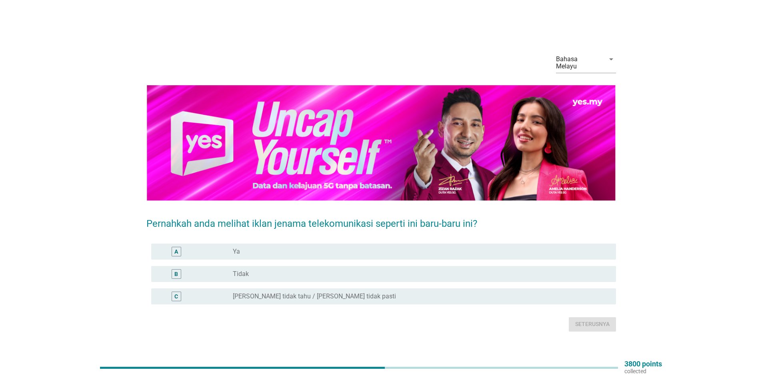
click at [331, 278] on div "B radio_button_unchecked Tidak" at bounding box center [380, 274] width 469 height 22
click at [329, 271] on div "radio_button_unchecked Tidak" at bounding box center [418, 274] width 370 height 8
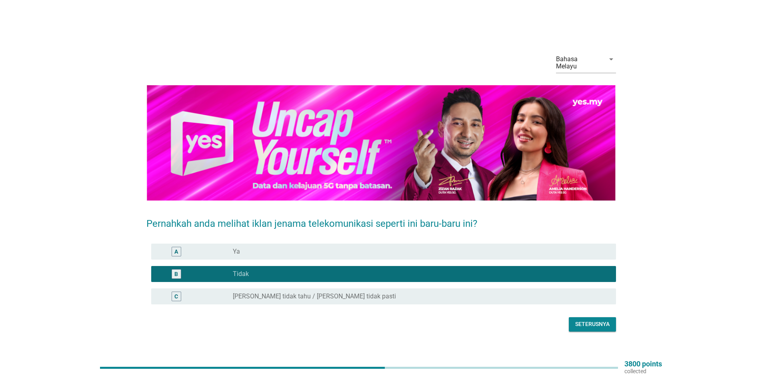
click at [589, 321] on div "Seterusnya" at bounding box center [592, 324] width 34 height 8
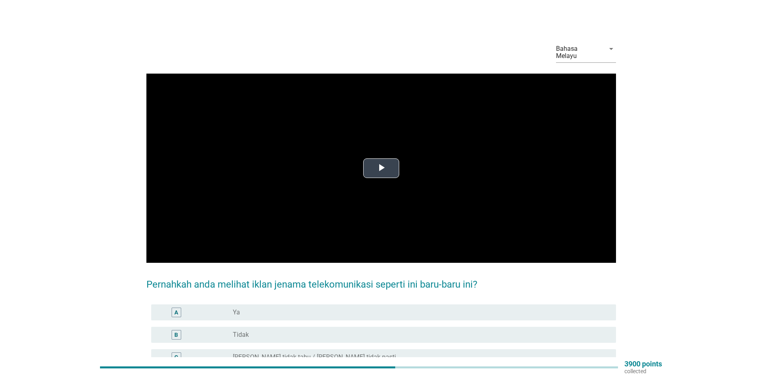
click at [381, 168] on span "Video Player" at bounding box center [381, 168] width 0 height 0
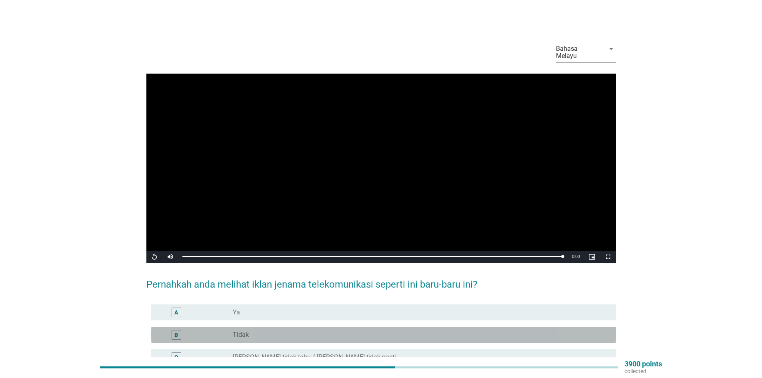
click at [431, 331] on div "radio_button_unchecked Tidak" at bounding box center [418, 335] width 370 height 8
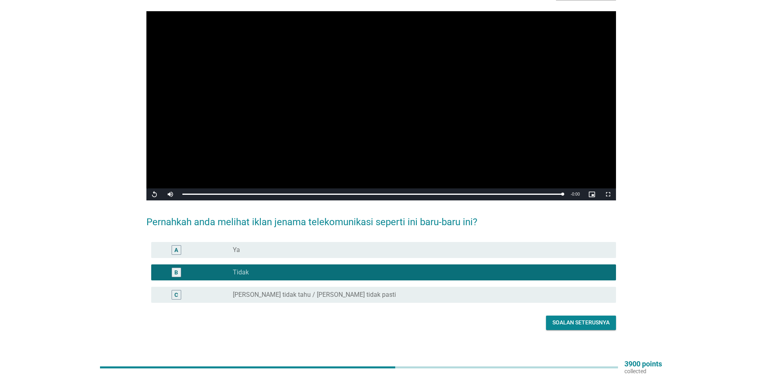
scroll to position [64, 0]
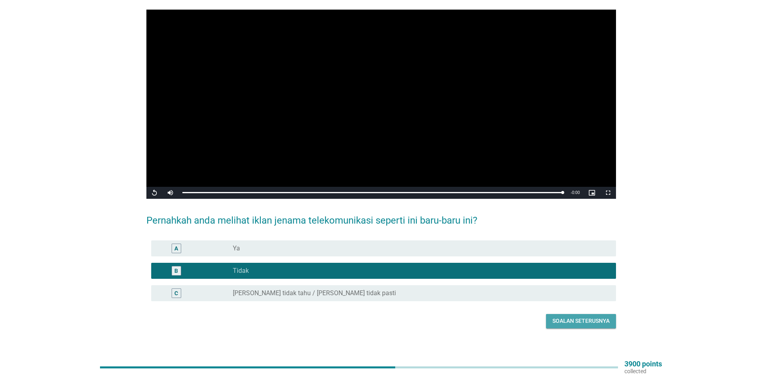
click at [555, 317] on div "Soalan seterusnya" at bounding box center [580, 321] width 57 height 8
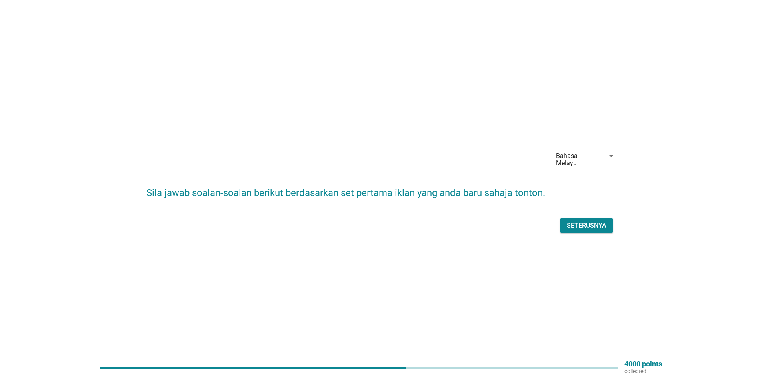
click at [584, 221] on div "Seterusnya" at bounding box center [587, 226] width 40 height 10
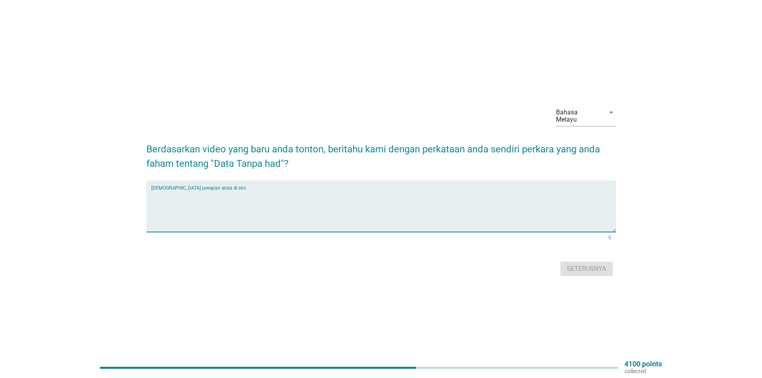
click at [260, 192] on textarea "Isikan jawapan anda di sini" at bounding box center [383, 211] width 465 height 42
type textarea "E"
type textarea "N"
type textarea "UNLIMITED"
click at [586, 266] on div "Seterusnya" at bounding box center [587, 269] width 40 height 10
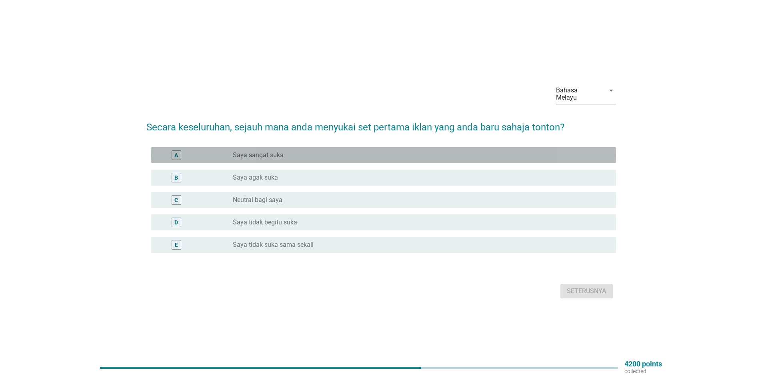
click at [291, 151] on div "radio_button_unchecked Saya sangat suka" at bounding box center [418, 155] width 370 height 8
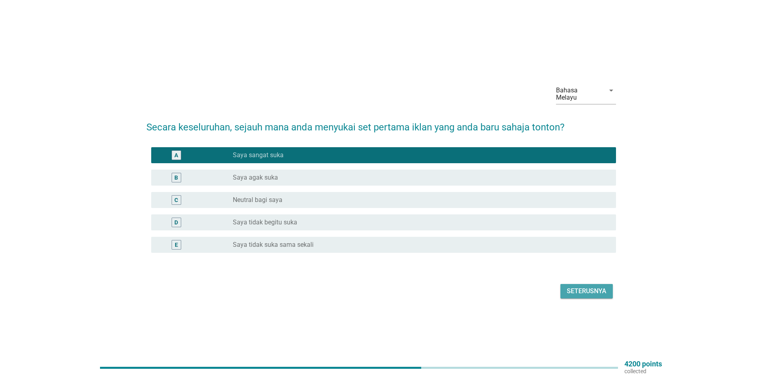
click at [583, 287] on div "Seterusnya" at bounding box center [587, 291] width 40 height 10
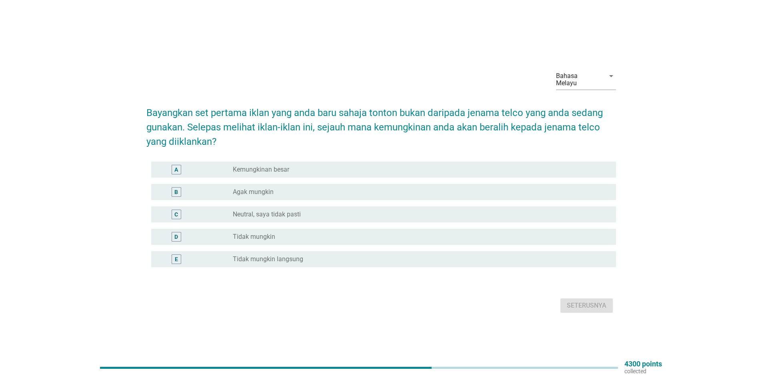
click at [253, 188] on label "Agak mungkin" at bounding box center [253, 192] width 41 height 8
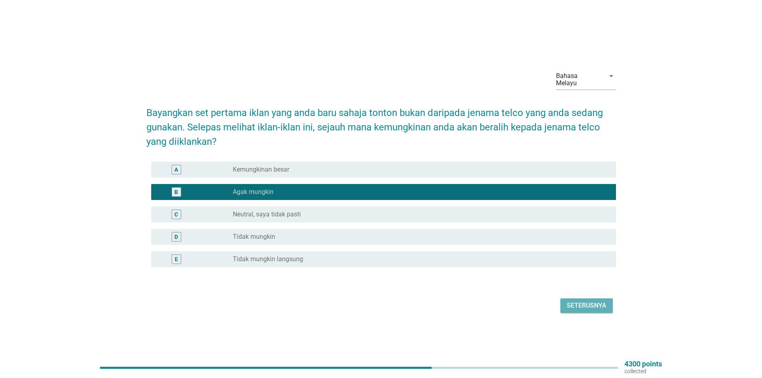
click at [579, 307] on button "Seterusnya" at bounding box center [586, 305] width 52 height 14
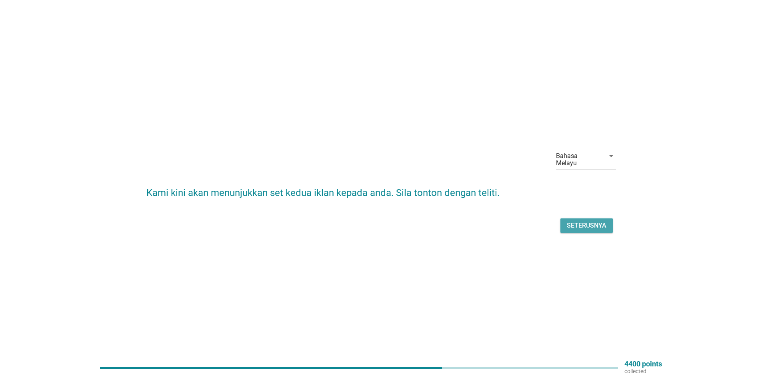
click at [590, 221] on div "Seterusnya" at bounding box center [587, 226] width 40 height 10
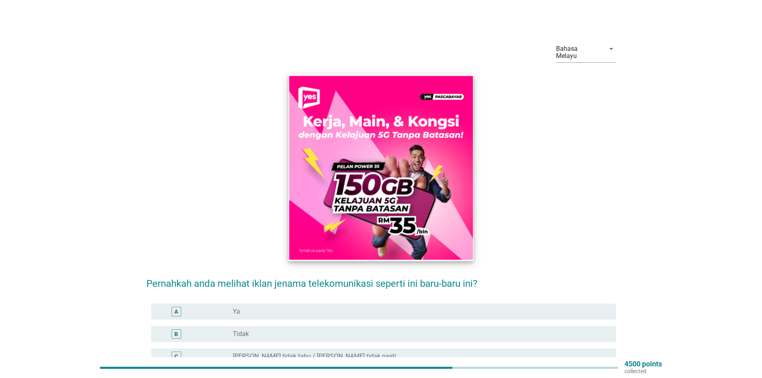
scroll to position [40, 0]
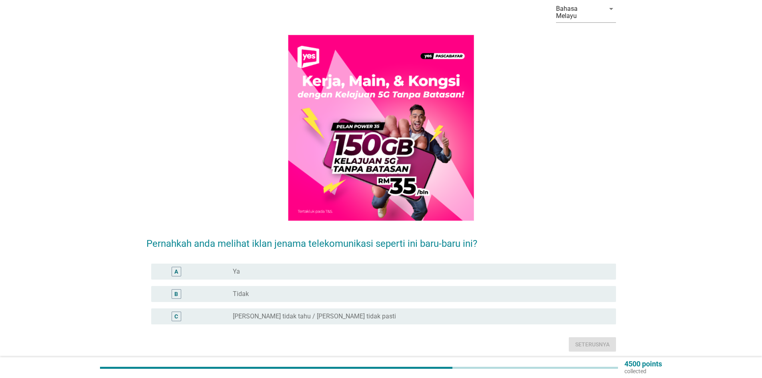
click at [285, 290] on div "radio_button_unchecked Tidak" at bounding box center [418, 294] width 370 height 8
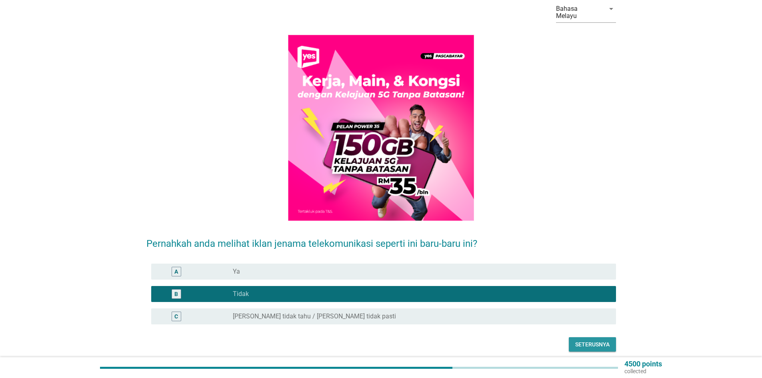
click at [583, 337] on button "Seterusnya" at bounding box center [592, 344] width 47 height 14
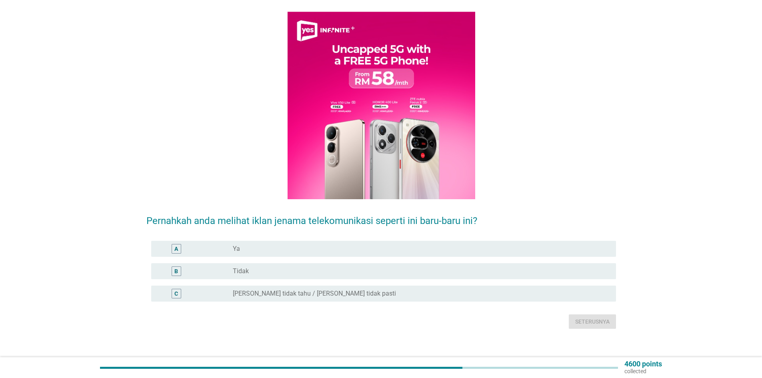
scroll to position [63, 0]
click at [234, 244] on label "Ya" at bounding box center [236, 248] width 7 height 8
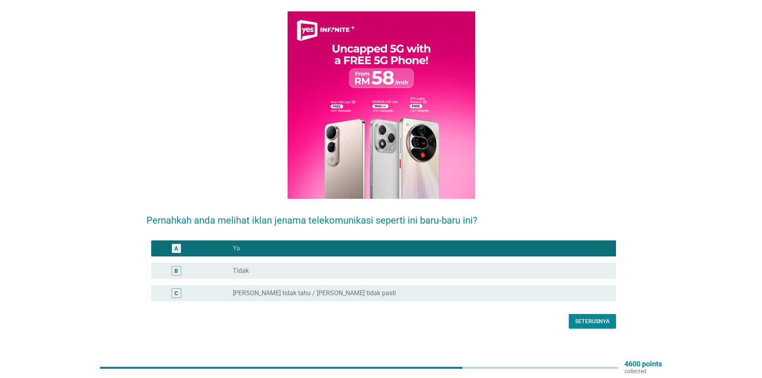
click at [589, 317] on div "Seterusnya" at bounding box center [592, 321] width 34 height 8
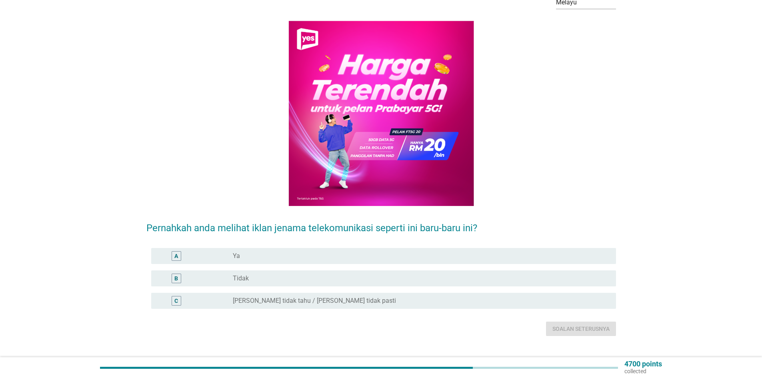
scroll to position [61, 0]
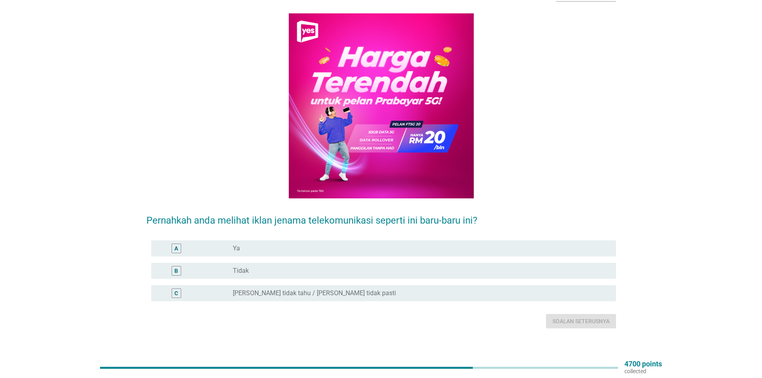
click at [291, 267] on div "radio_button_unchecked Tidak" at bounding box center [418, 271] width 370 height 8
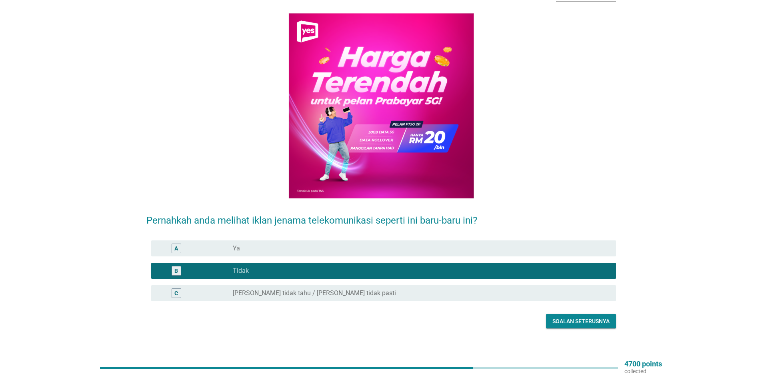
click at [595, 317] on div "Soalan seterusnya" at bounding box center [580, 321] width 57 height 8
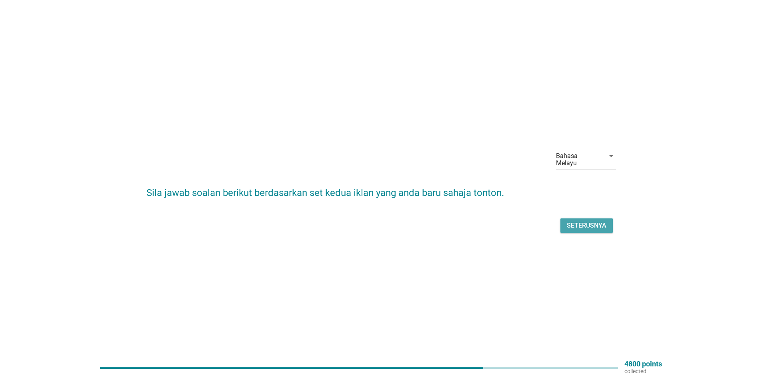
click at [589, 222] on div "Seterusnya" at bounding box center [587, 226] width 40 height 10
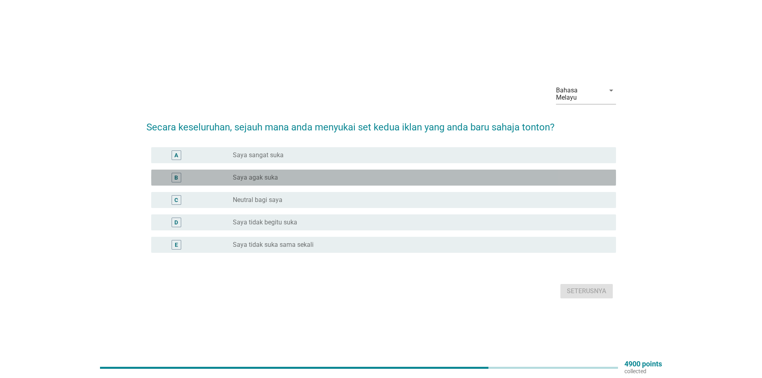
click at [252, 178] on div "radio_button_unchecked Saya agak suka" at bounding box center [421, 178] width 377 height 10
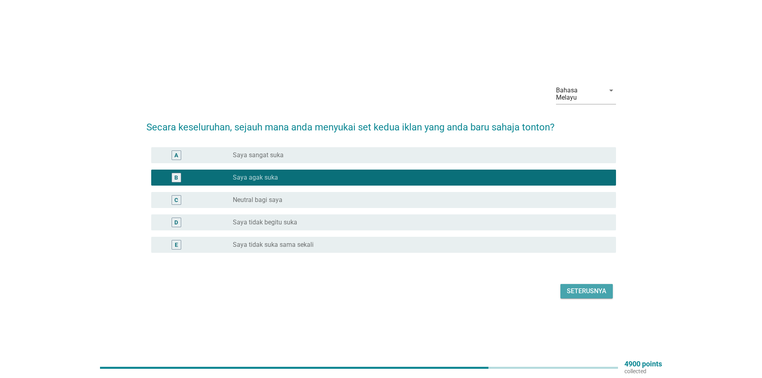
click at [586, 290] on div "Seterusnya" at bounding box center [587, 291] width 40 height 10
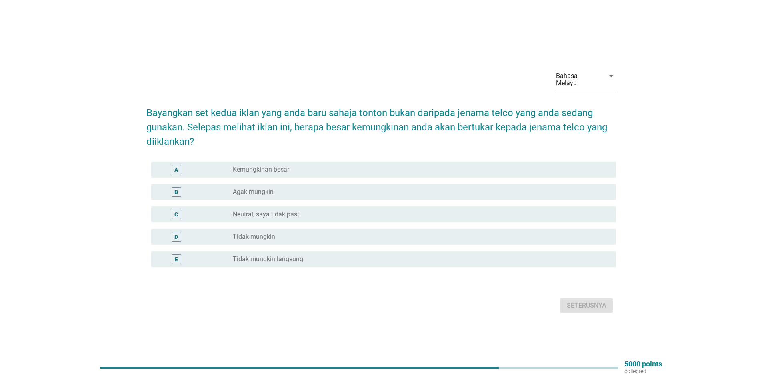
click at [378, 188] on div "radio_button_unchecked Agak mungkin" at bounding box center [418, 192] width 370 height 8
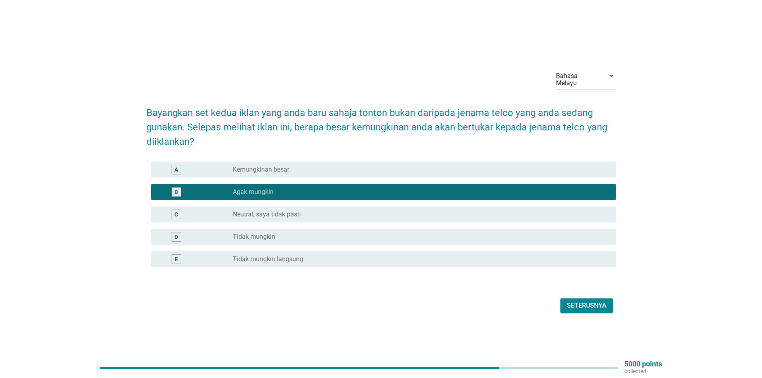
click at [577, 298] on button "Seterusnya" at bounding box center [586, 305] width 52 height 14
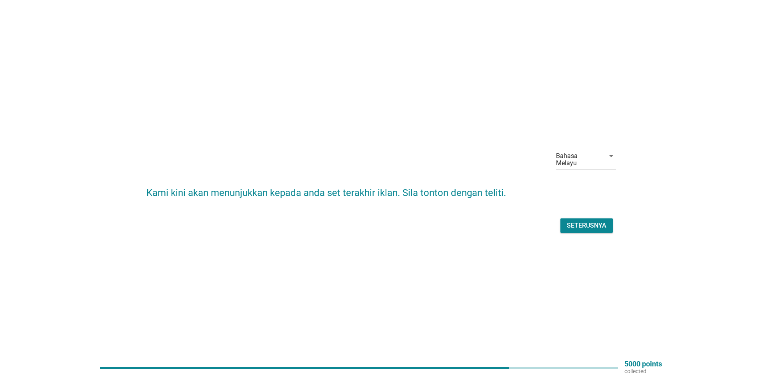
click at [589, 223] on div "Seterusnya" at bounding box center [587, 226] width 40 height 10
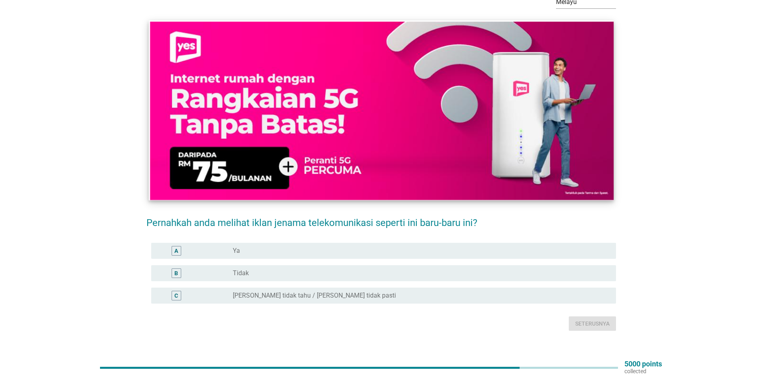
scroll to position [56, 0]
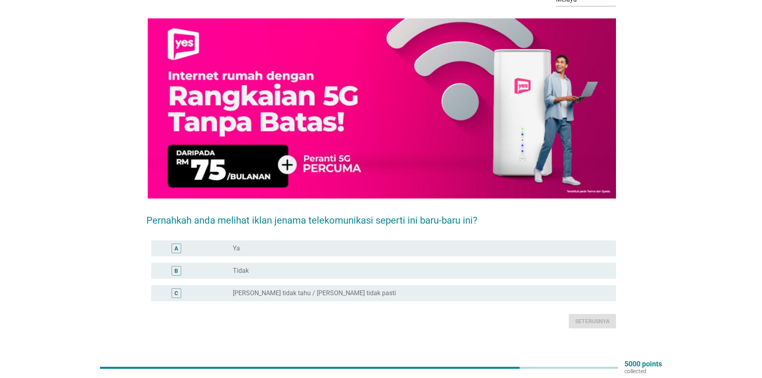
click at [311, 267] on div "radio_button_unchecked Tidak" at bounding box center [418, 271] width 370 height 8
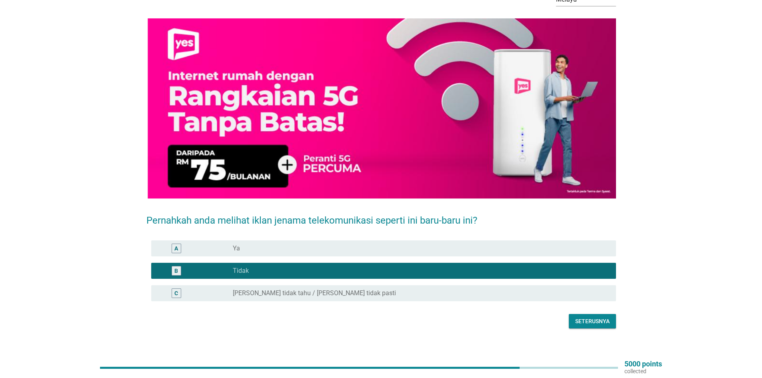
click at [582, 319] on button "Seterusnya" at bounding box center [592, 321] width 47 height 14
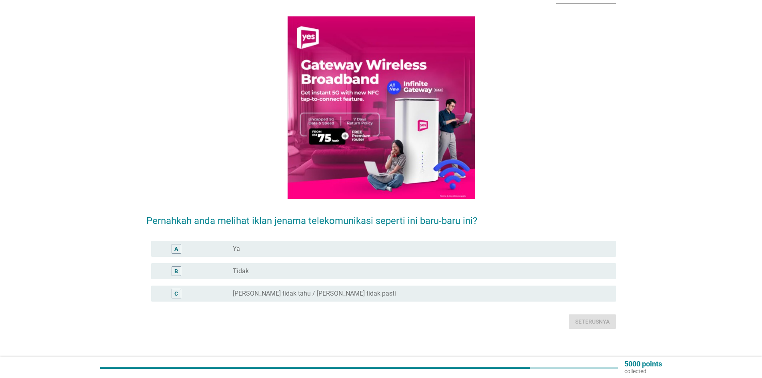
scroll to position [60, 0]
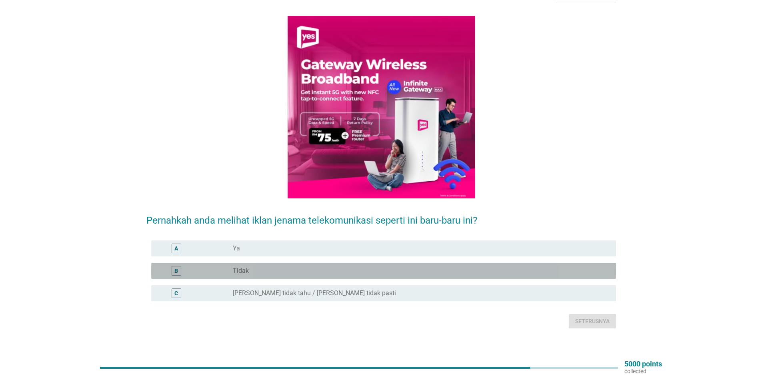
click at [256, 267] on div "radio_button_unchecked Tidak" at bounding box center [418, 271] width 370 height 8
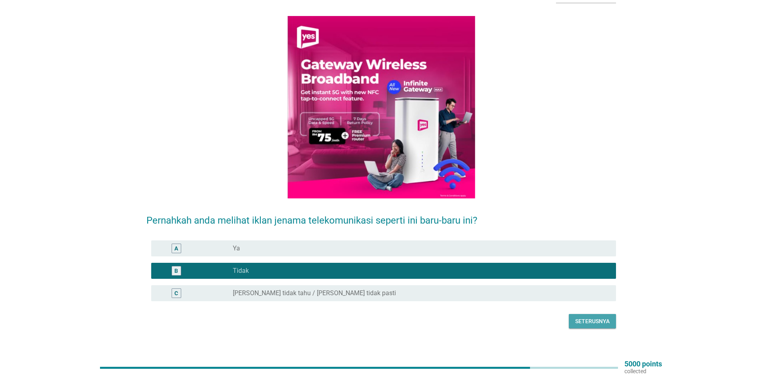
click at [579, 317] on div "Seterusnya" at bounding box center [592, 321] width 34 height 8
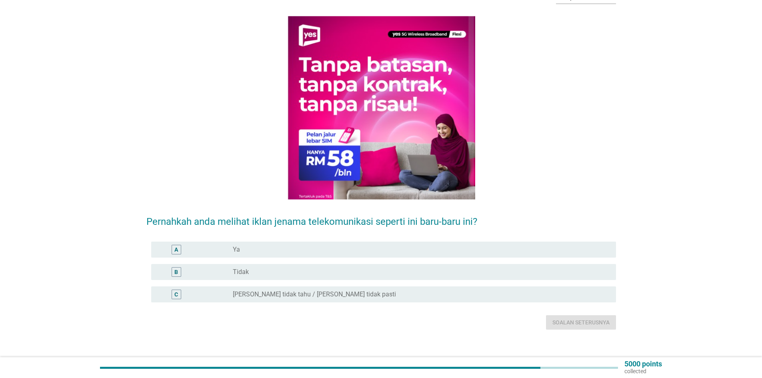
scroll to position [60, 0]
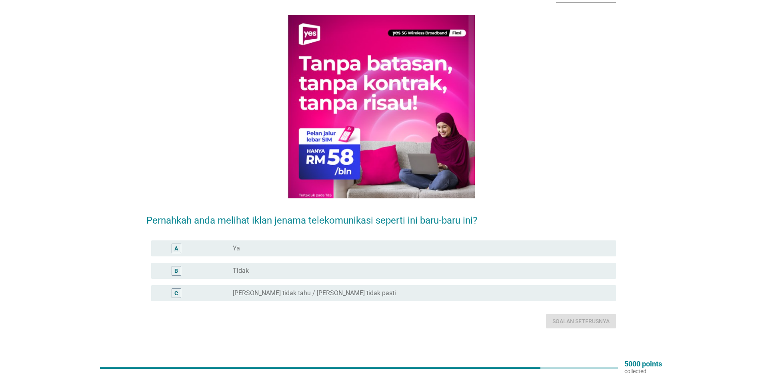
drag, startPoint x: 290, startPoint y: 262, endPoint x: 296, endPoint y: 262, distance: 6.0
click at [291, 267] on div "radio_button_unchecked Tidak" at bounding box center [418, 271] width 370 height 8
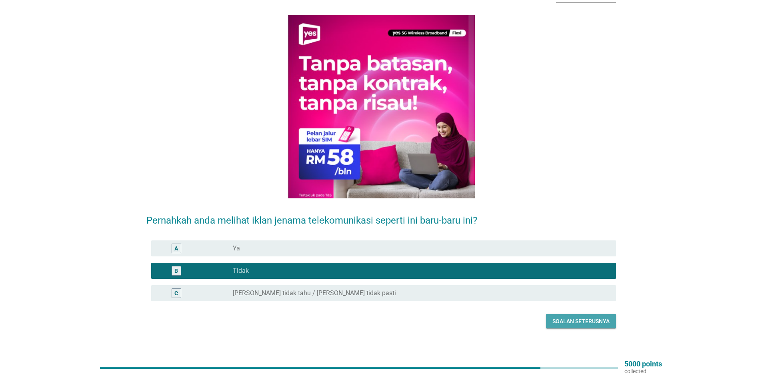
click at [569, 317] on div "Soalan seterusnya" at bounding box center [580, 321] width 57 height 8
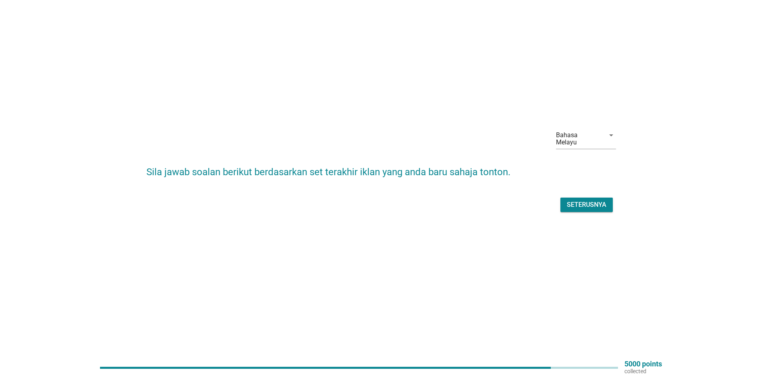
scroll to position [0, 0]
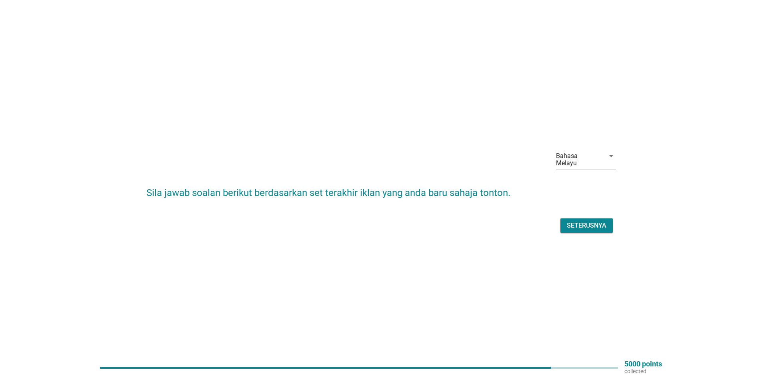
click at [587, 221] on div "Seterusnya" at bounding box center [587, 226] width 40 height 10
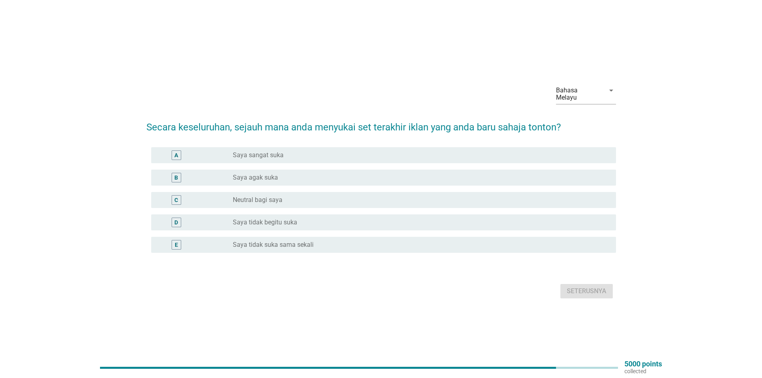
click at [257, 174] on label "Saya agak suka" at bounding box center [255, 178] width 45 height 8
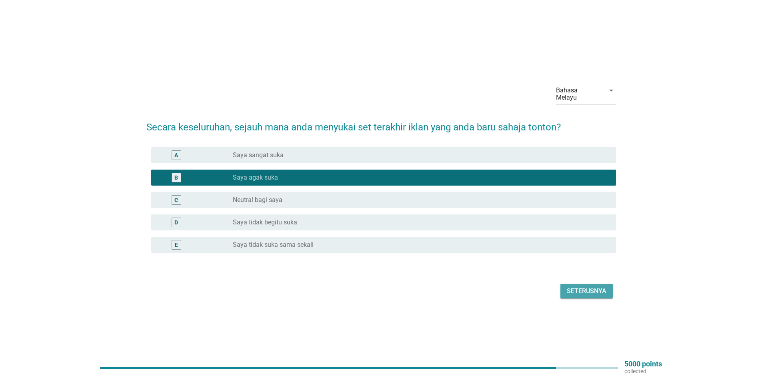
click at [585, 286] on div "Seterusnya" at bounding box center [587, 291] width 40 height 10
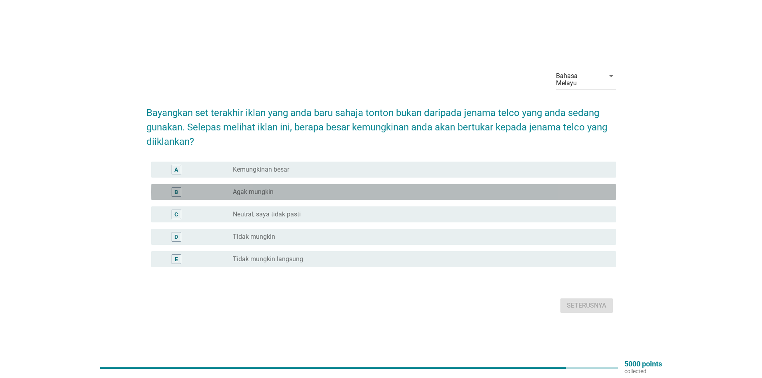
click at [287, 188] on div "radio_button_unchecked Agak mungkin" at bounding box center [418, 192] width 370 height 8
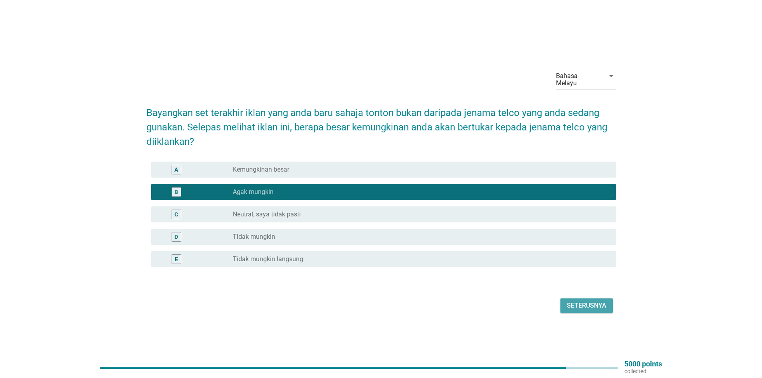
click at [578, 302] on div "Seterusnya" at bounding box center [587, 306] width 40 height 10
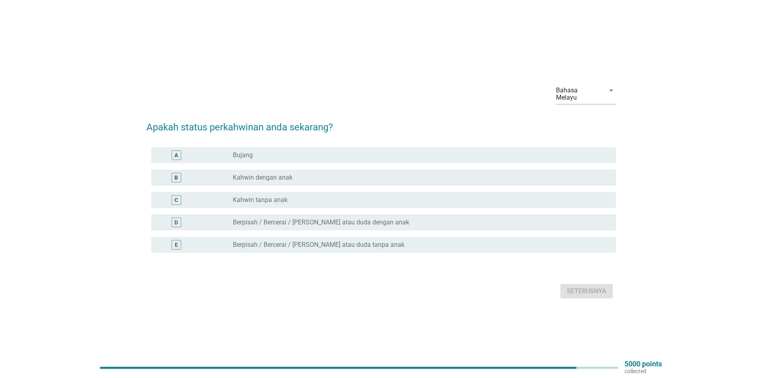
click at [281, 174] on label "Kahwin dengan anak" at bounding box center [263, 178] width 60 height 8
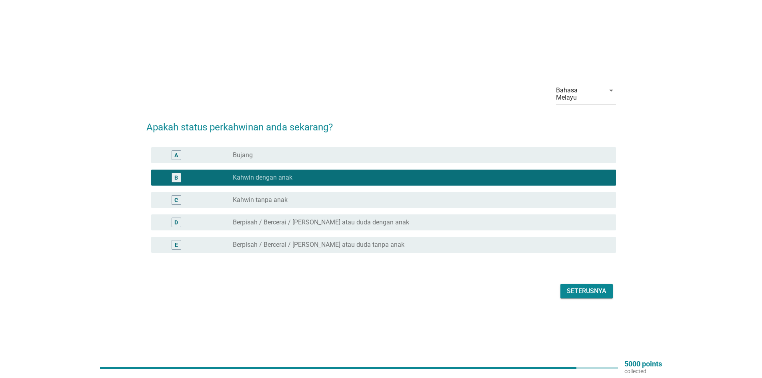
click at [585, 286] on div "Seterusnya" at bounding box center [587, 291] width 40 height 10
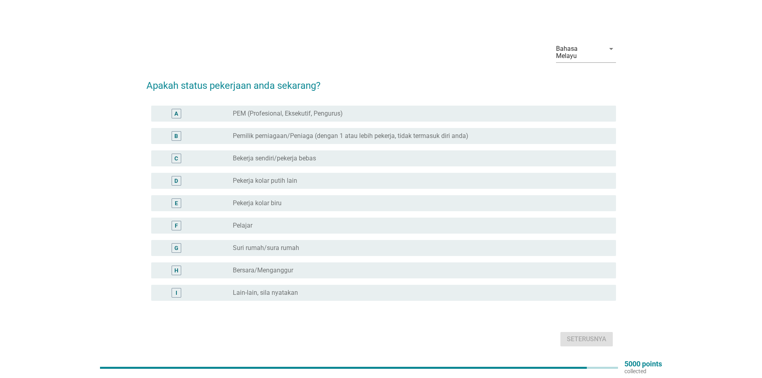
click at [313, 110] on label "PEM (Profesional, Eksekutif, Pengurus)" at bounding box center [288, 114] width 110 height 8
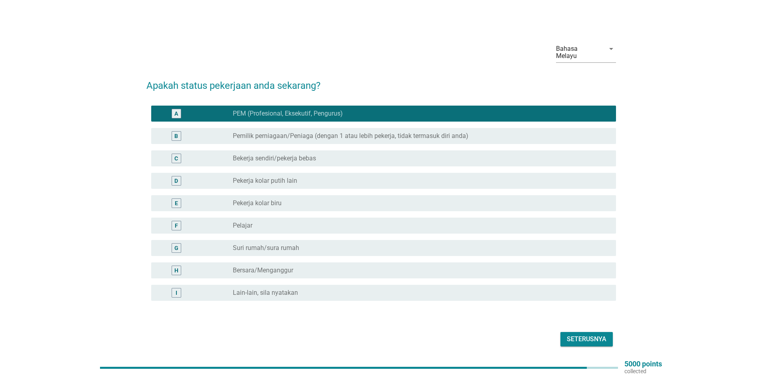
click at [591, 334] on div "Seterusnya" at bounding box center [587, 339] width 40 height 10
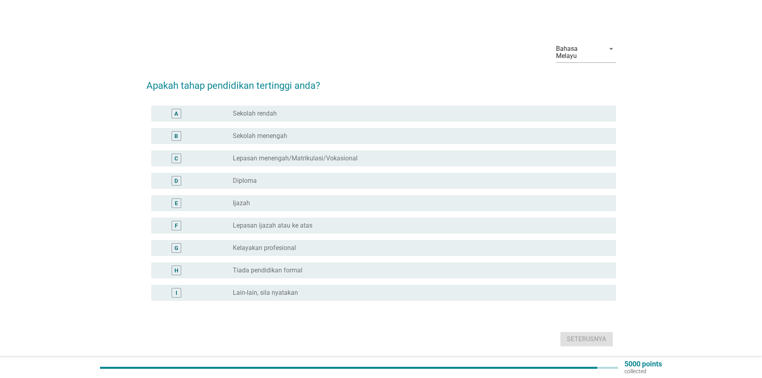
click at [274, 201] on div "radio_button_unchecked Ijazah" at bounding box center [421, 203] width 377 height 10
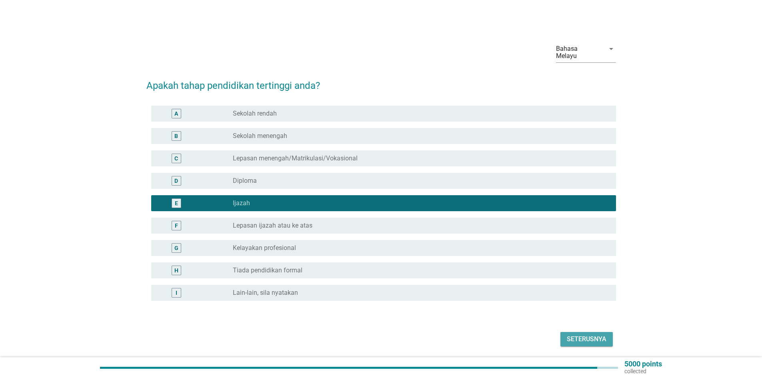
click at [585, 332] on button "Seterusnya" at bounding box center [586, 339] width 52 height 14
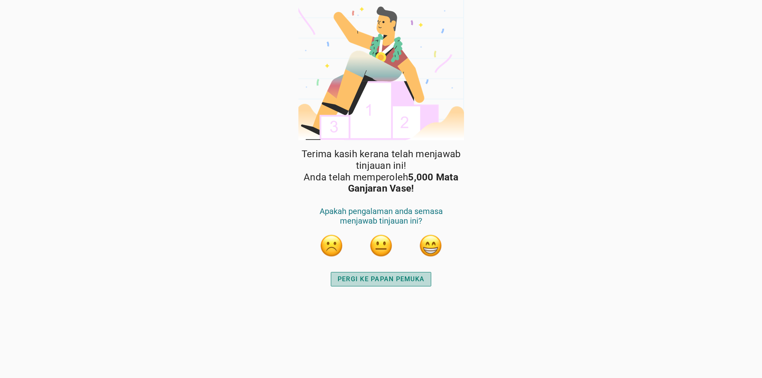
click at [377, 284] on button "PERGI KE PAPAN PEMUKA" at bounding box center [381, 279] width 100 height 14
